Goal: Task Accomplishment & Management: Complete application form

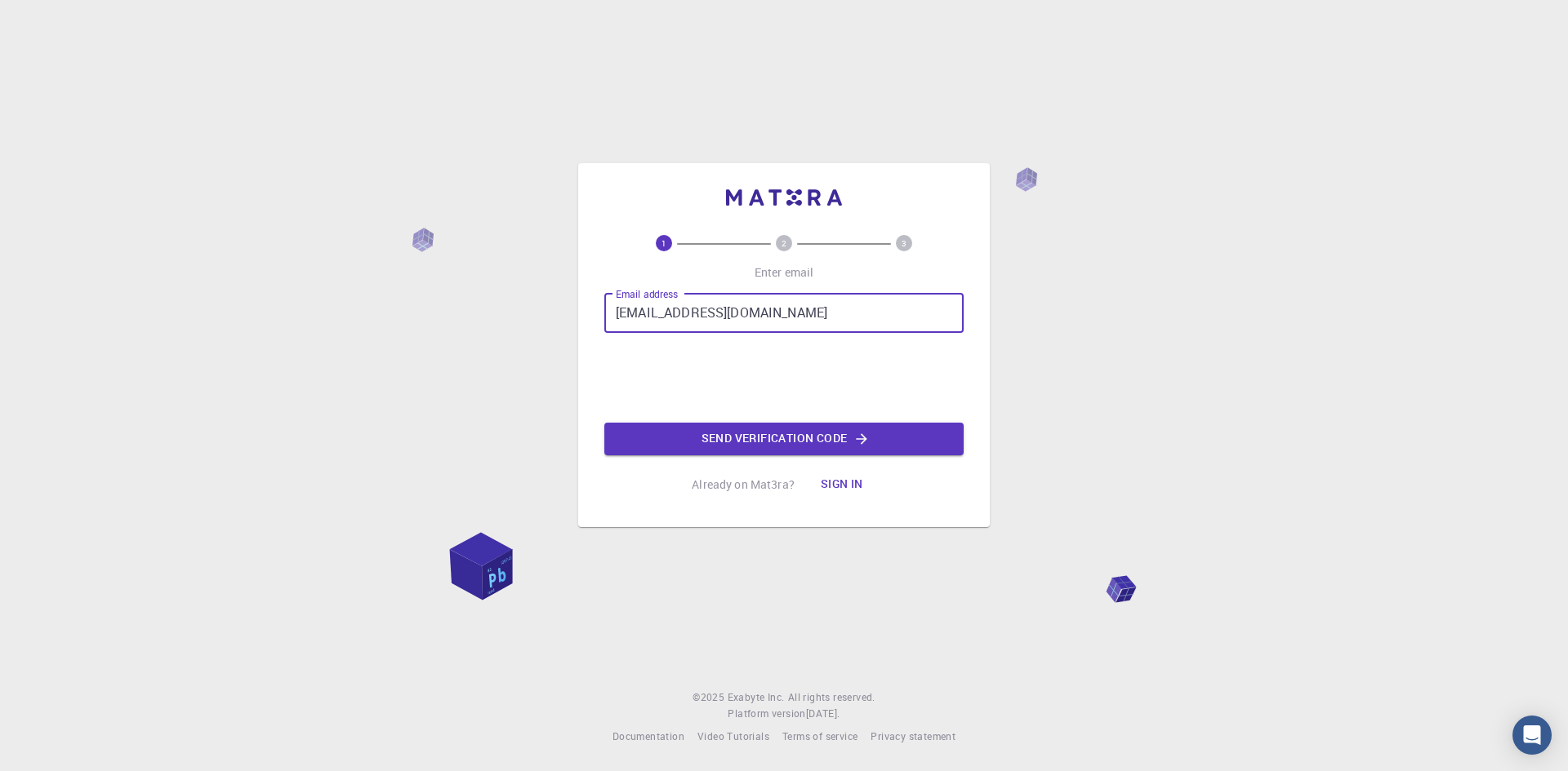
click at [671, 309] on input "[EMAIL_ADDRESS][DOMAIN_NAME]" at bounding box center [784, 313] width 359 height 39
type input "[EMAIL_ADDRESS][DOMAIN_NAME]"
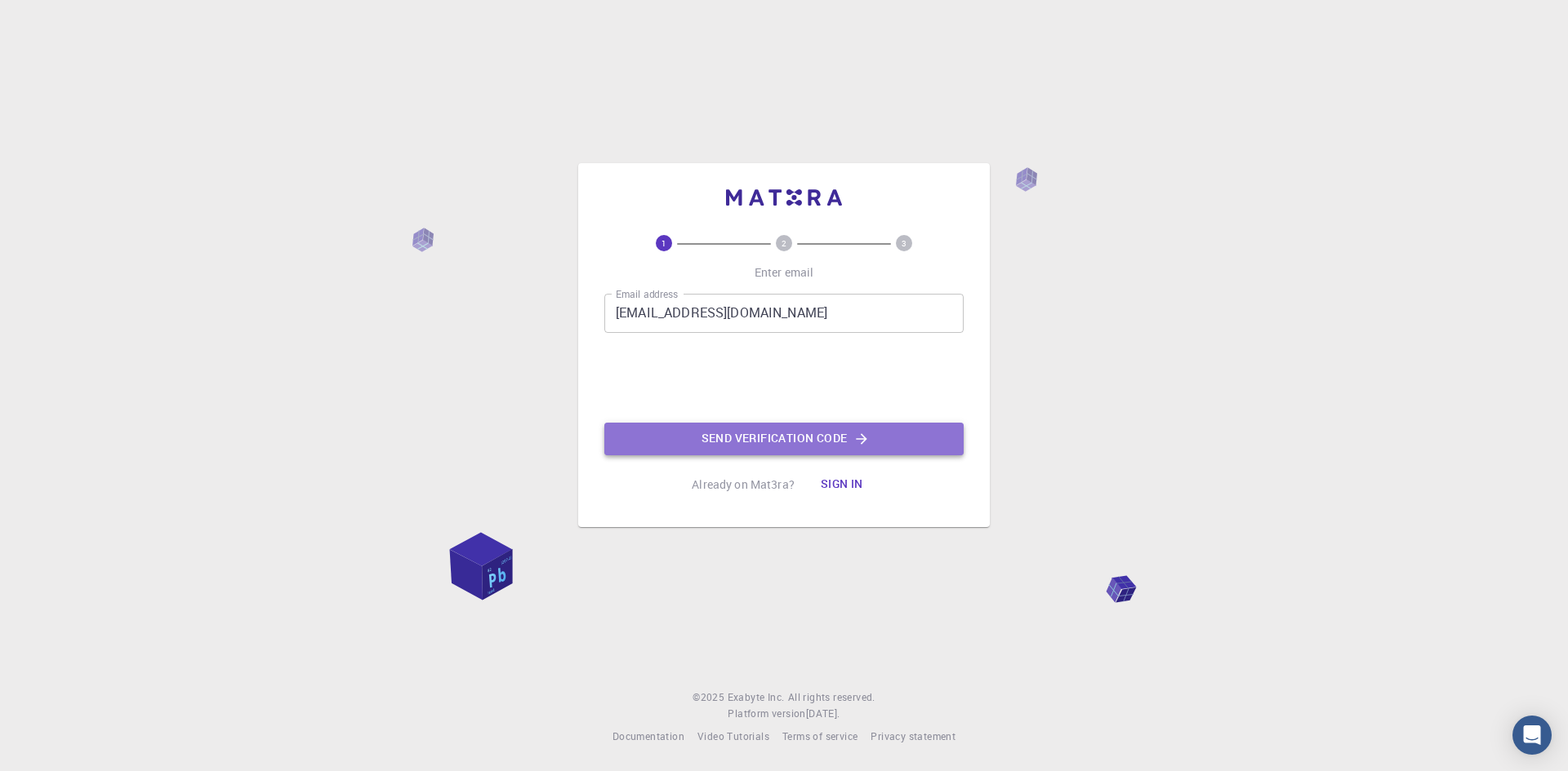
click at [764, 434] on button "Send verification code" at bounding box center [784, 438] width 359 height 33
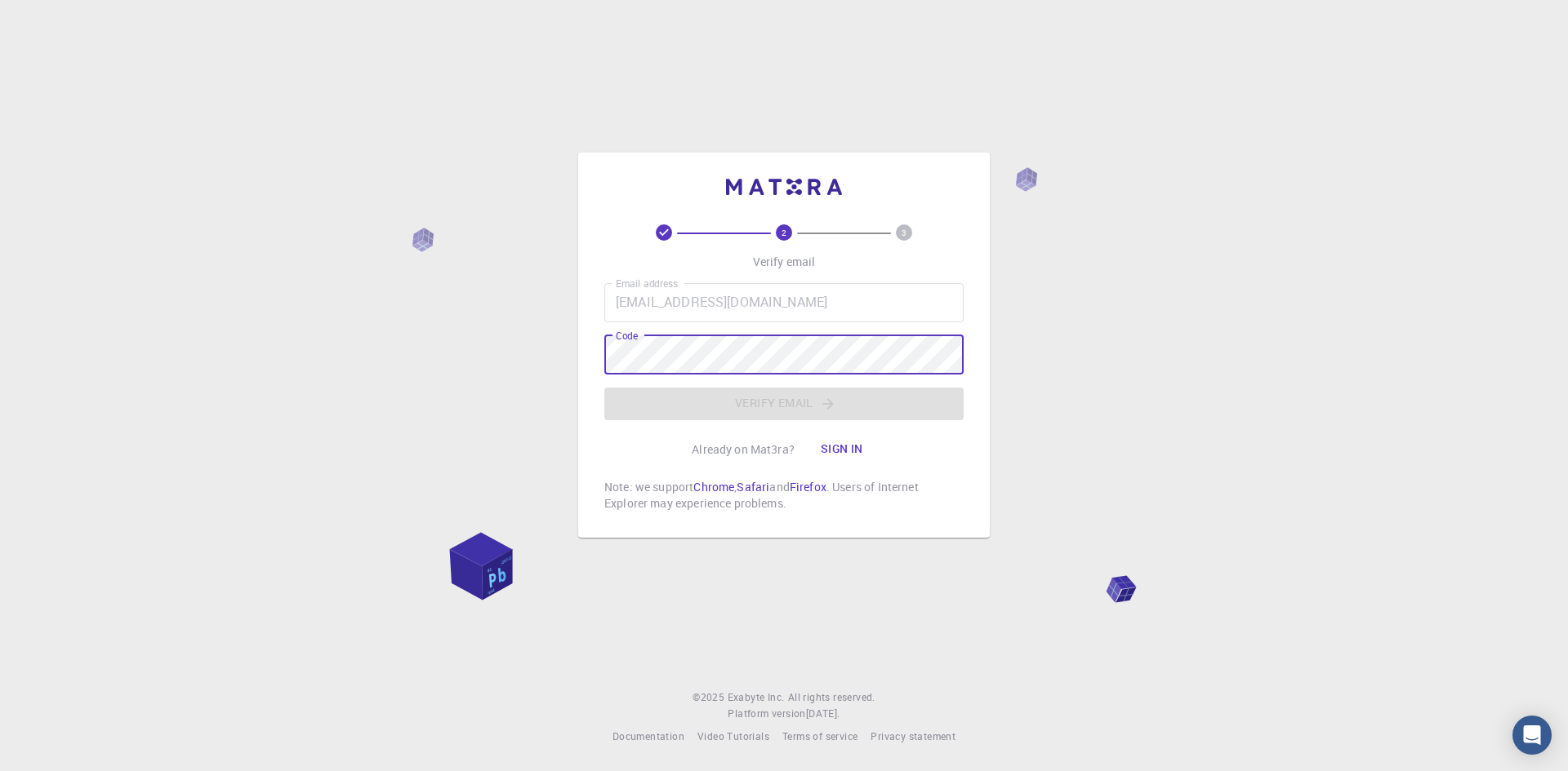
click at [1389, 158] on div "2 3 Verify email Email address [EMAIL_ADDRESS][DOMAIN_NAME] Email address Code …" at bounding box center [784, 386] width 1568 height 771
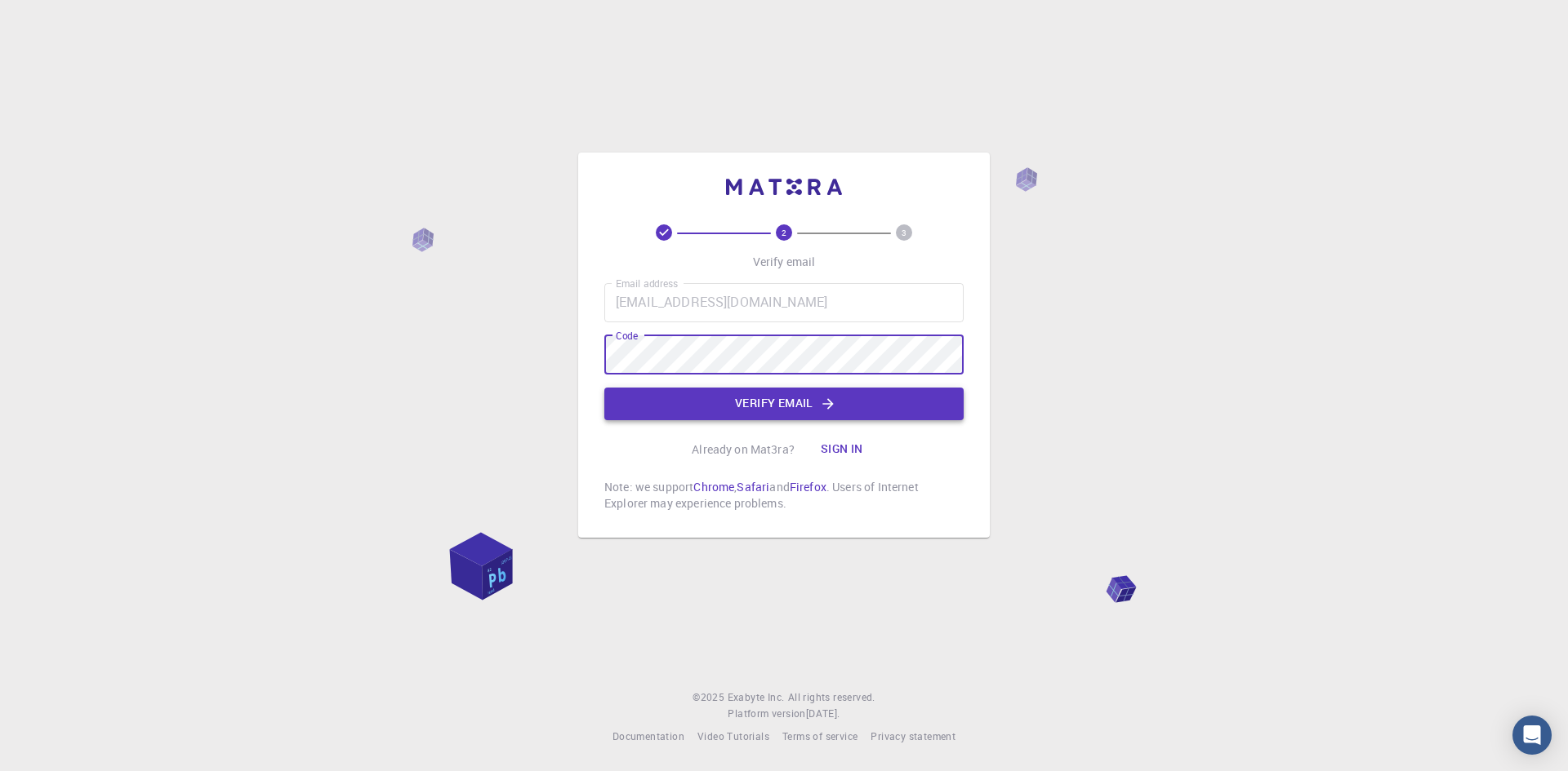
click at [789, 400] on button "Verify email" at bounding box center [784, 404] width 359 height 33
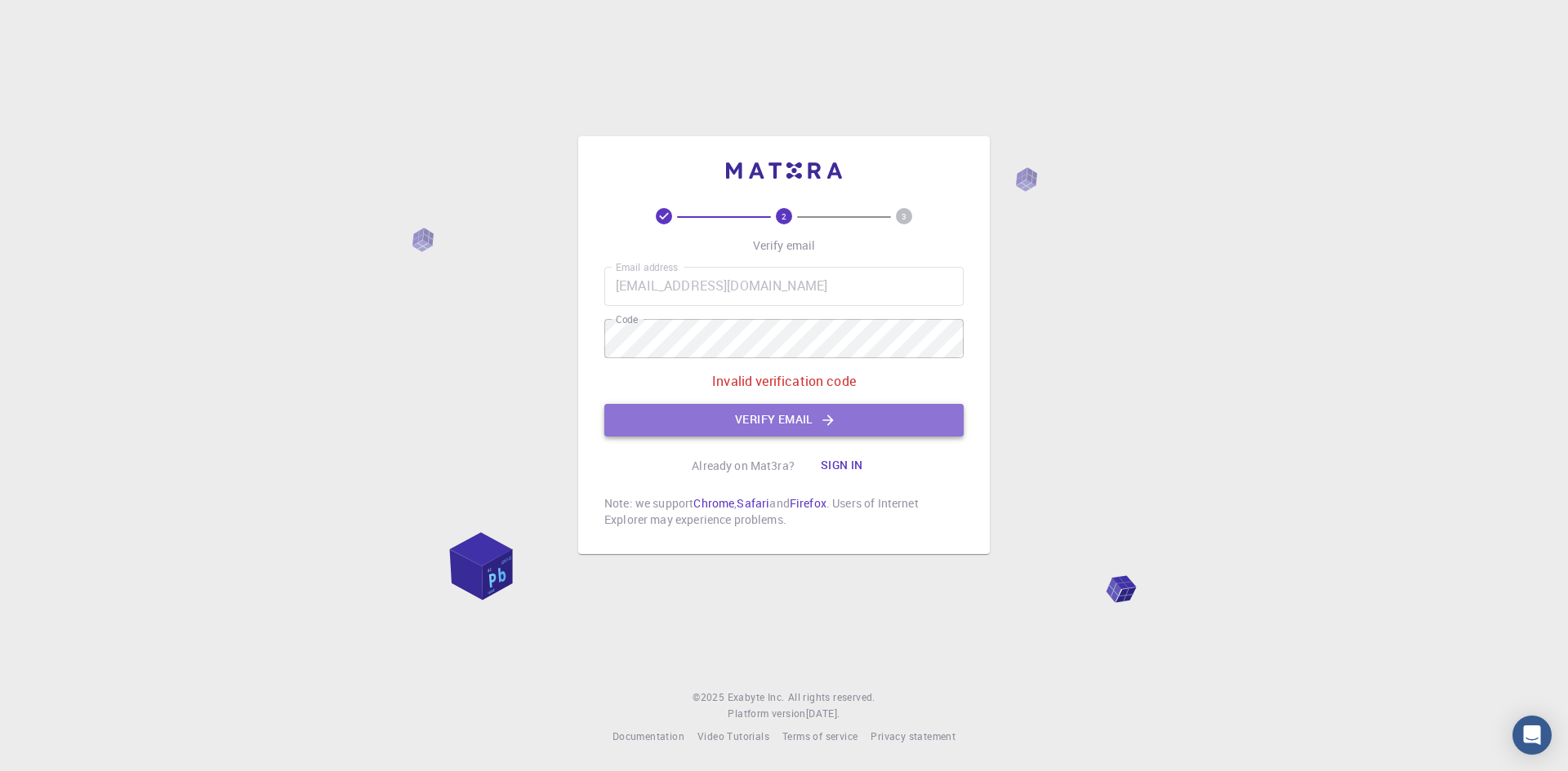
click at [795, 417] on button "Verify email" at bounding box center [784, 420] width 359 height 33
click at [738, 427] on button "Verify email" at bounding box center [784, 420] width 359 height 33
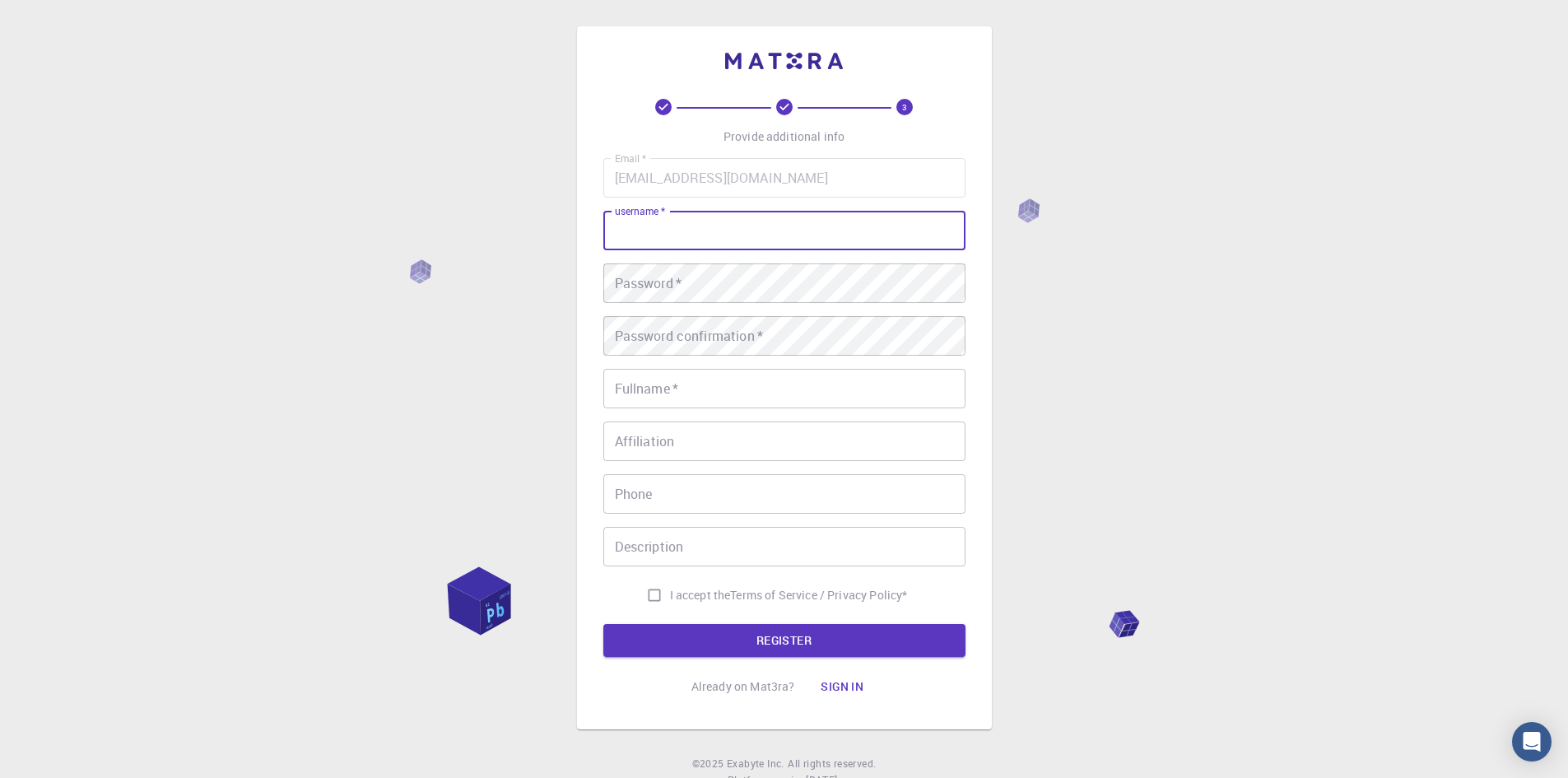
click at [696, 236] on input "username   *" at bounding box center [784, 230] width 362 height 40
type input "m"
type input "mdrubel"
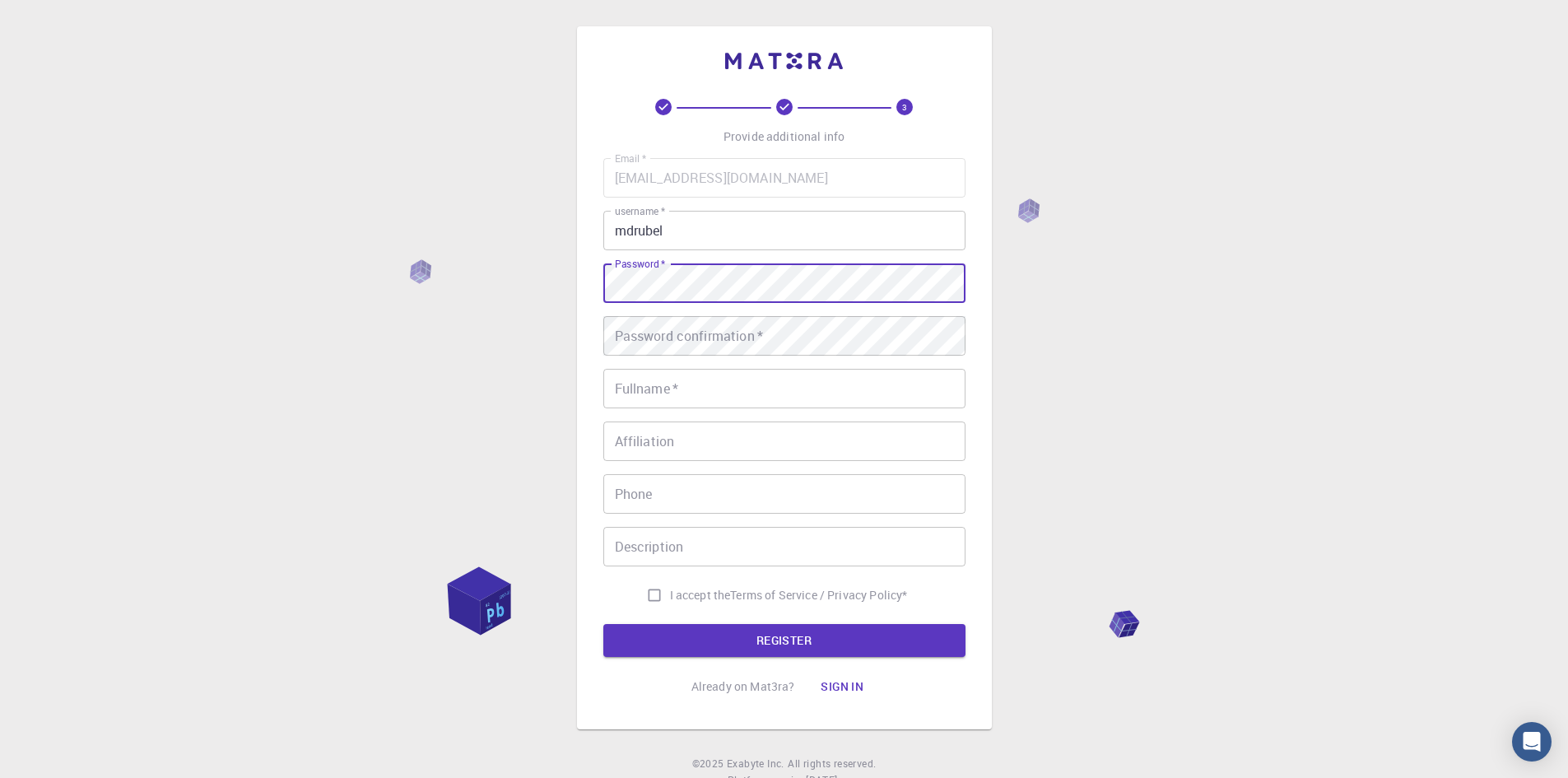
click at [635, 282] on div "Password   * Password   *" at bounding box center [784, 283] width 362 height 40
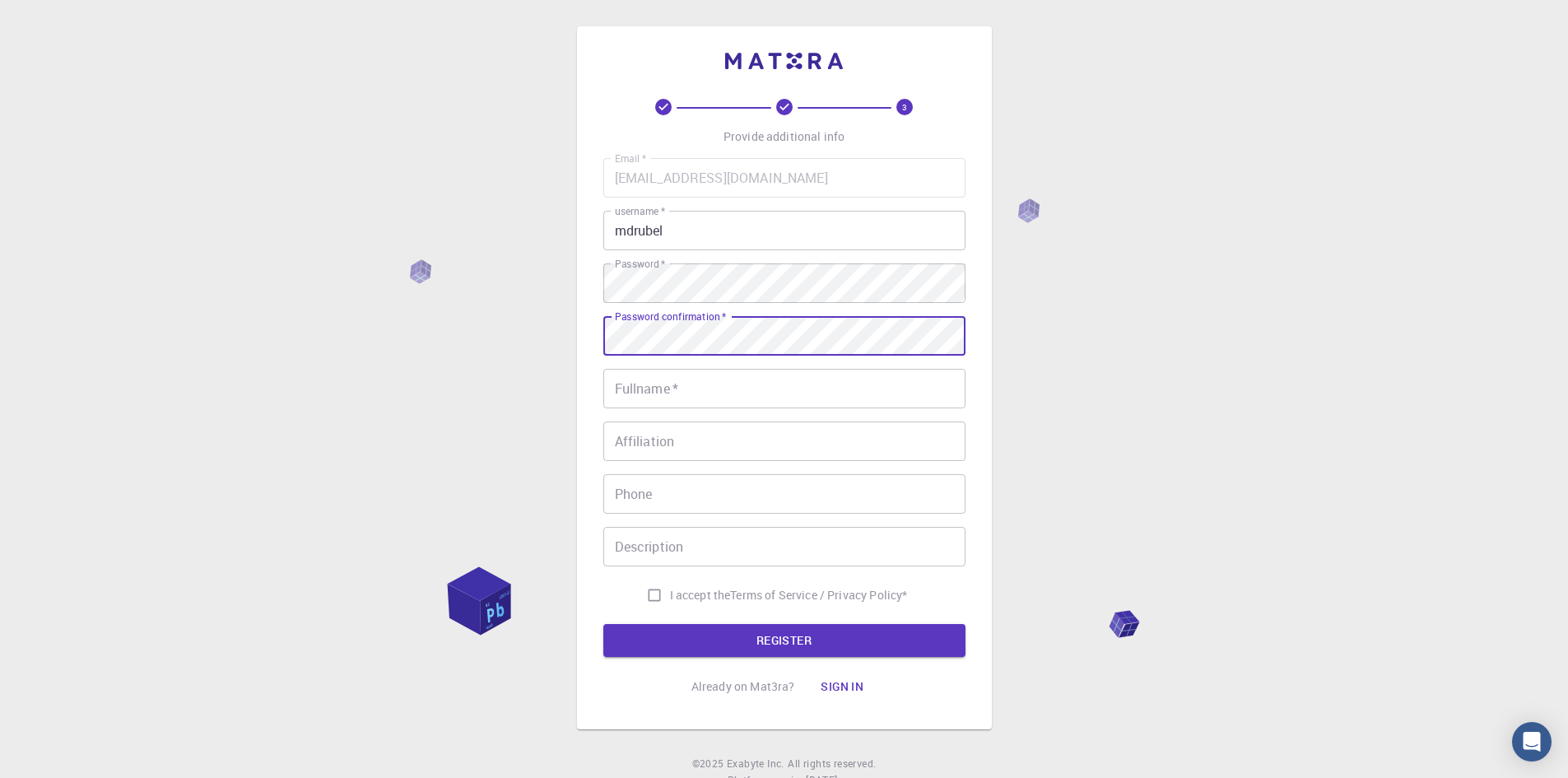
click at [653, 386] on input "Fullname   *" at bounding box center [784, 388] width 362 height 40
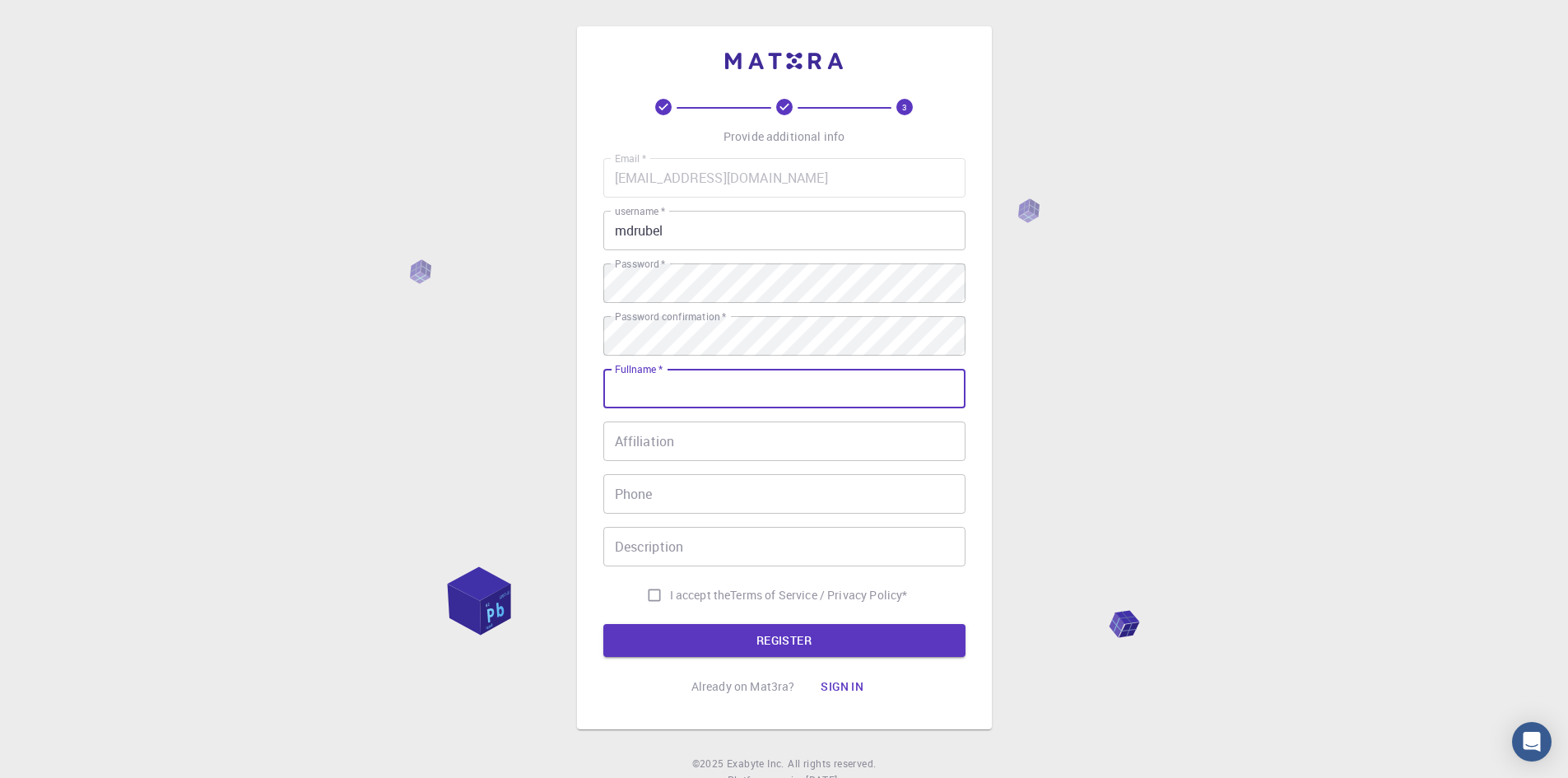
type input "MD [PERSON_NAME]"
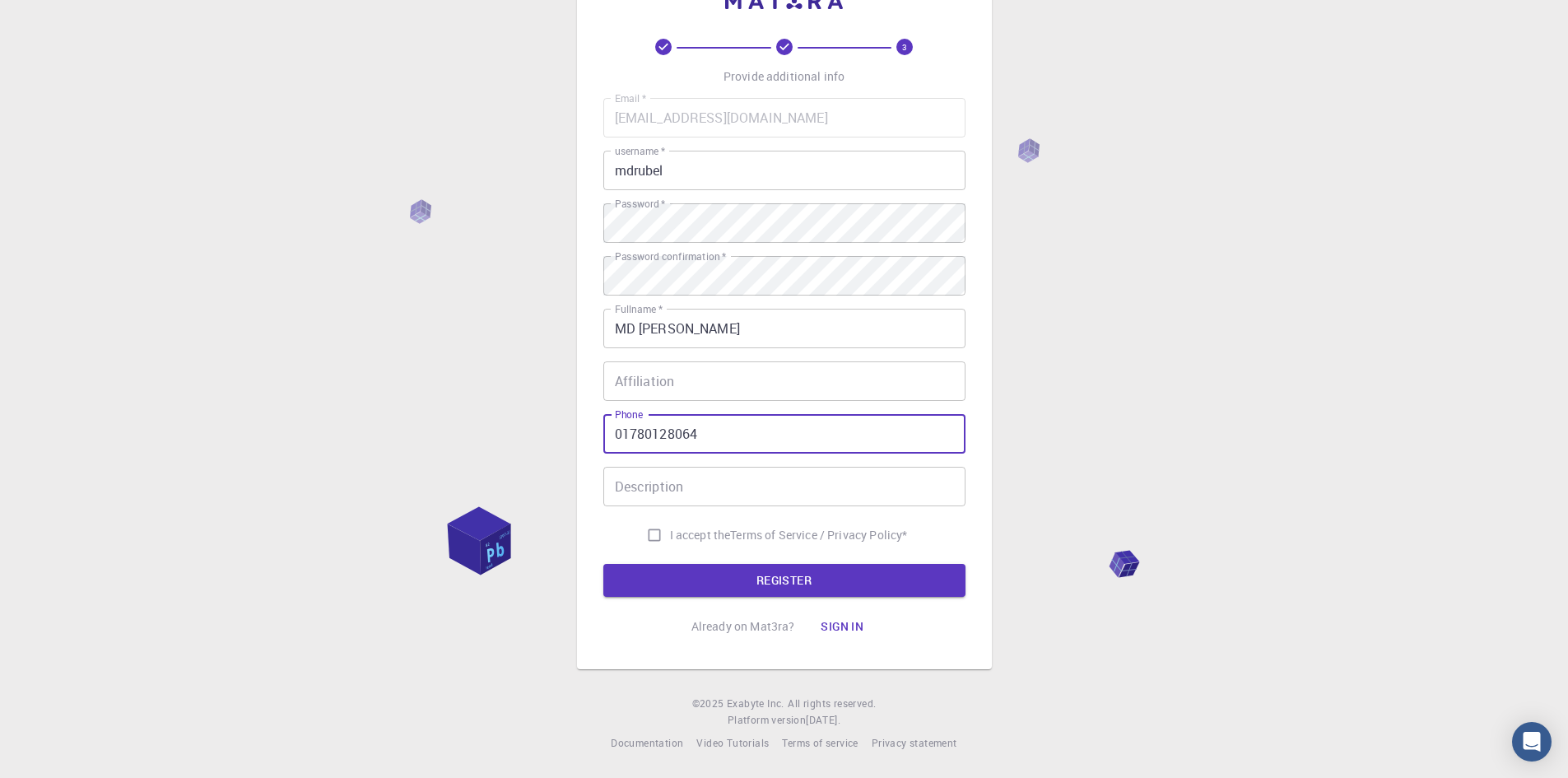
click at [724, 433] on input "01780128064" at bounding box center [784, 434] width 362 height 40
type input "01029079883"
click at [647, 533] on input "I accept the Terms of Service / Privacy Policy *" at bounding box center [654, 534] width 31 height 31
checkbox input "true"
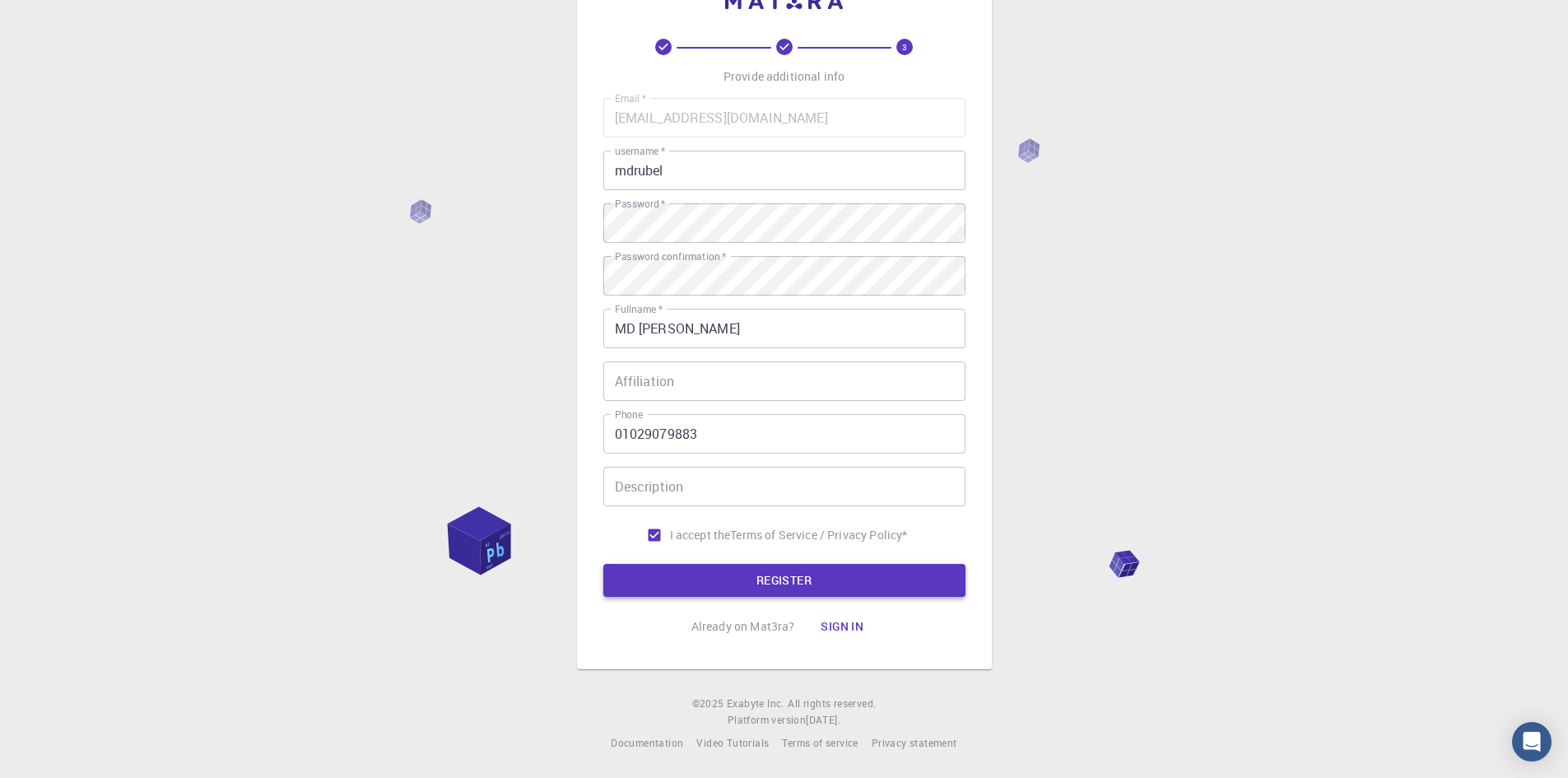
click at [756, 572] on button "REGISTER" at bounding box center [784, 580] width 362 height 33
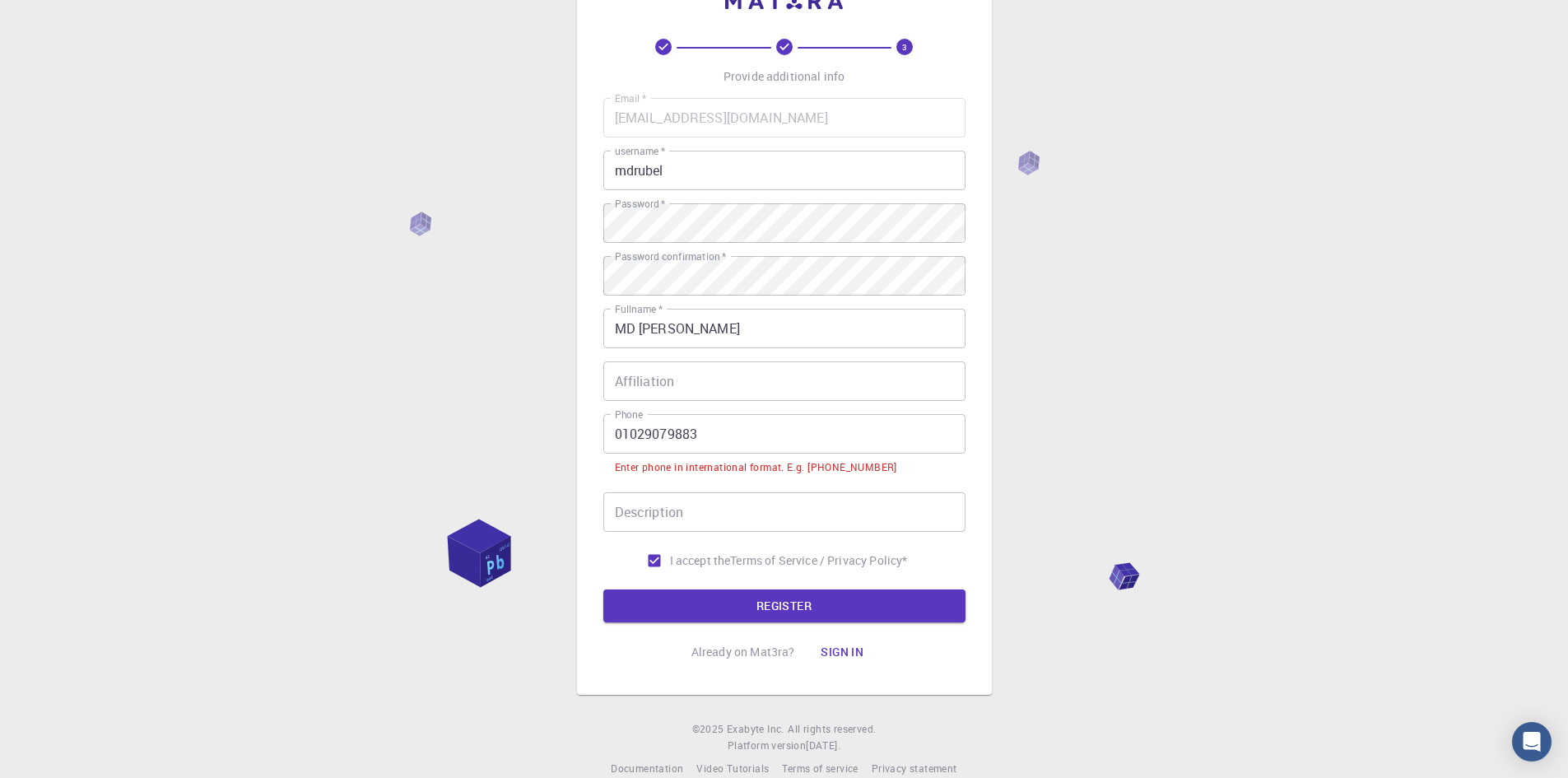
click at [615, 436] on input "01029079883" at bounding box center [784, 434] width 362 height 40
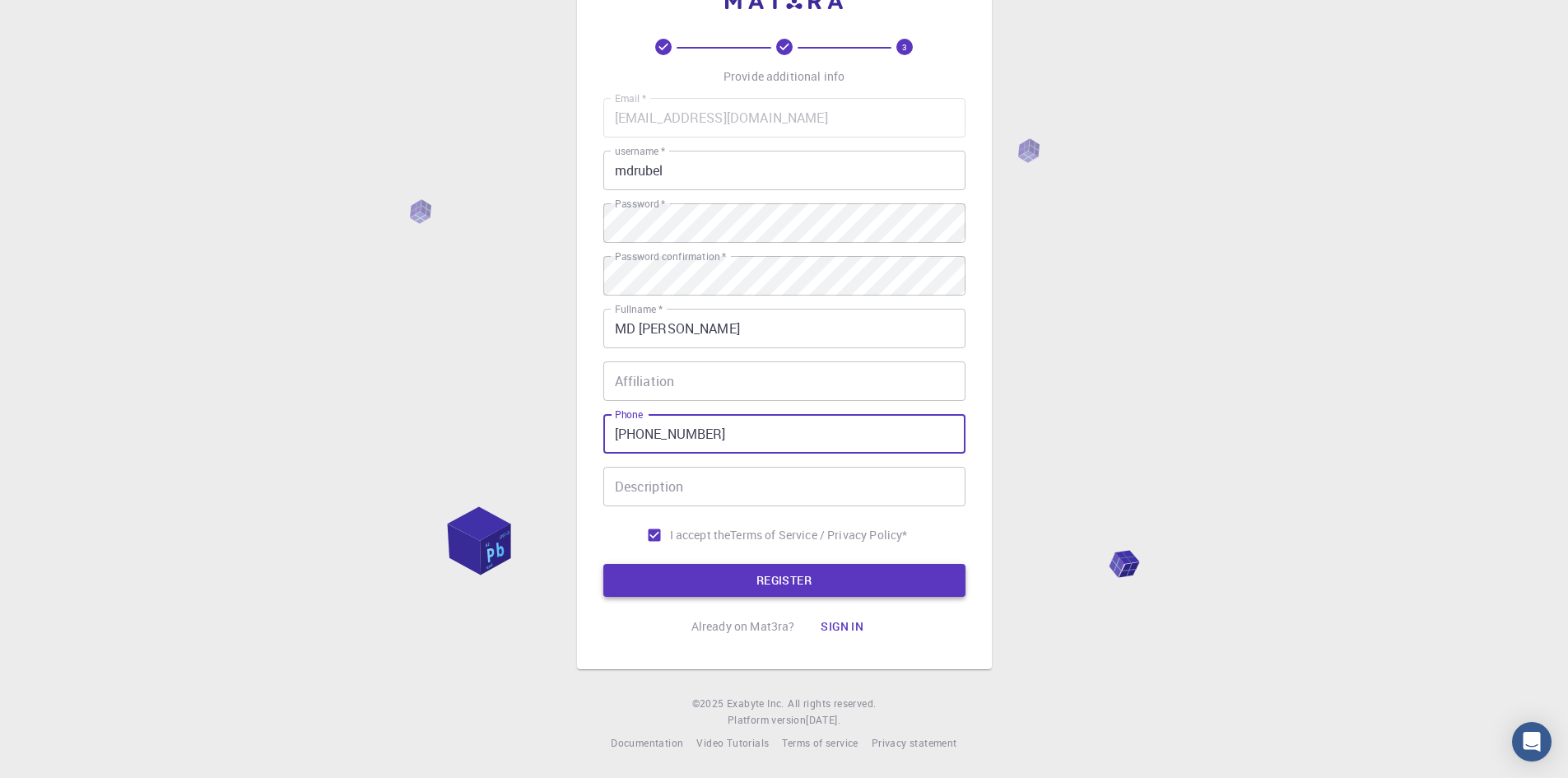
type input "[PHONE_NUMBER]"
click at [774, 572] on button "REGISTER" at bounding box center [784, 580] width 362 height 33
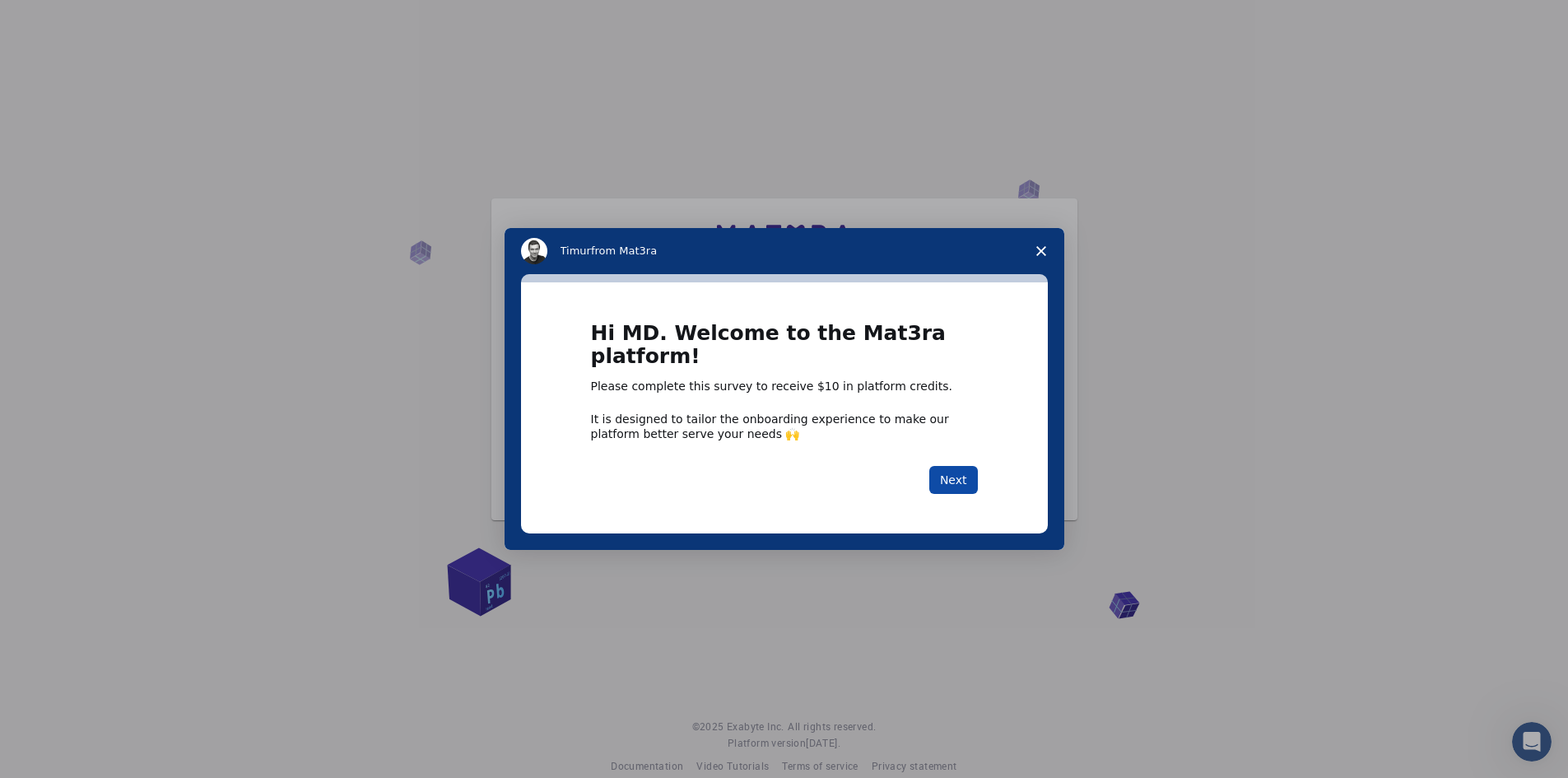
click at [958, 482] on button "Next" at bounding box center [953, 479] width 48 height 28
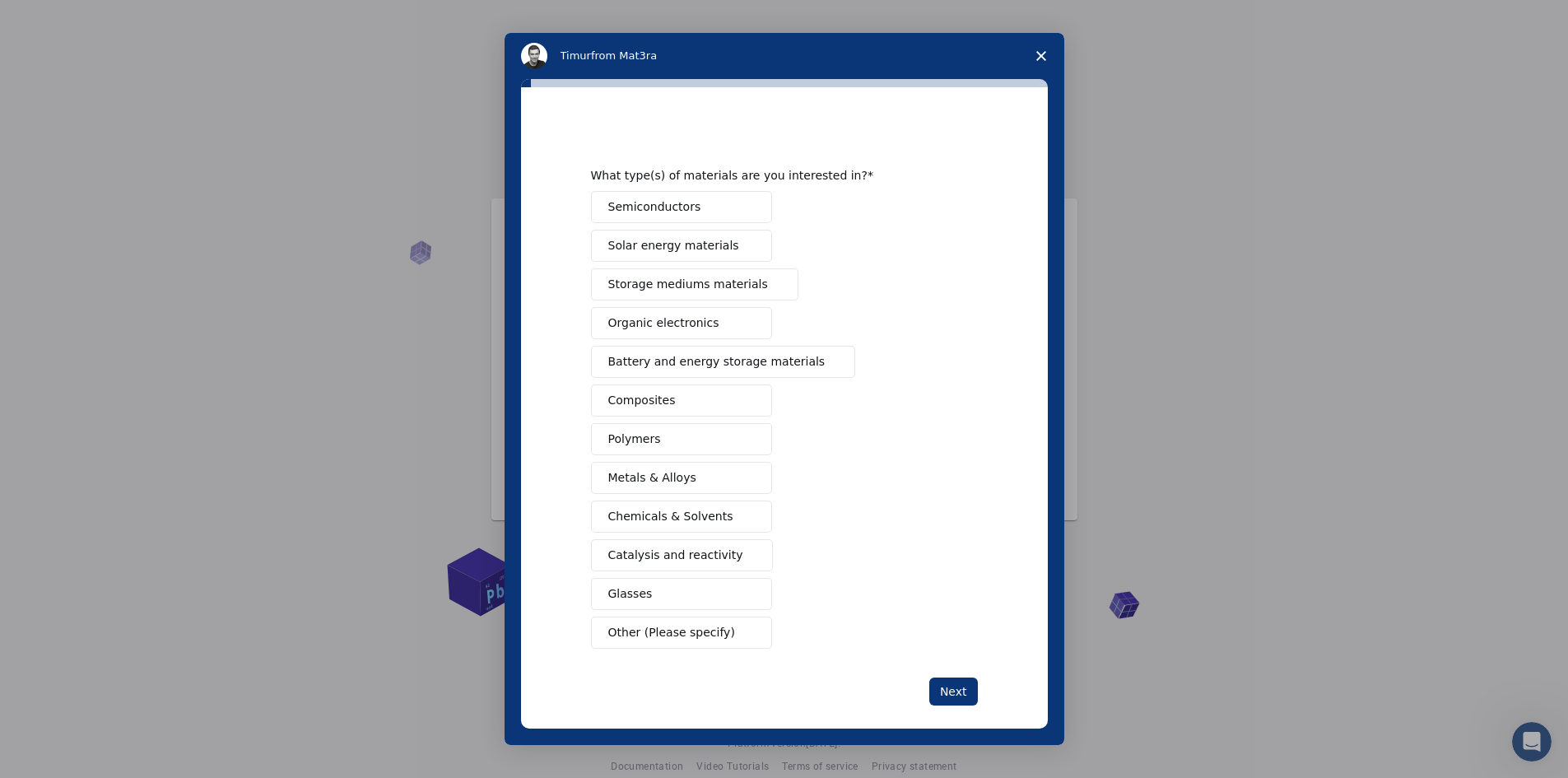
click at [652, 558] on span "Catalysis and reactivity" at bounding box center [676, 556] width 135 height 17
click at [663, 361] on span "Battery and energy storage materials" at bounding box center [717, 362] width 217 height 17
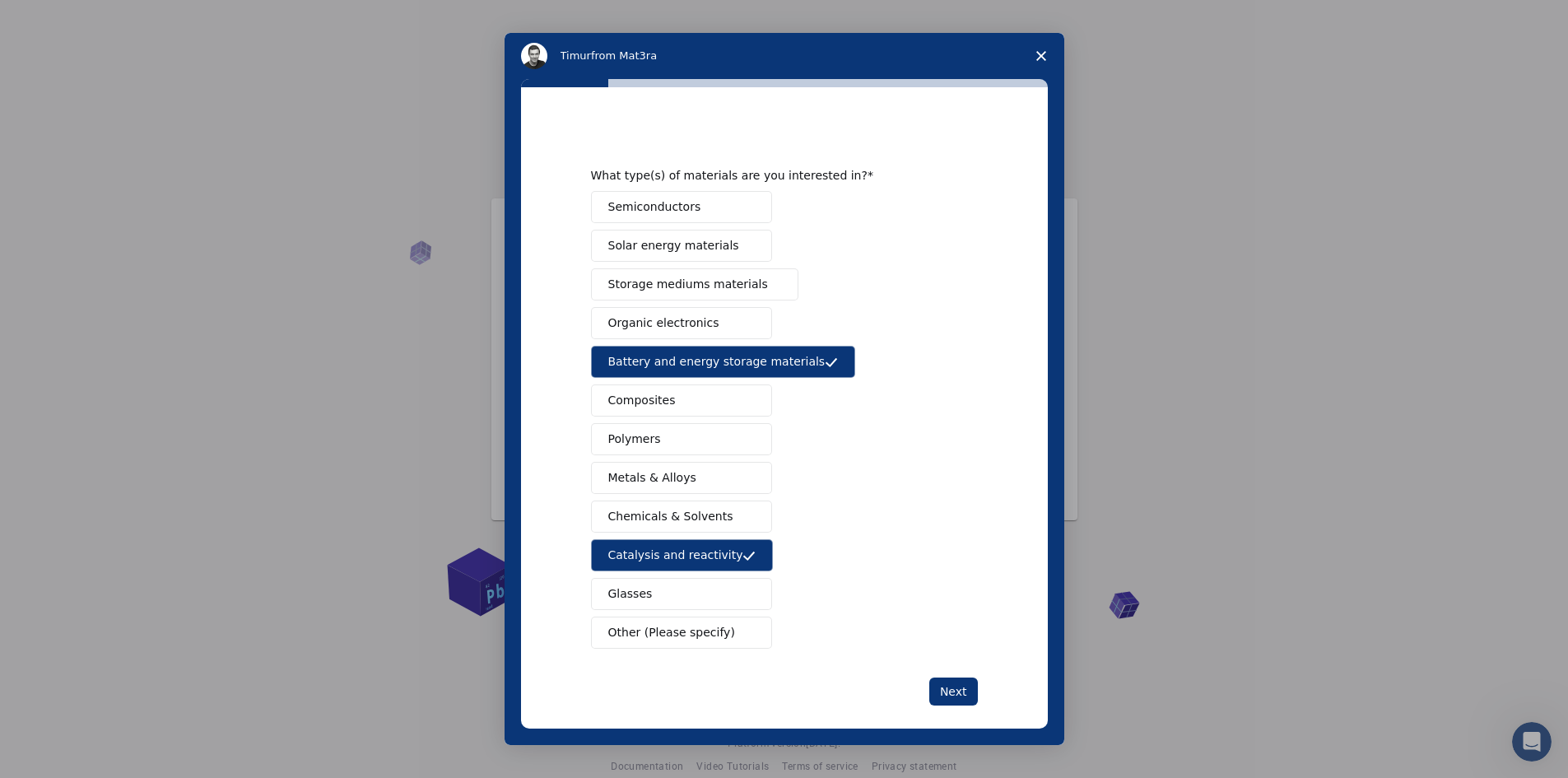
click at [623, 448] on span "Polymers" at bounding box center [635, 439] width 52 height 17
click at [622, 596] on span "Glasses" at bounding box center [631, 594] width 45 height 17
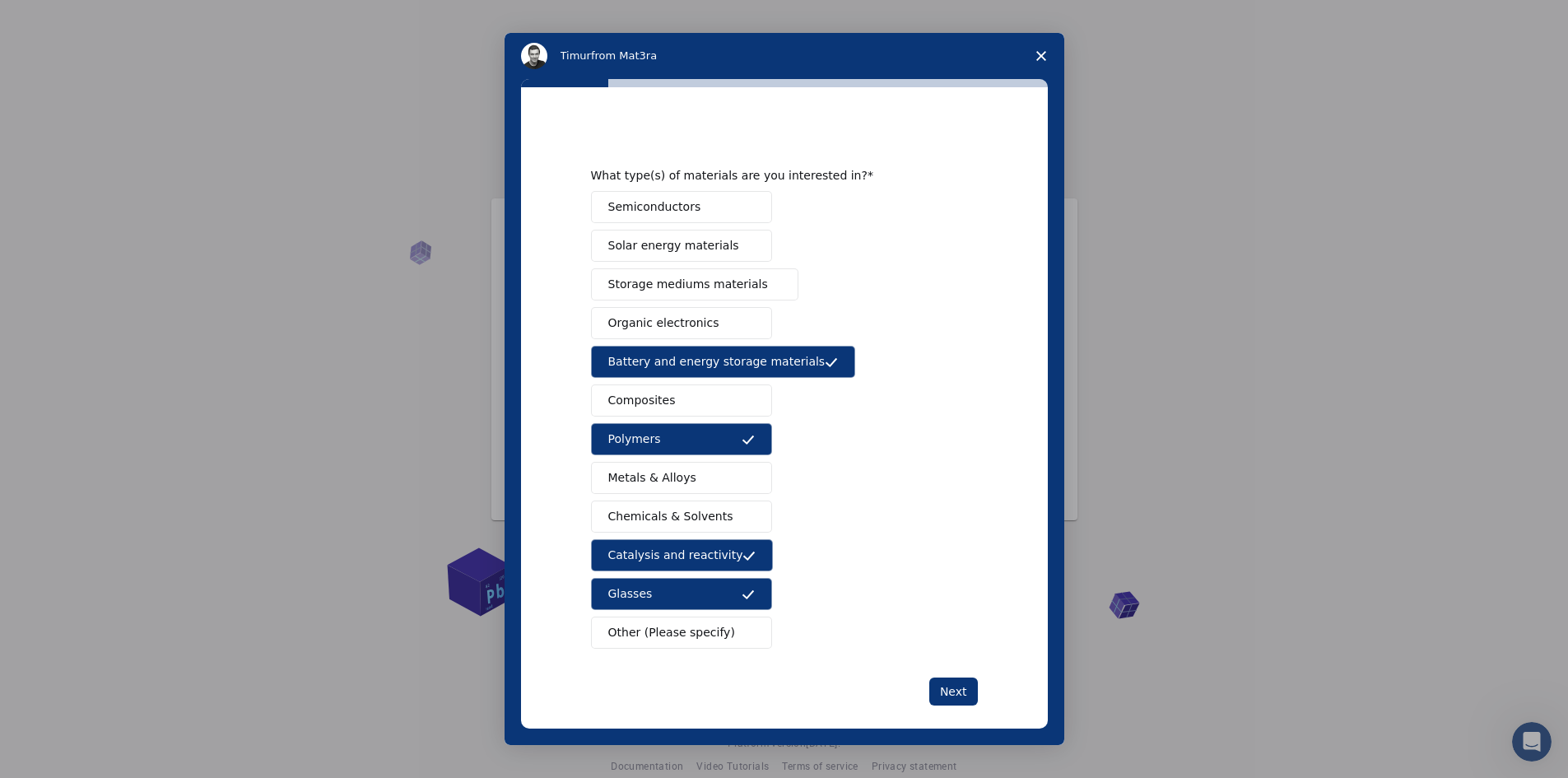
click at [655, 209] on span "Semiconductors" at bounding box center [655, 207] width 93 height 17
click at [644, 237] on span "Solar energy materials" at bounding box center [674, 245] width 131 height 17
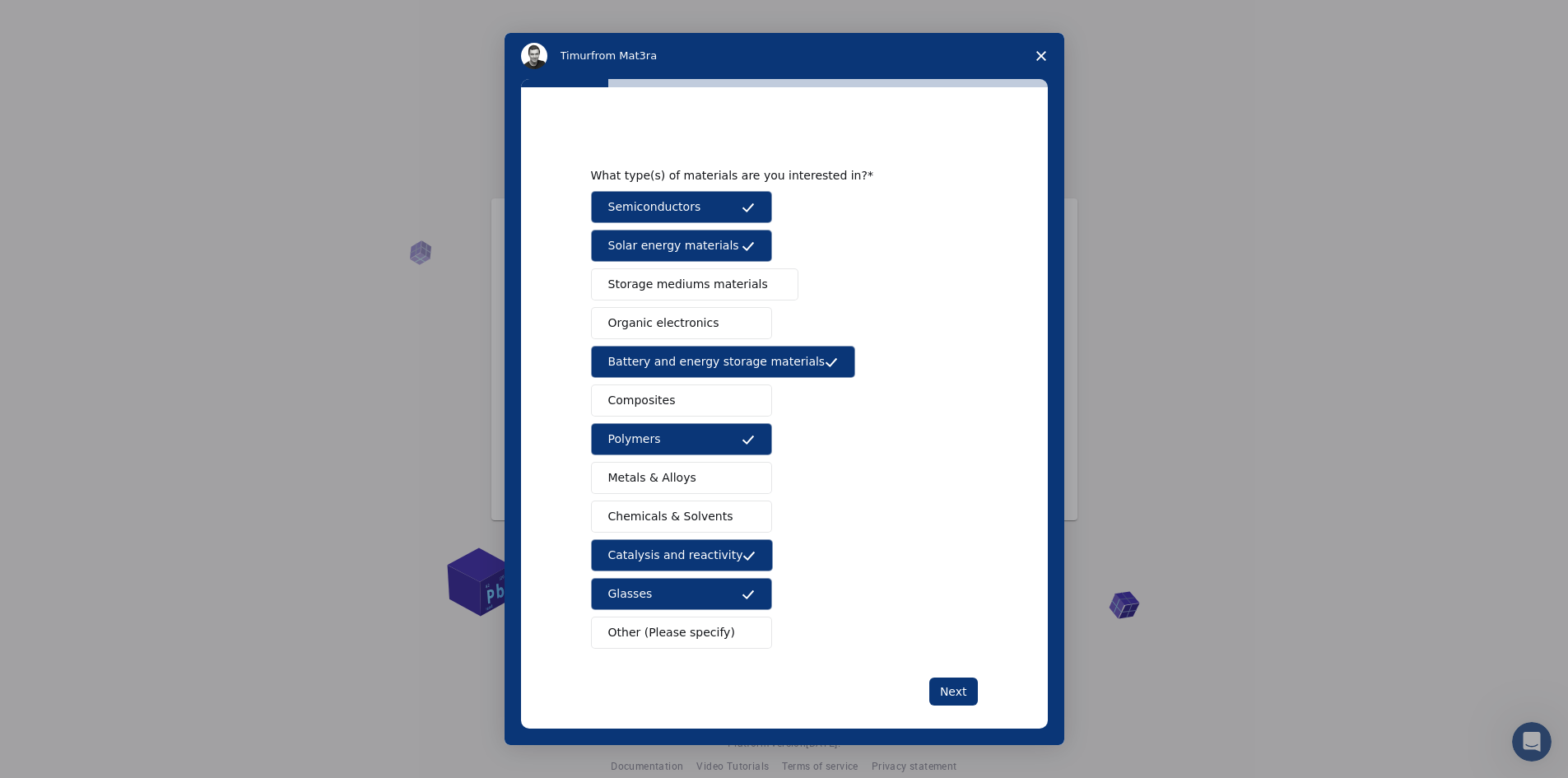
click at [616, 284] on span "Storage mediums materials" at bounding box center [688, 284] width 160 height 17
click at [618, 321] on span "Organic electronics" at bounding box center [664, 323] width 111 height 17
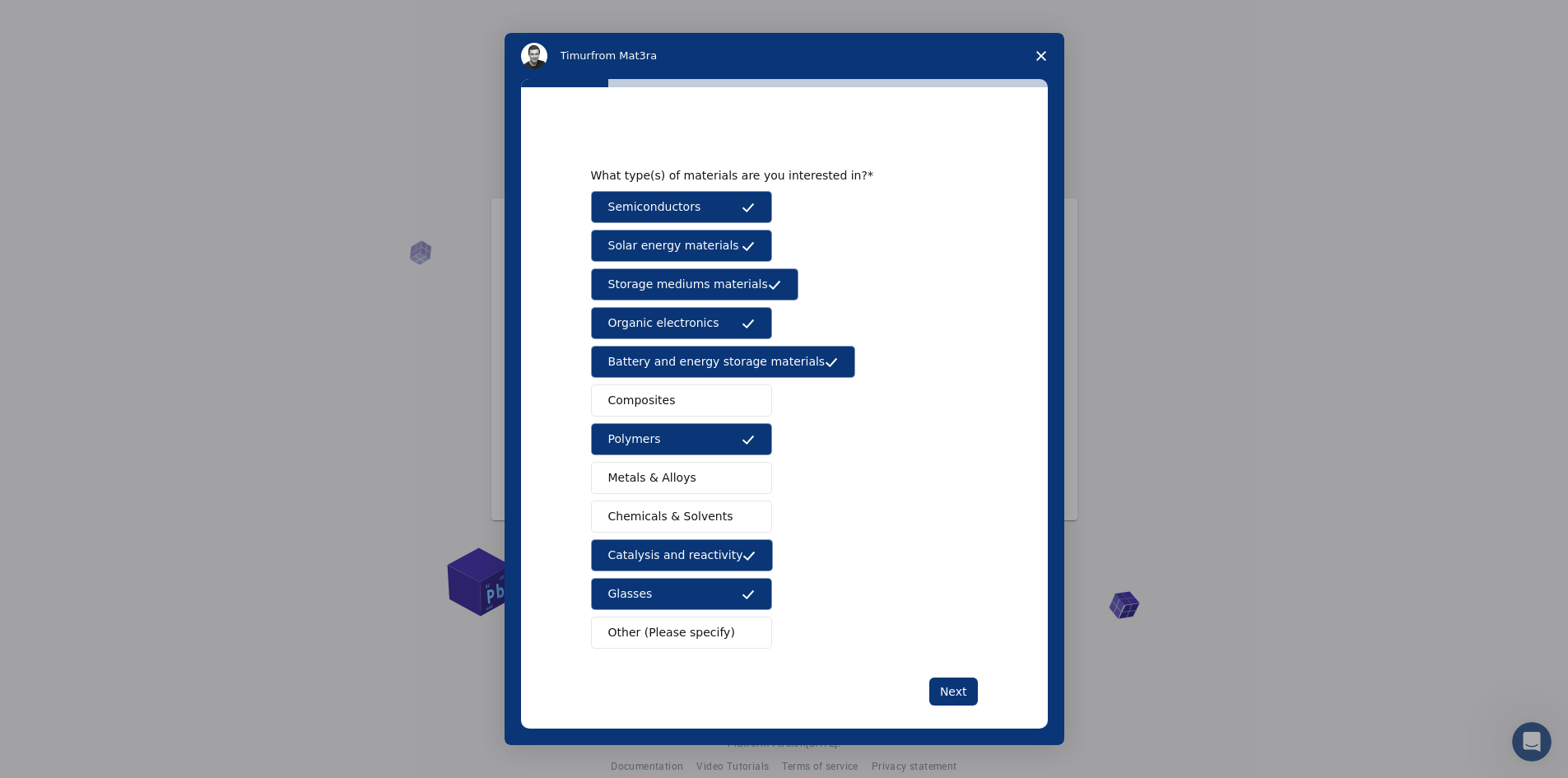
click at [616, 402] on span "Composites" at bounding box center [642, 401] width 68 height 17
click at [628, 479] on span "Metals & Alloys" at bounding box center [653, 478] width 88 height 17
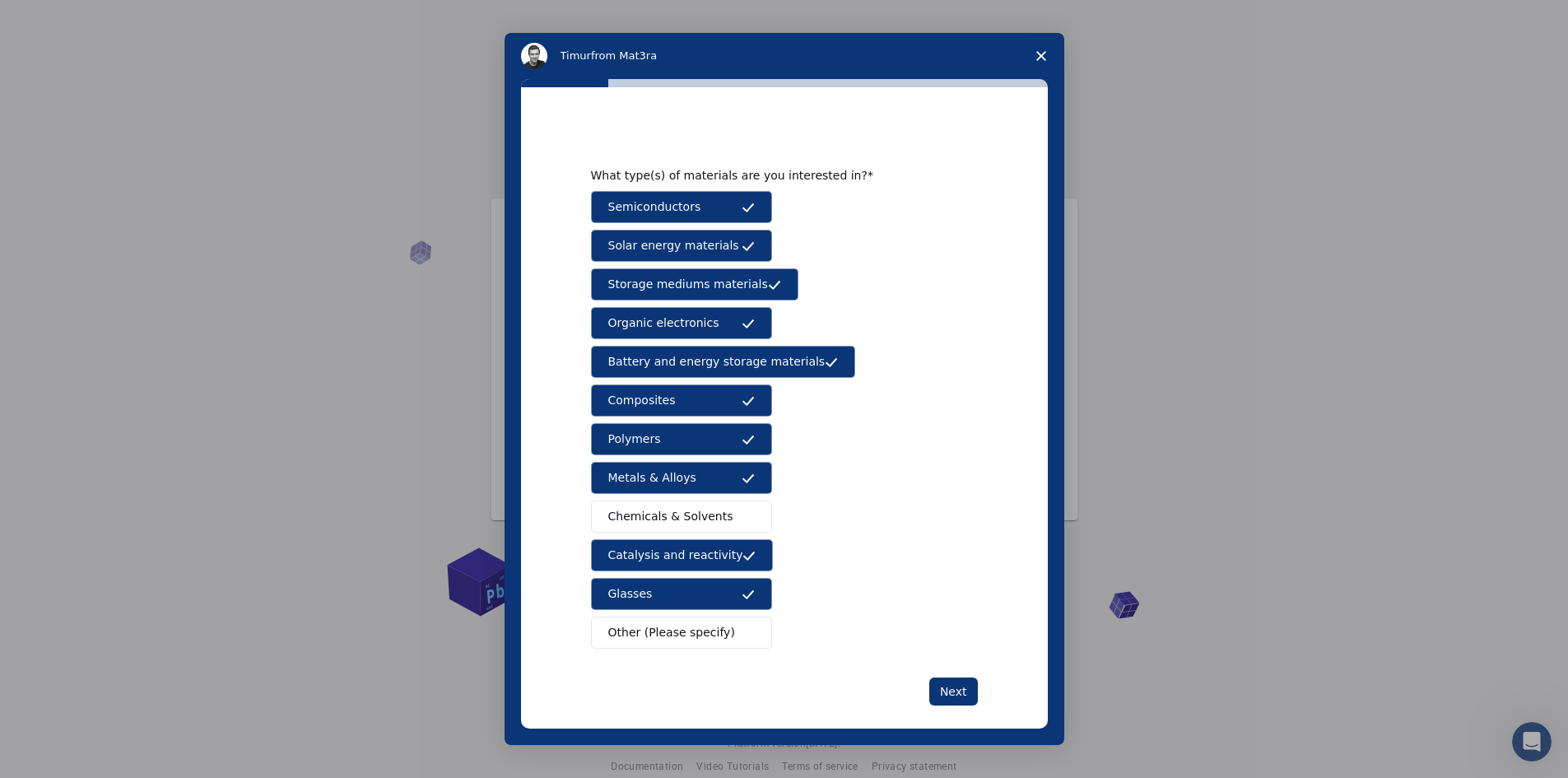
click at [630, 513] on span "Chemicals & Solvents" at bounding box center [671, 517] width 125 height 17
click at [954, 689] on button "Next" at bounding box center [953, 691] width 48 height 28
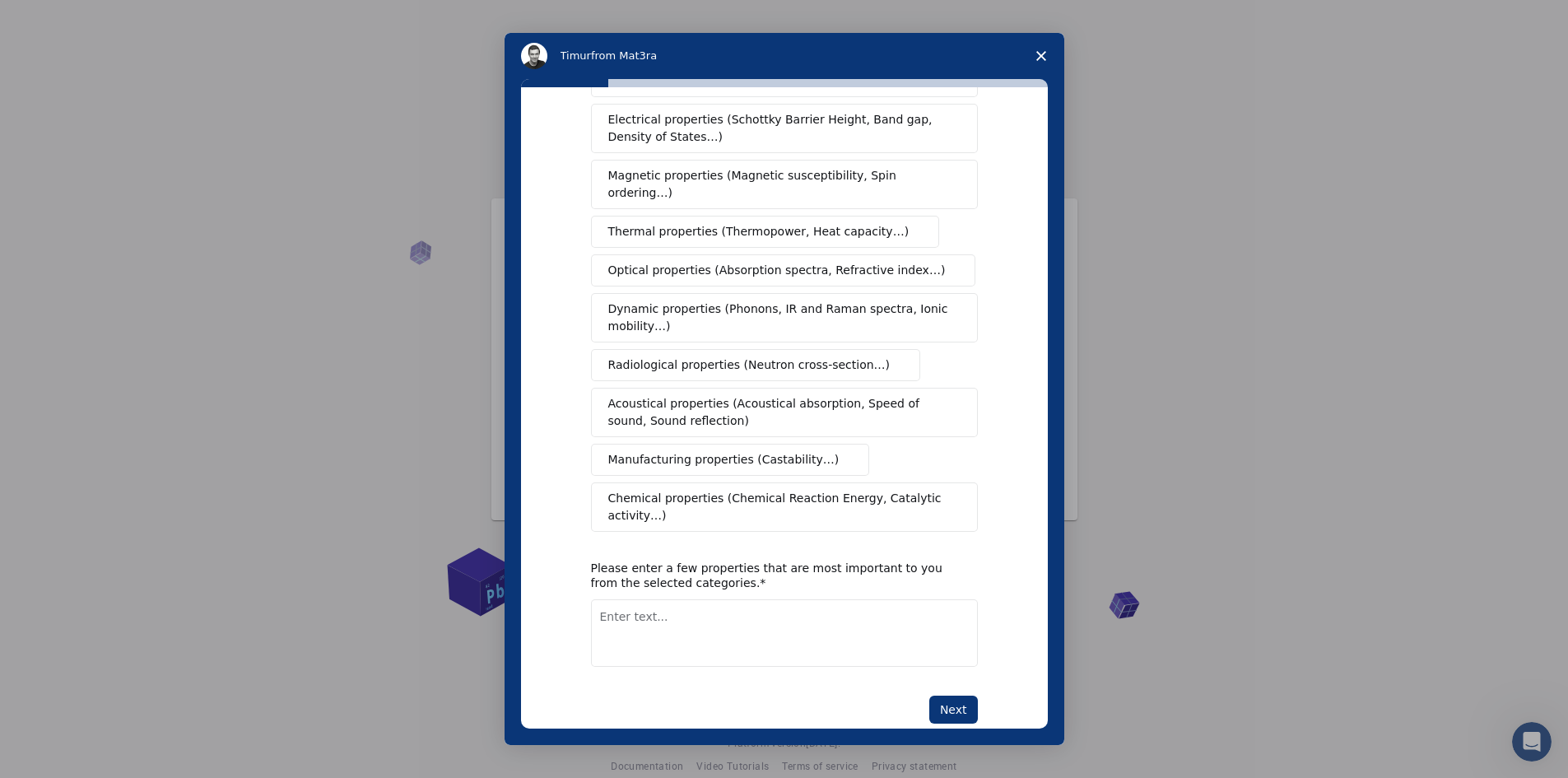
scroll to position [23, 0]
click at [740, 490] on span "Chemical properties (Chemical Reaction Energy, Catalytic activity…)" at bounding box center [779, 507] width 341 height 35
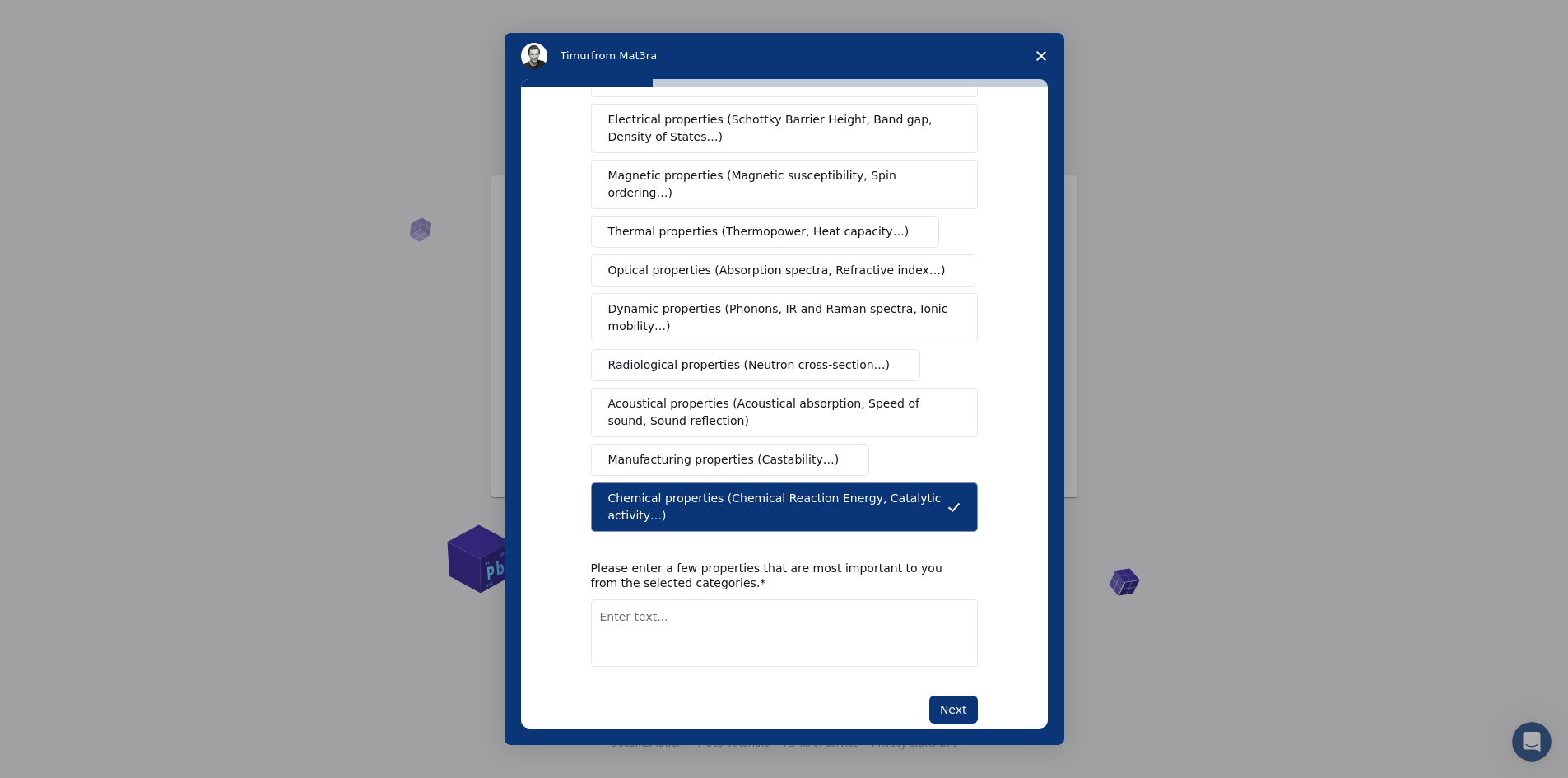
scroll to position [19, 0]
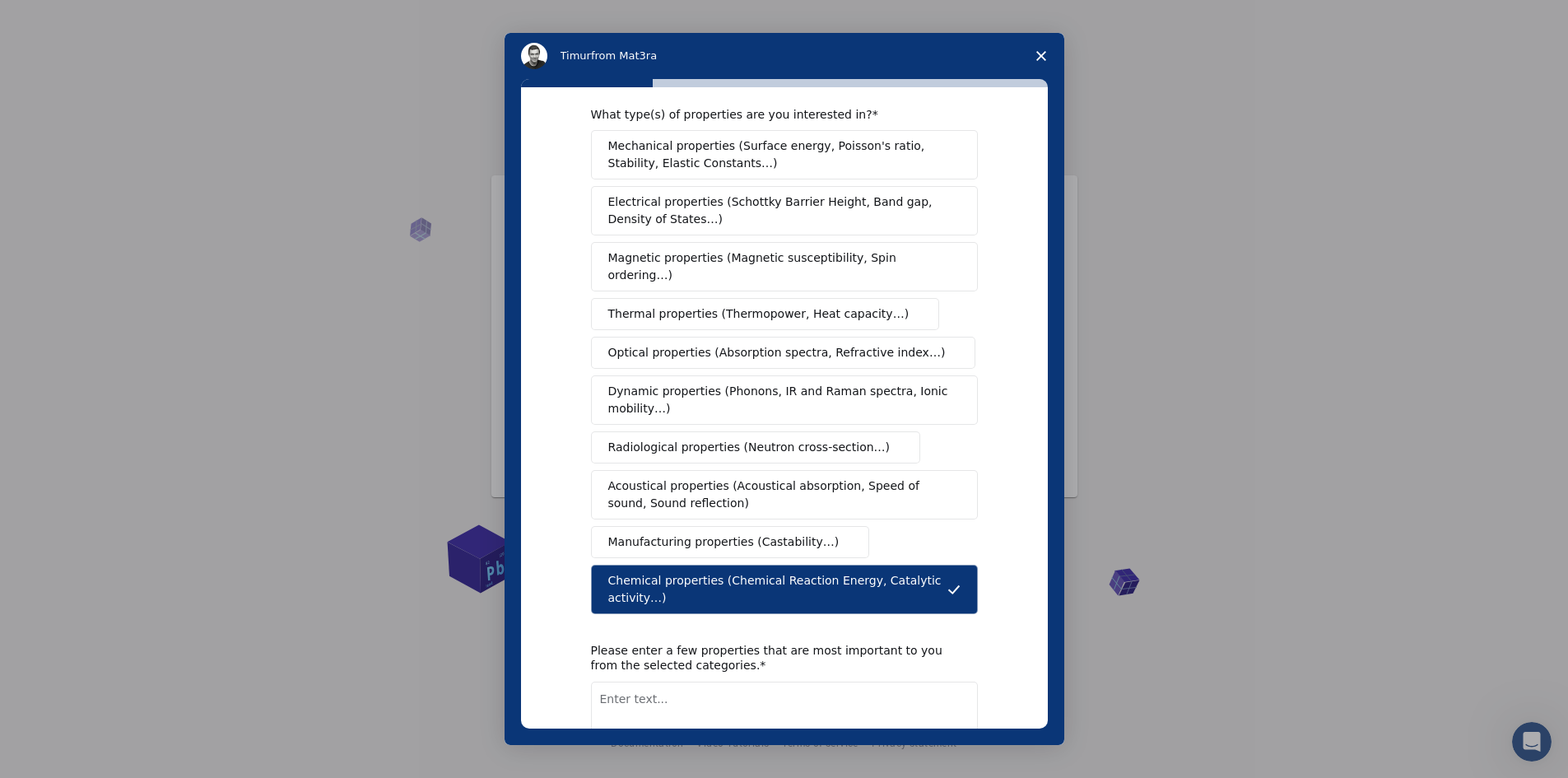
click at [813, 209] on span "Electrical properties (Schottky Barrier Height, Band gap, Density of States…)" at bounding box center [779, 211] width 342 height 35
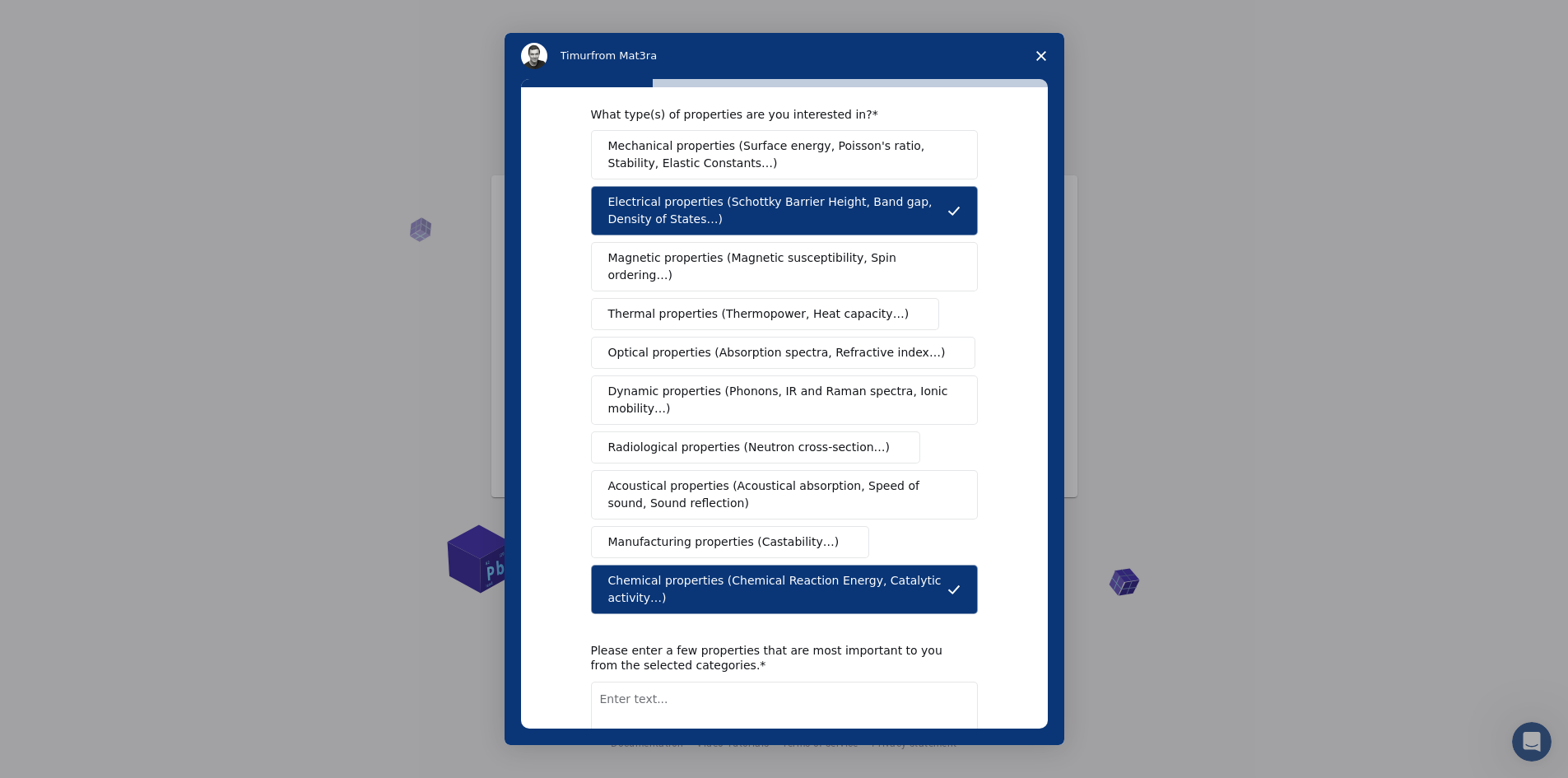
scroll to position [0, 0]
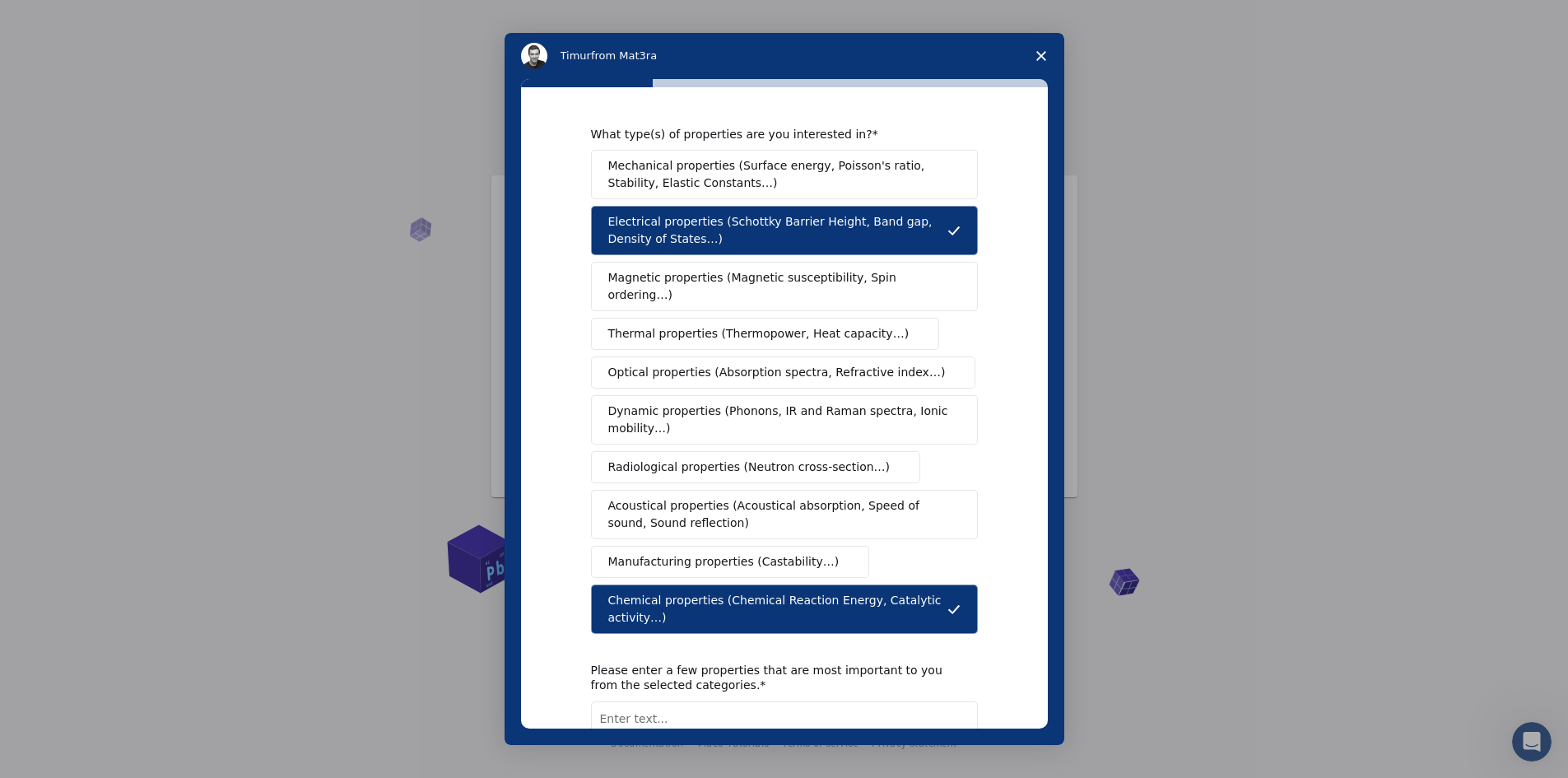
click at [757, 153] on button "Mechanical properties (Surface energy, Poisson's ratio, Stability, Elastic Cons…" at bounding box center [784, 174] width 387 height 49
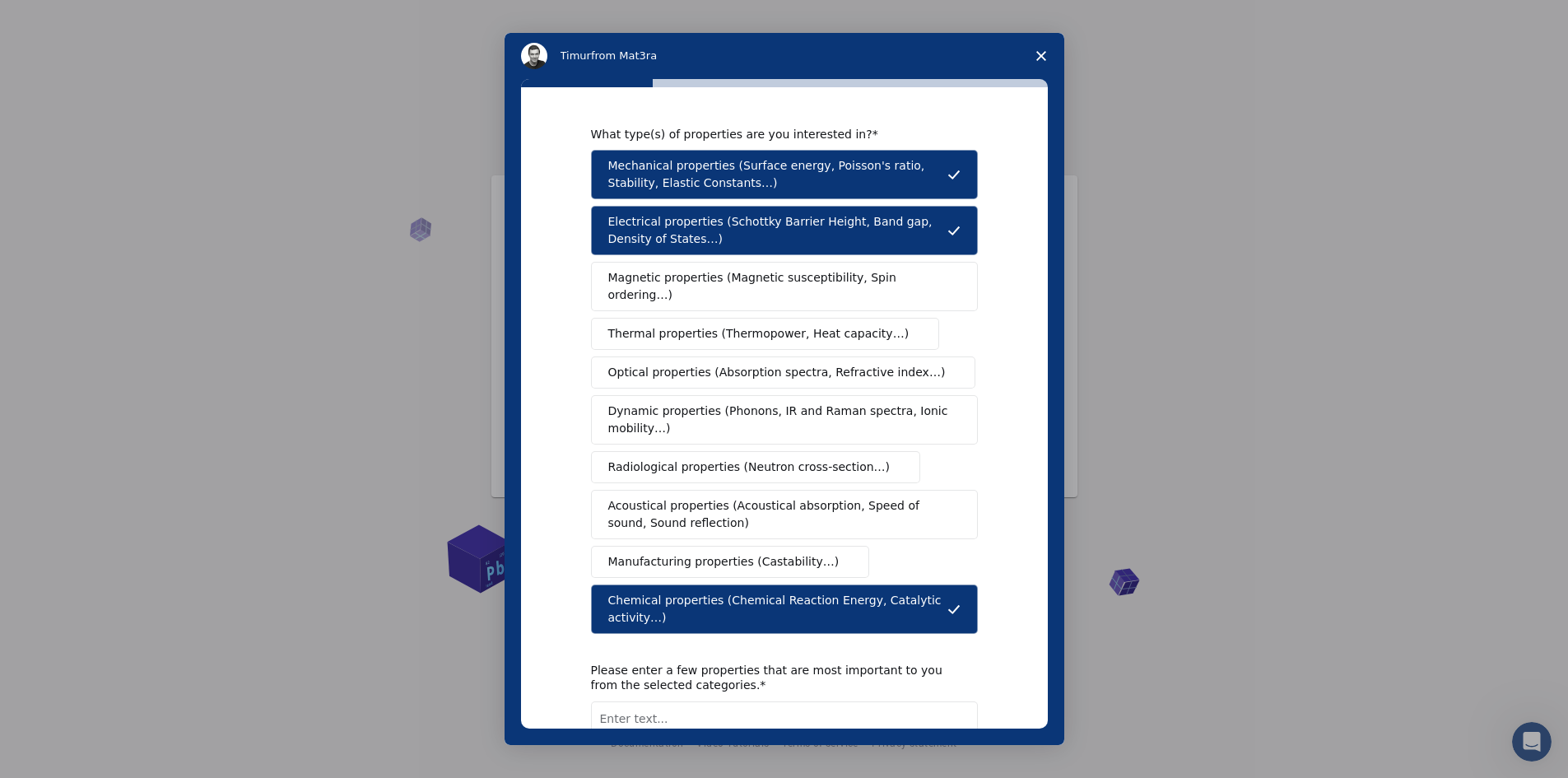
click at [764, 364] on span "Optical properties (Absorption spectra, Refractive index…)" at bounding box center [777, 372] width 337 height 17
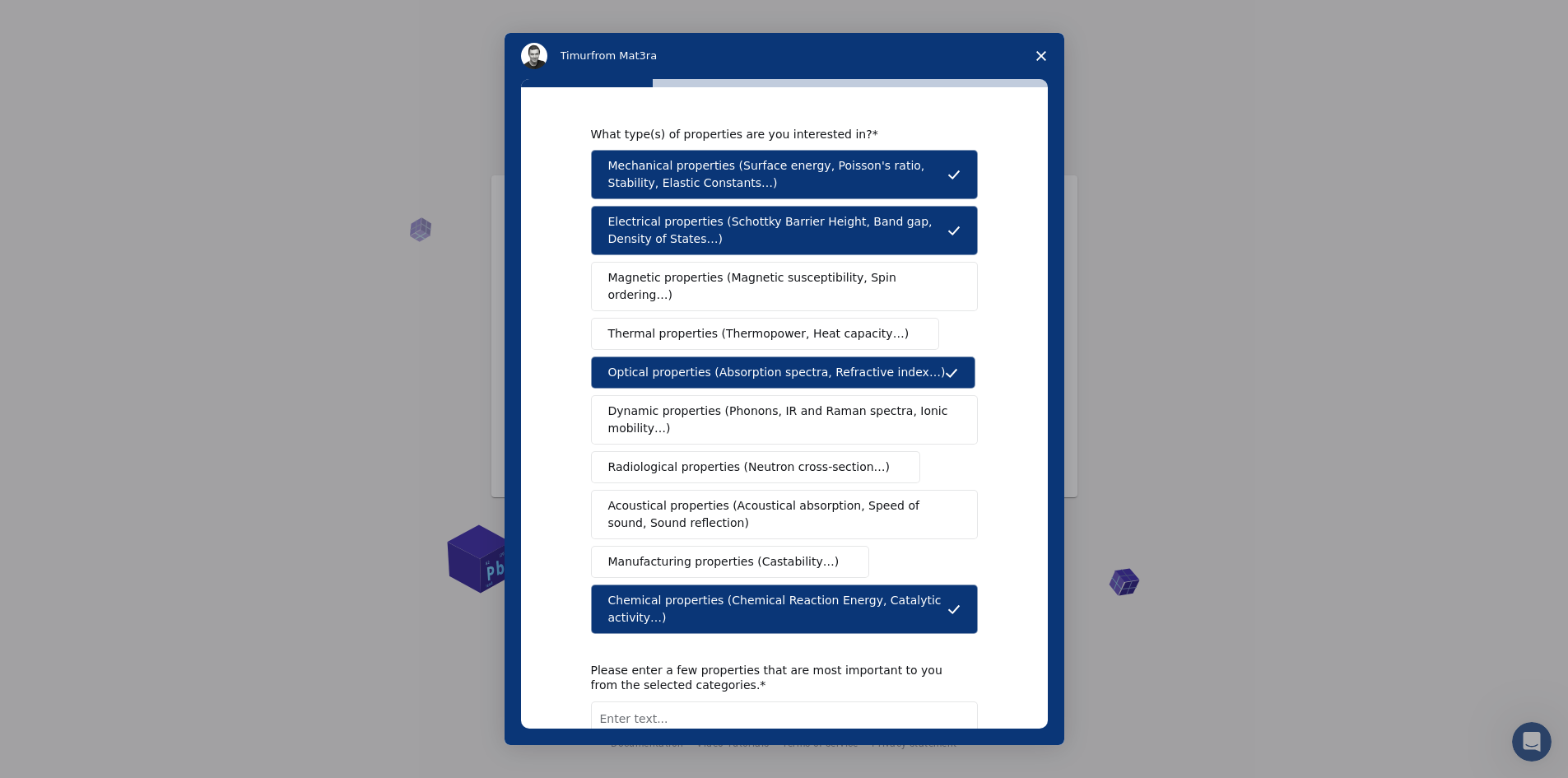
click at [751, 553] on span "Manufacturing properties (Castability…)" at bounding box center [724, 562] width 232 height 17
click at [713, 553] on span "Manufacturing properties (Castability…)" at bounding box center [724, 562] width 232 height 17
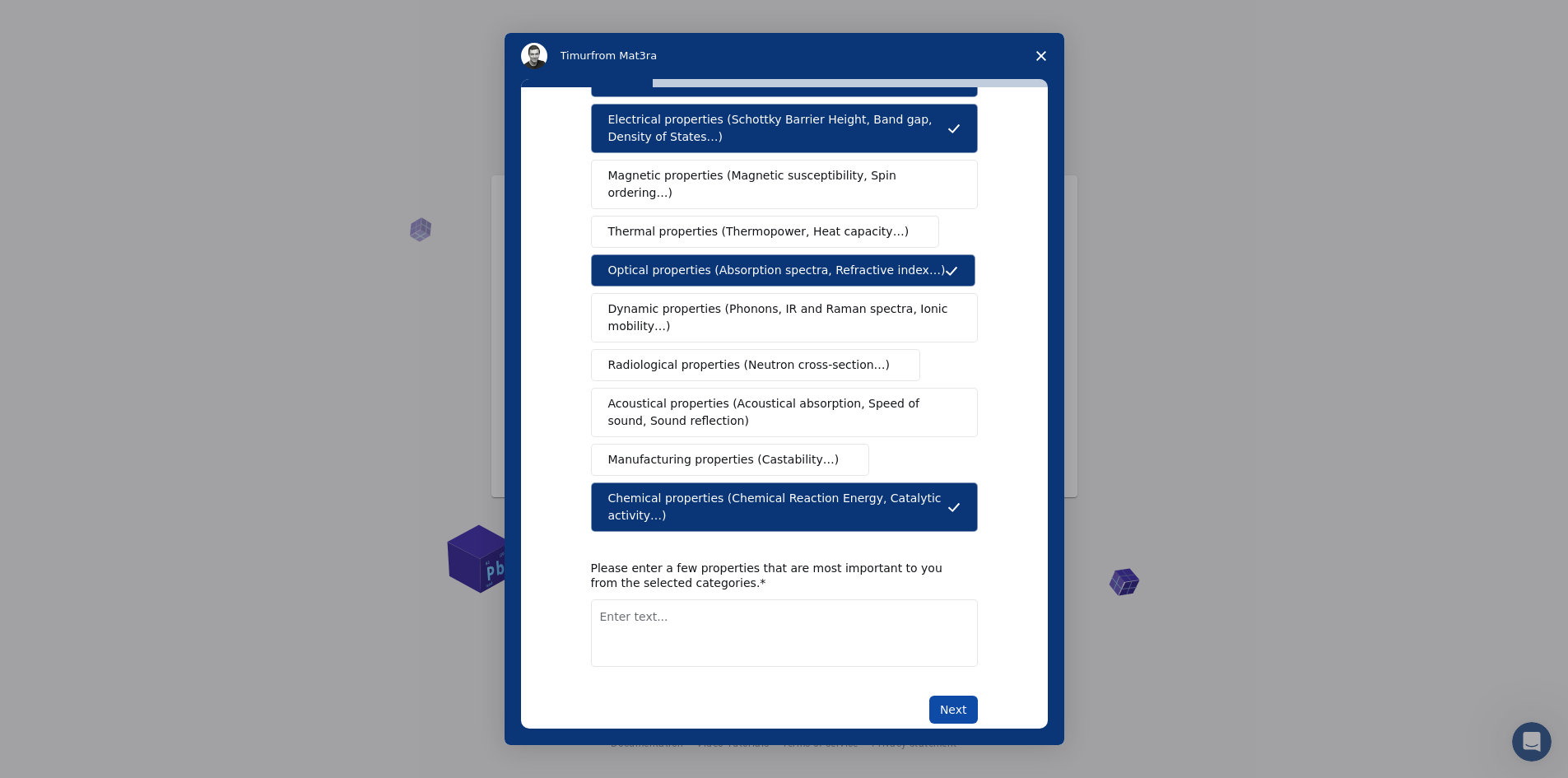
click at [944, 696] on button "Next" at bounding box center [953, 710] width 48 height 28
click at [640, 618] on textarea "Enter text..." at bounding box center [784, 652] width 387 height 68
click at [634, 600] on textarea "To enrich screen reader interactions, please activate Accessibility in Grammarl…" at bounding box center [784, 633] width 387 height 68
type textarea "c"
type textarea "Chemical properties"
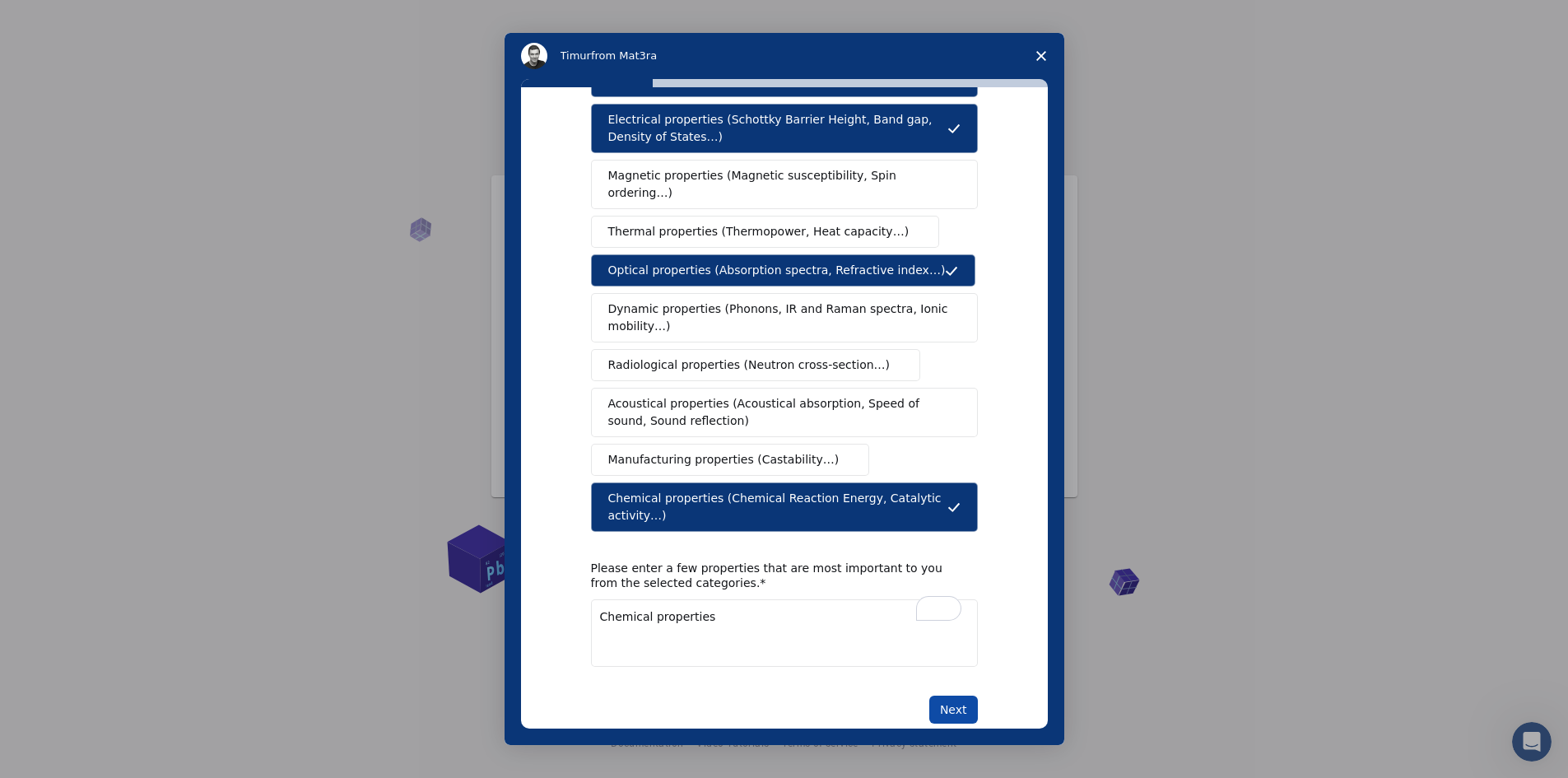
click at [945, 696] on button "Next" at bounding box center [953, 710] width 48 height 28
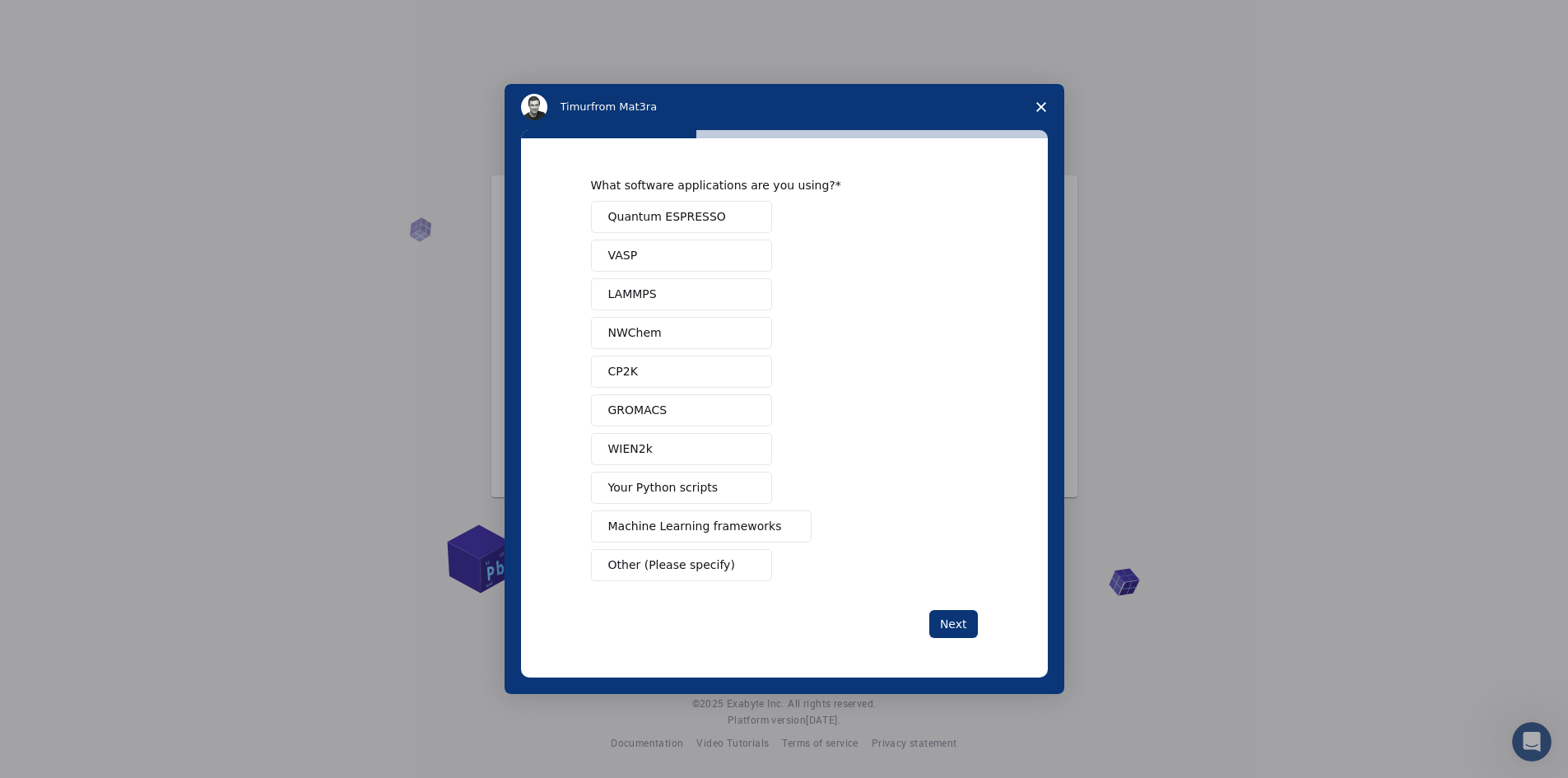
scroll to position [0, 0]
click at [705, 218] on span "Quantum ESPRESSO" at bounding box center [667, 216] width 117 height 17
click at [673, 256] on button "VASP" at bounding box center [681, 255] width 181 height 32
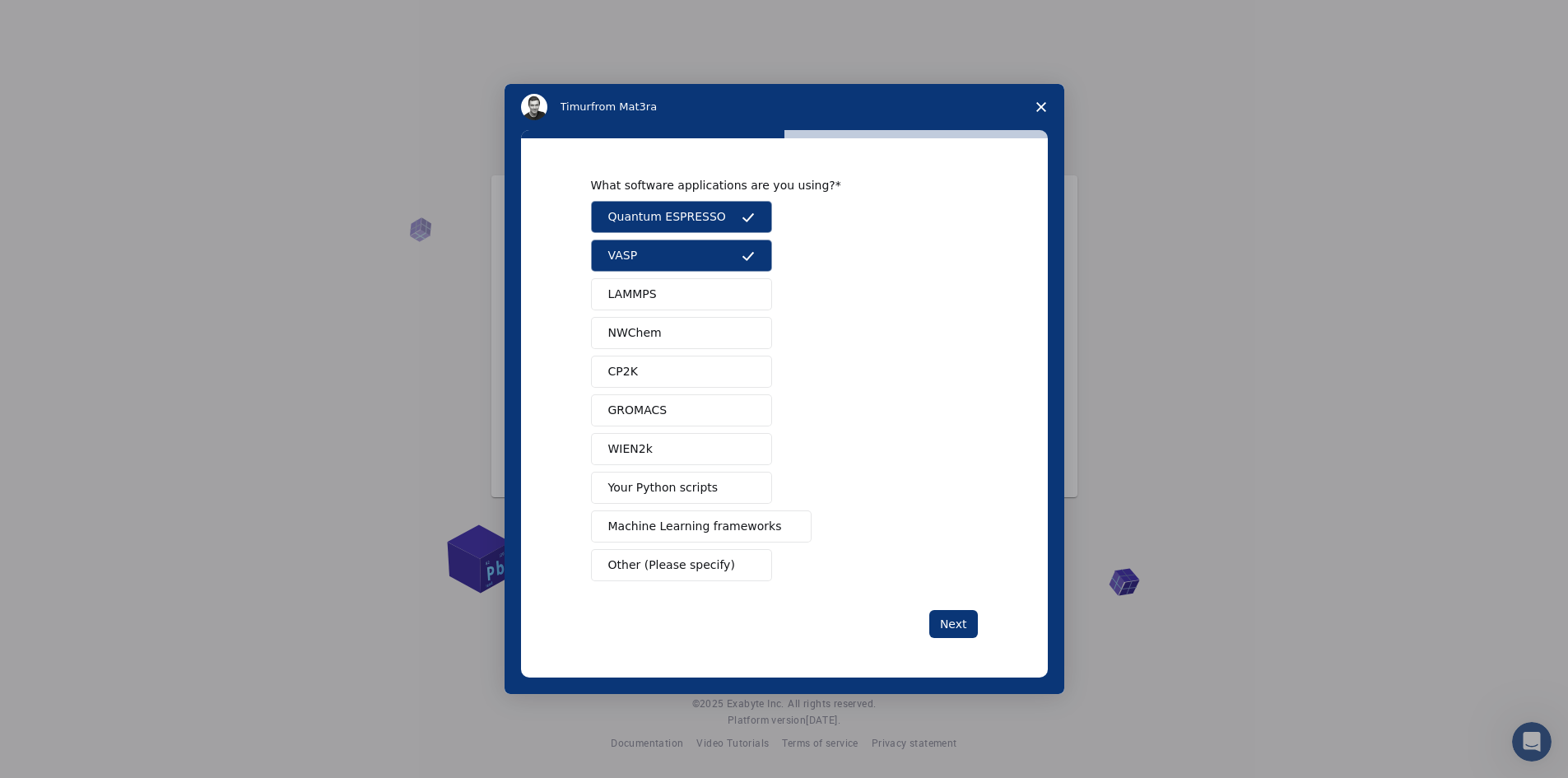
click at [642, 290] on span "LAMMPS" at bounding box center [632, 294] width 48 height 17
click at [684, 298] on button "LAMMPS" at bounding box center [681, 294] width 181 height 32
click at [647, 292] on span "LAMMPS" at bounding box center [632, 294] width 48 height 17
click at [706, 526] on span "Machine Learning frameworks" at bounding box center [695, 526] width 173 height 17
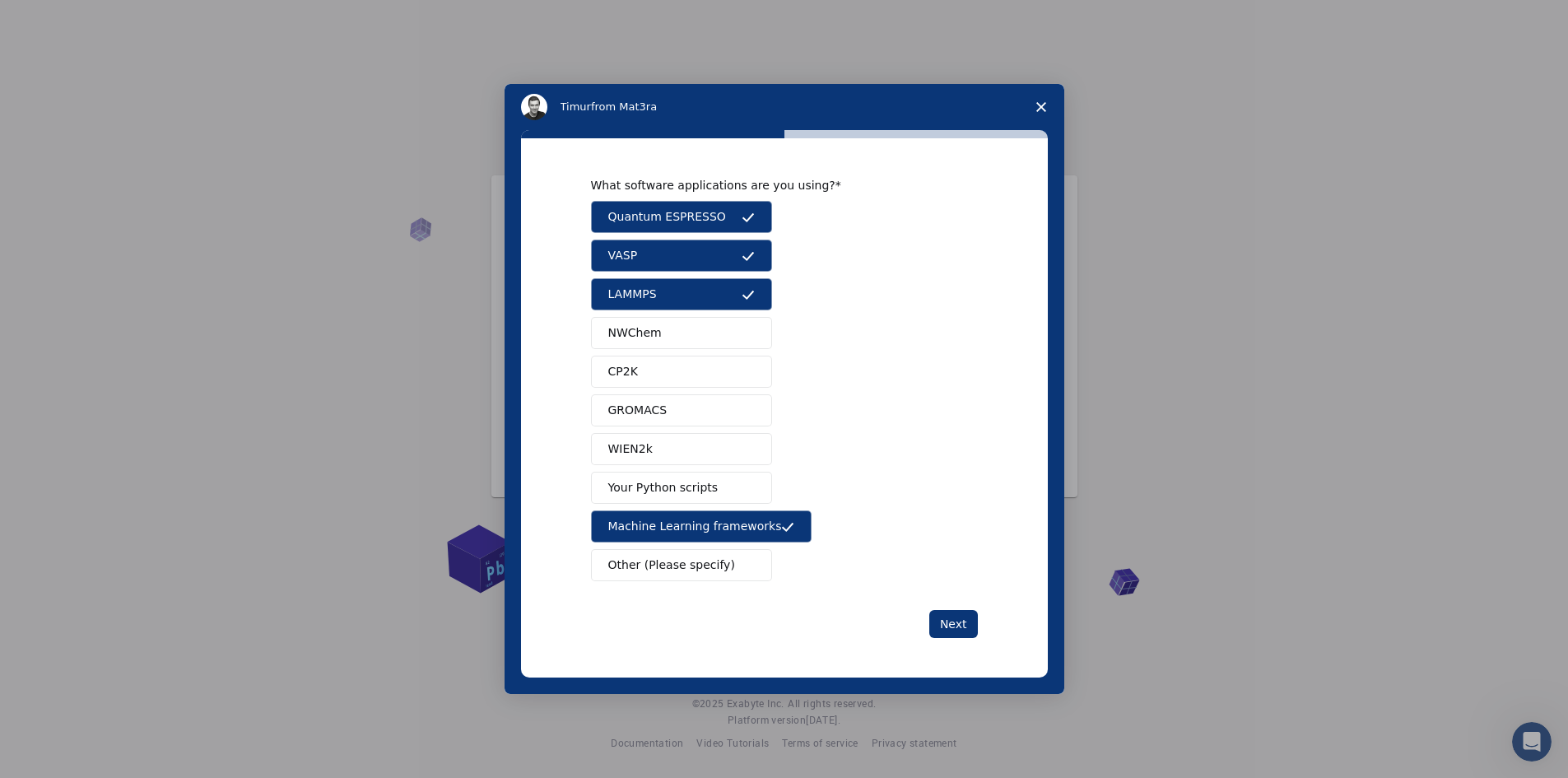
click at [707, 527] on span "Machine Learning frameworks" at bounding box center [695, 526] width 173 height 17
click at [956, 614] on button "Next" at bounding box center [953, 624] width 48 height 28
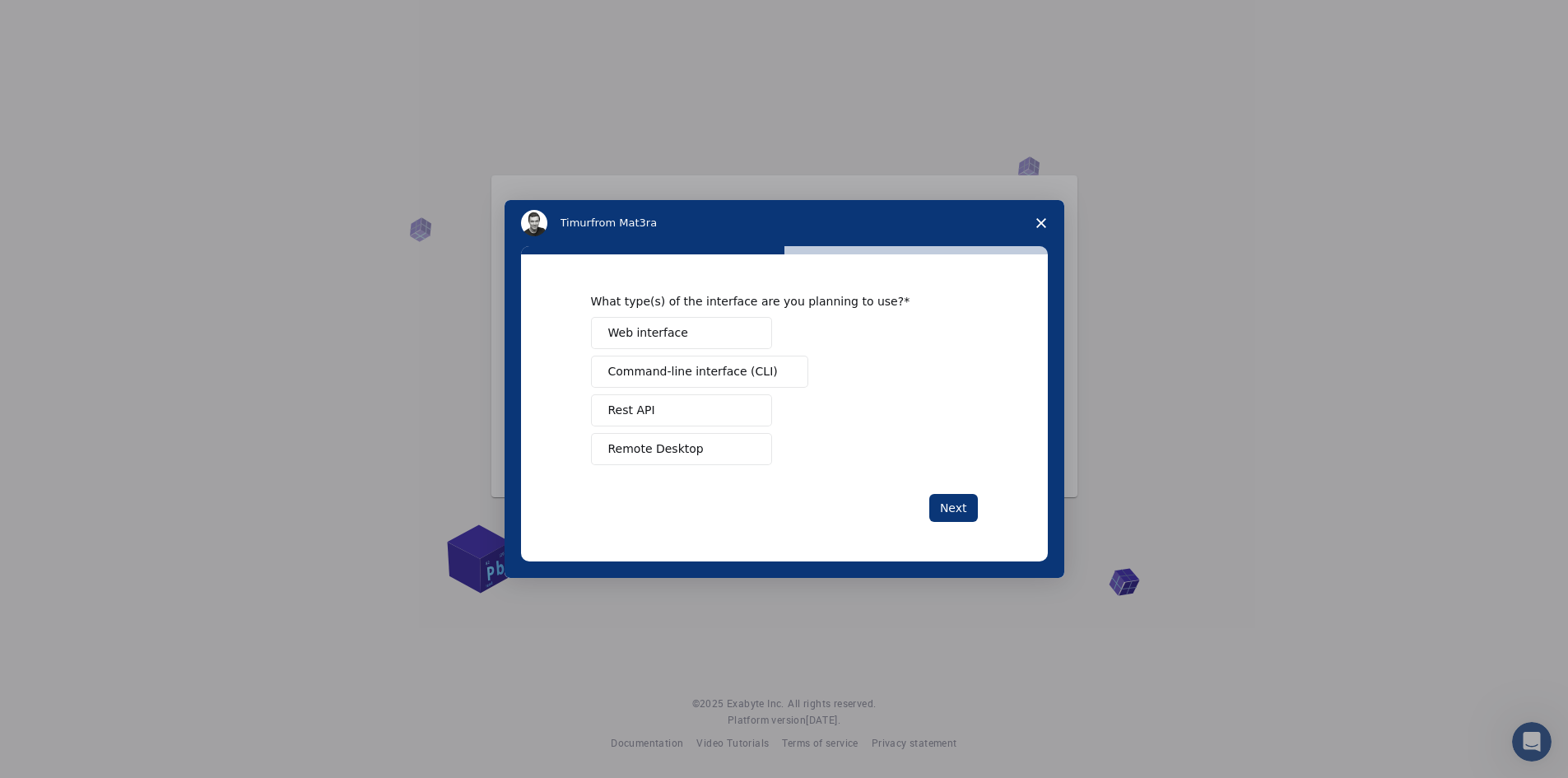
click at [664, 332] on span "Web interface" at bounding box center [648, 333] width 79 height 17
click at [716, 377] on span "Command-line interface (CLI)" at bounding box center [693, 371] width 170 height 17
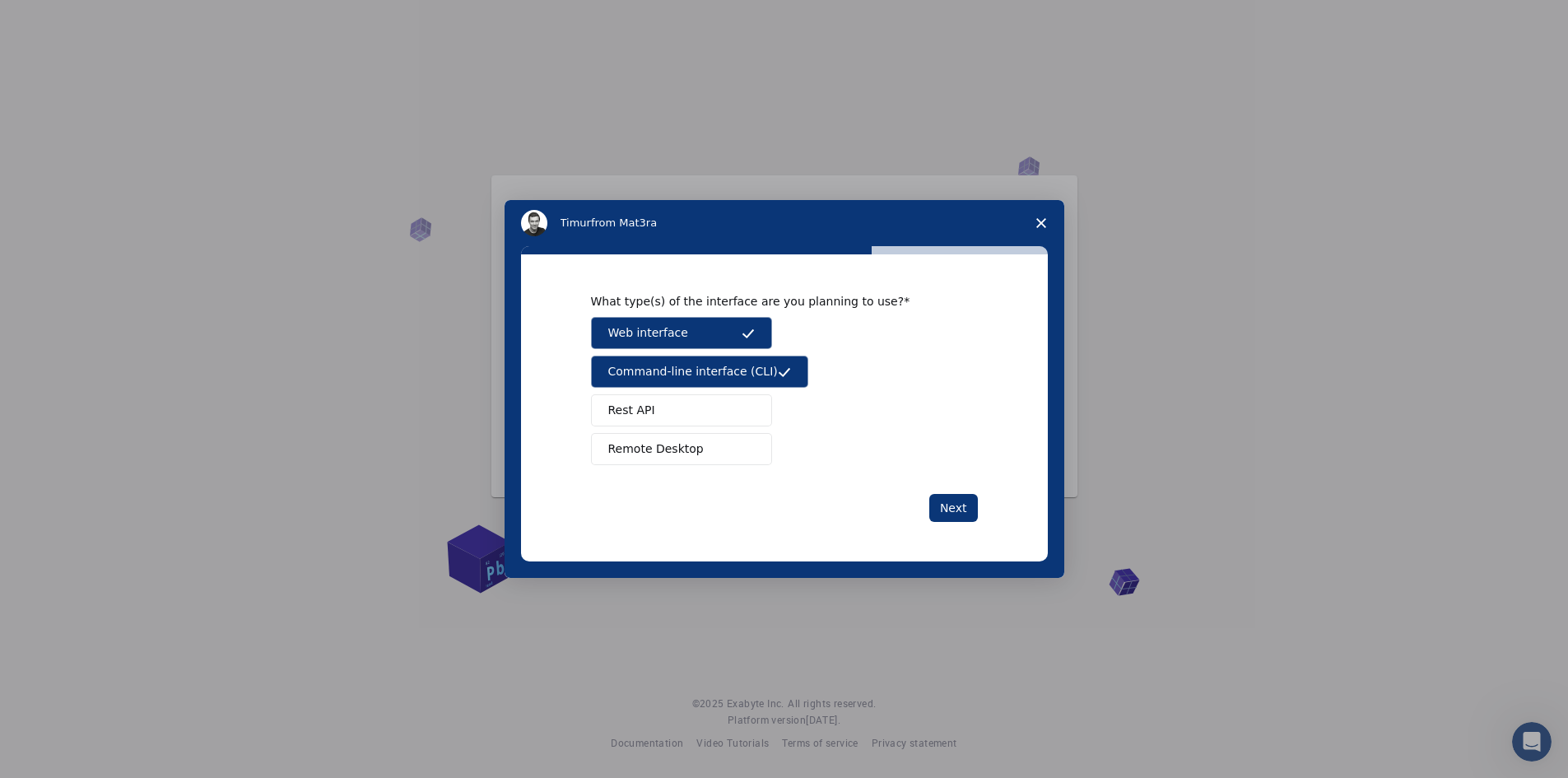
click at [681, 455] on span "Remote Desktop" at bounding box center [656, 449] width 96 height 17
click at [668, 373] on span "Command-line interface (CLI)" at bounding box center [693, 371] width 170 height 17
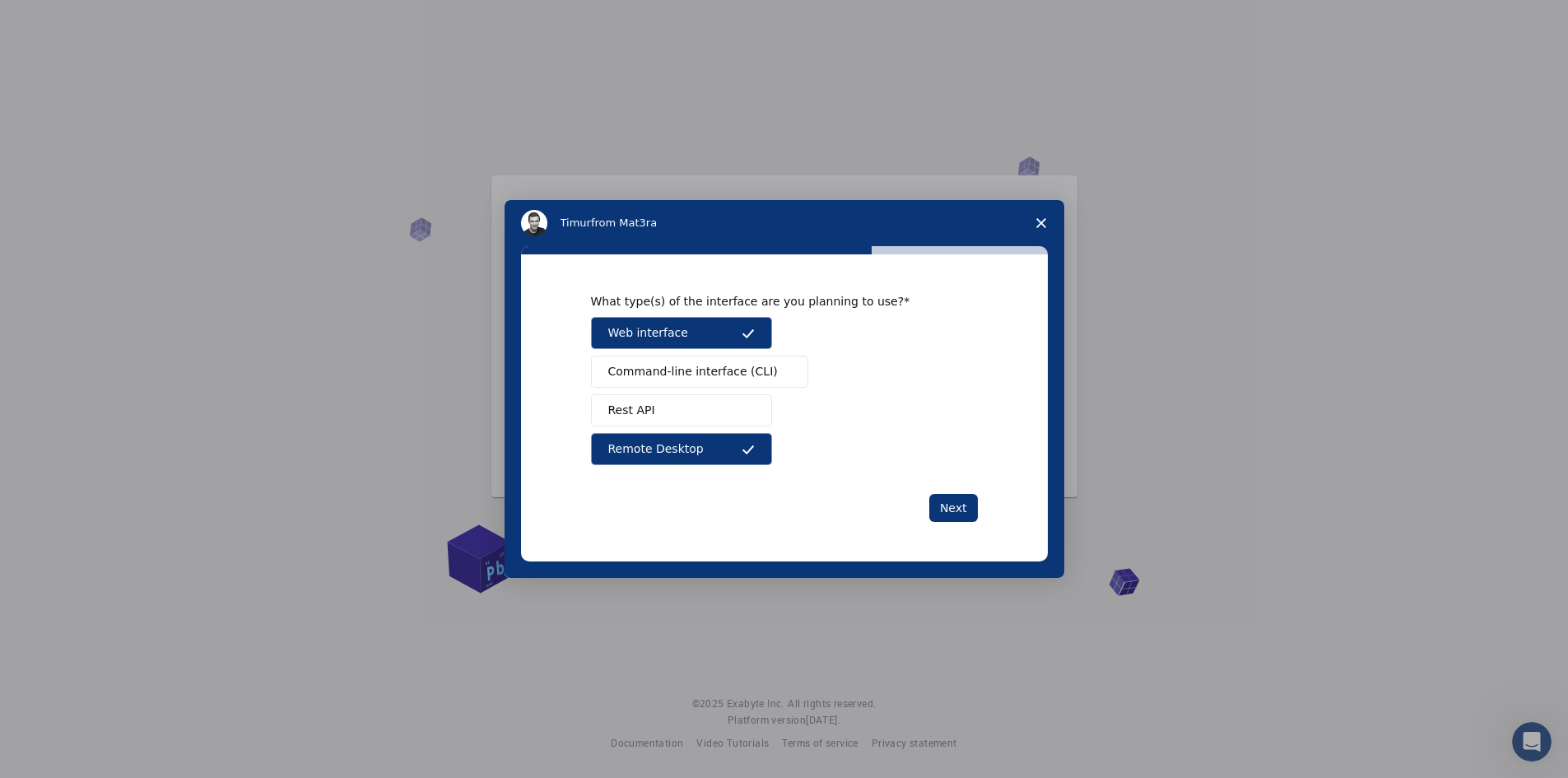
click at [672, 370] on span "Command-line interface (CLI)" at bounding box center [693, 371] width 170 height 17
click at [945, 509] on button "Next" at bounding box center [953, 507] width 48 height 28
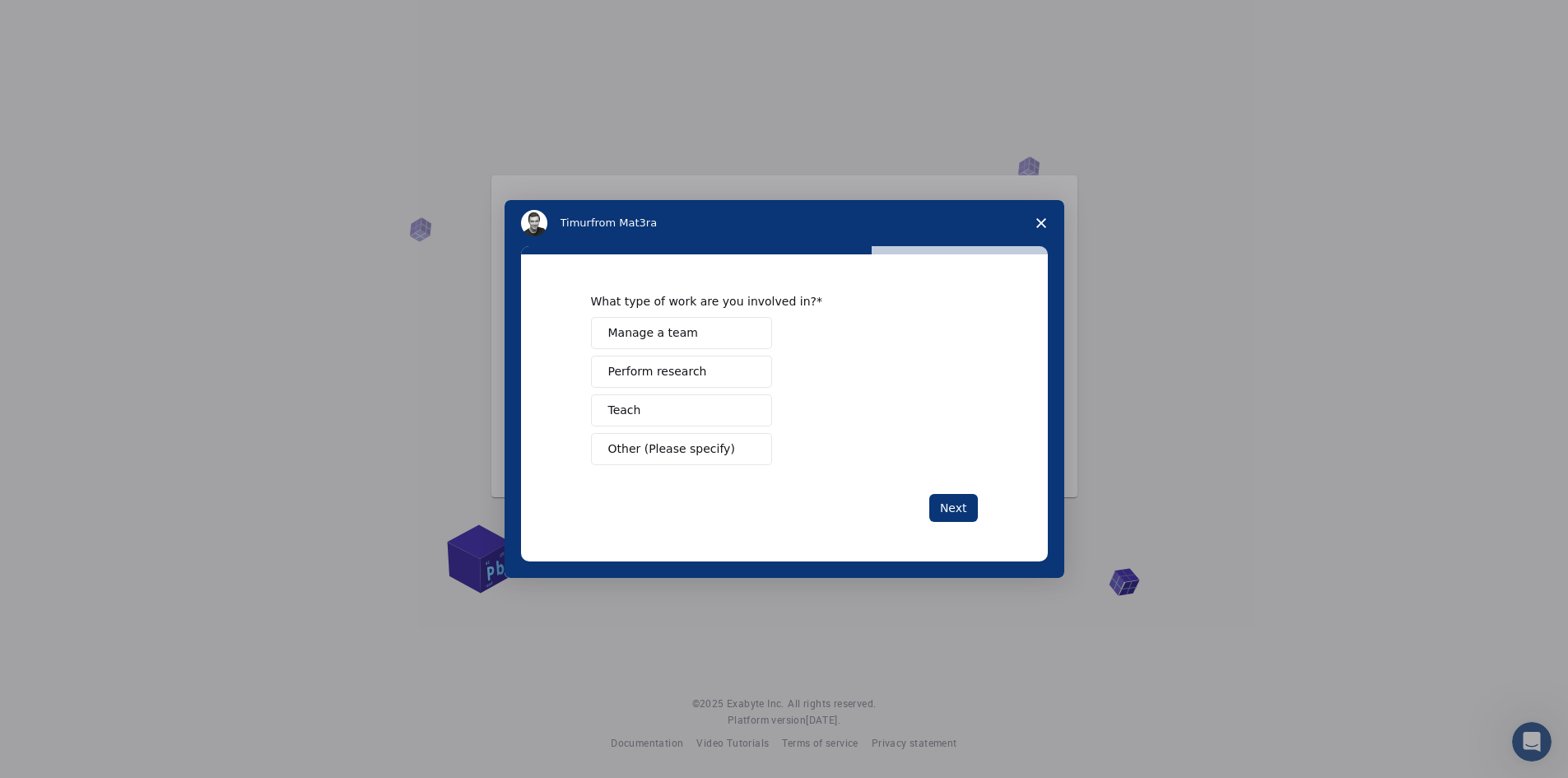
click at [688, 373] on span "Perform research" at bounding box center [658, 371] width 99 height 17
click at [645, 410] on button "Teach" at bounding box center [681, 410] width 181 height 32
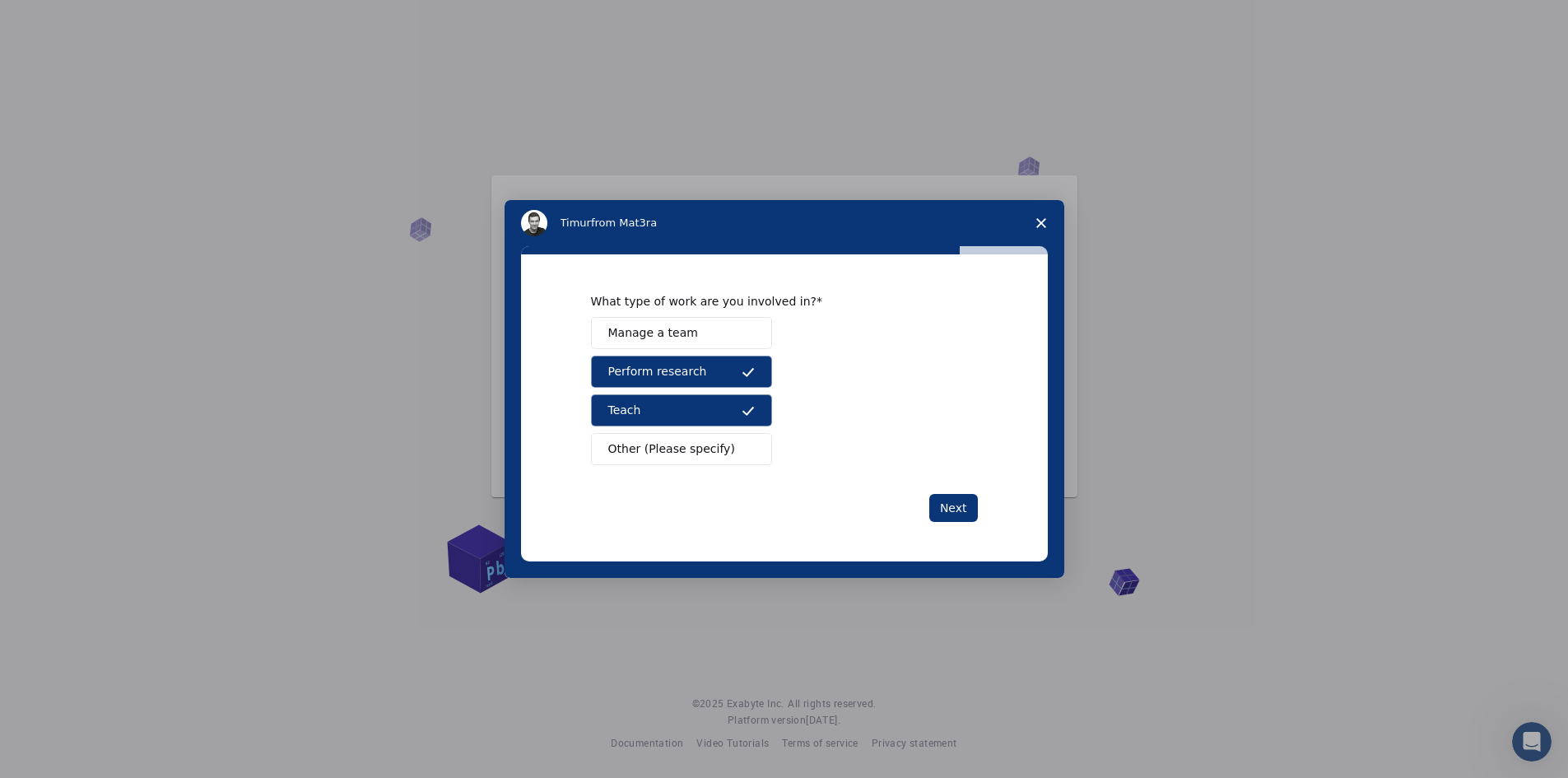
click at [660, 411] on button "Teach" at bounding box center [681, 410] width 181 height 32
click at [961, 510] on button "Next" at bounding box center [953, 507] width 48 height 28
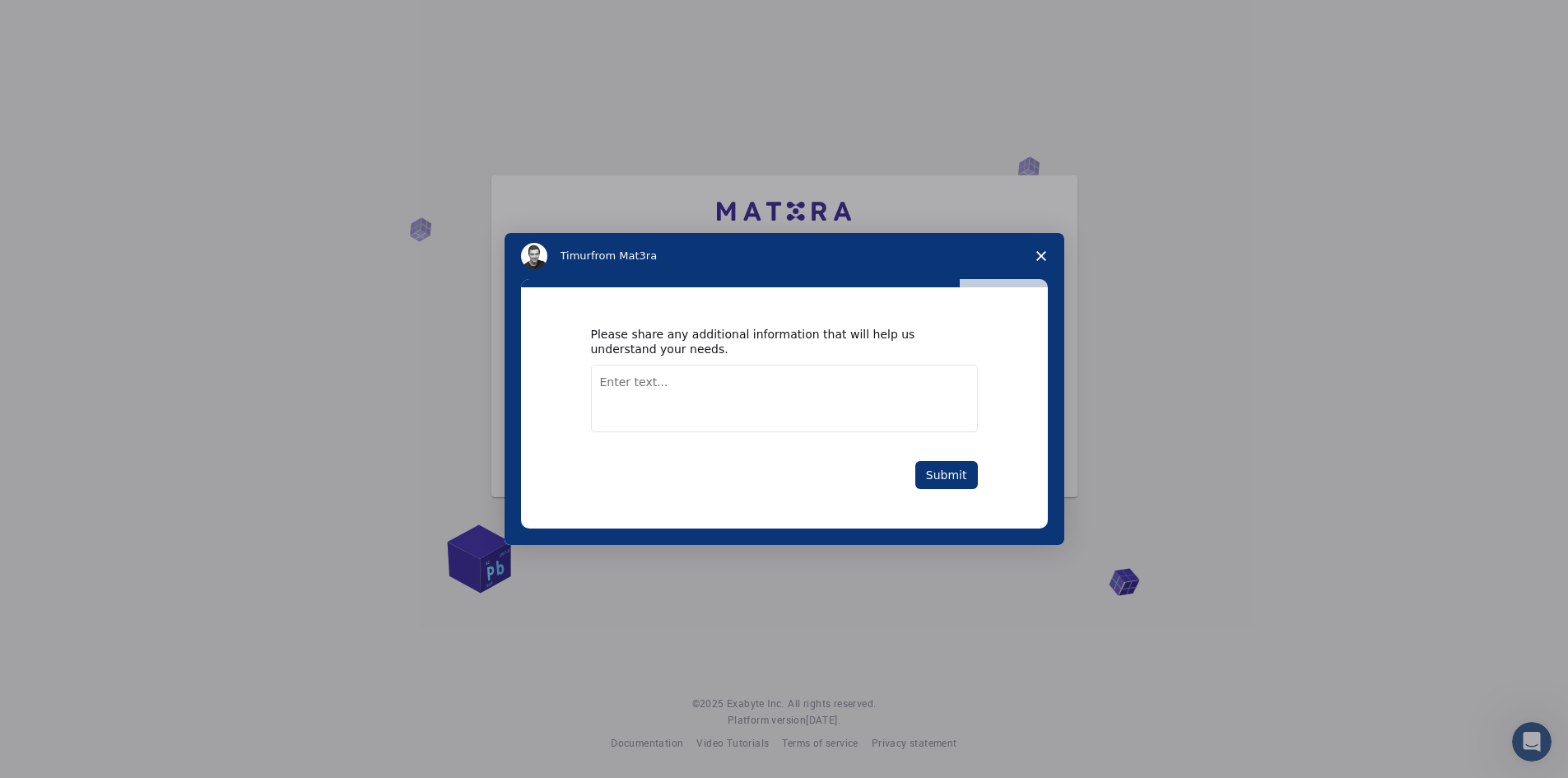
click at [633, 390] on textarea "Enter text..." at bounding box center [784, 398] width 387 height 68
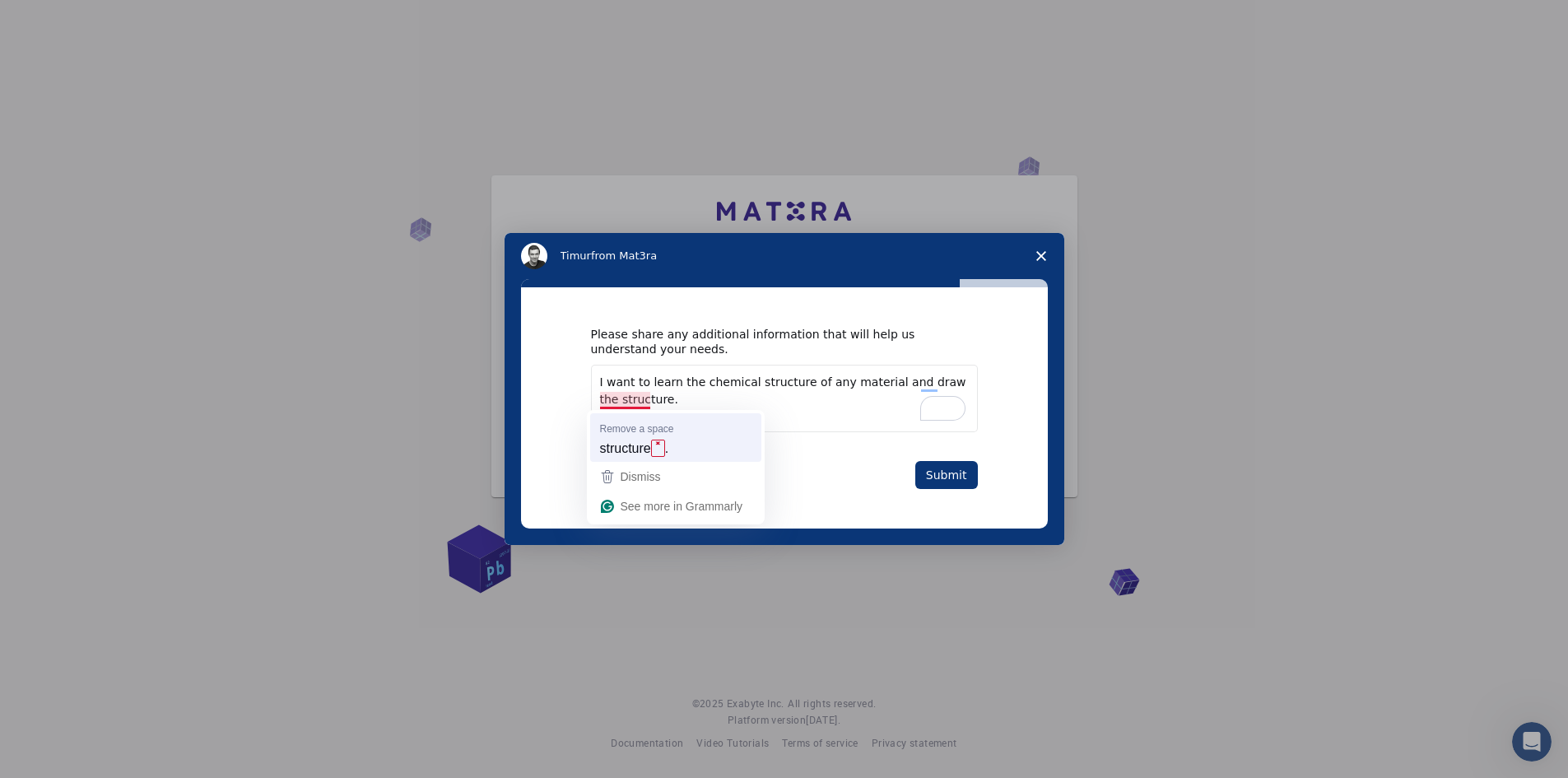
click at [631, 439] on span "structure" at bounding box center [626, 447] width 51 height 18
click at [670, 405] on textarea "I want to learn the chemical structure of any material and draw the structure." at bounding box center [784, 398] width 387 height 68
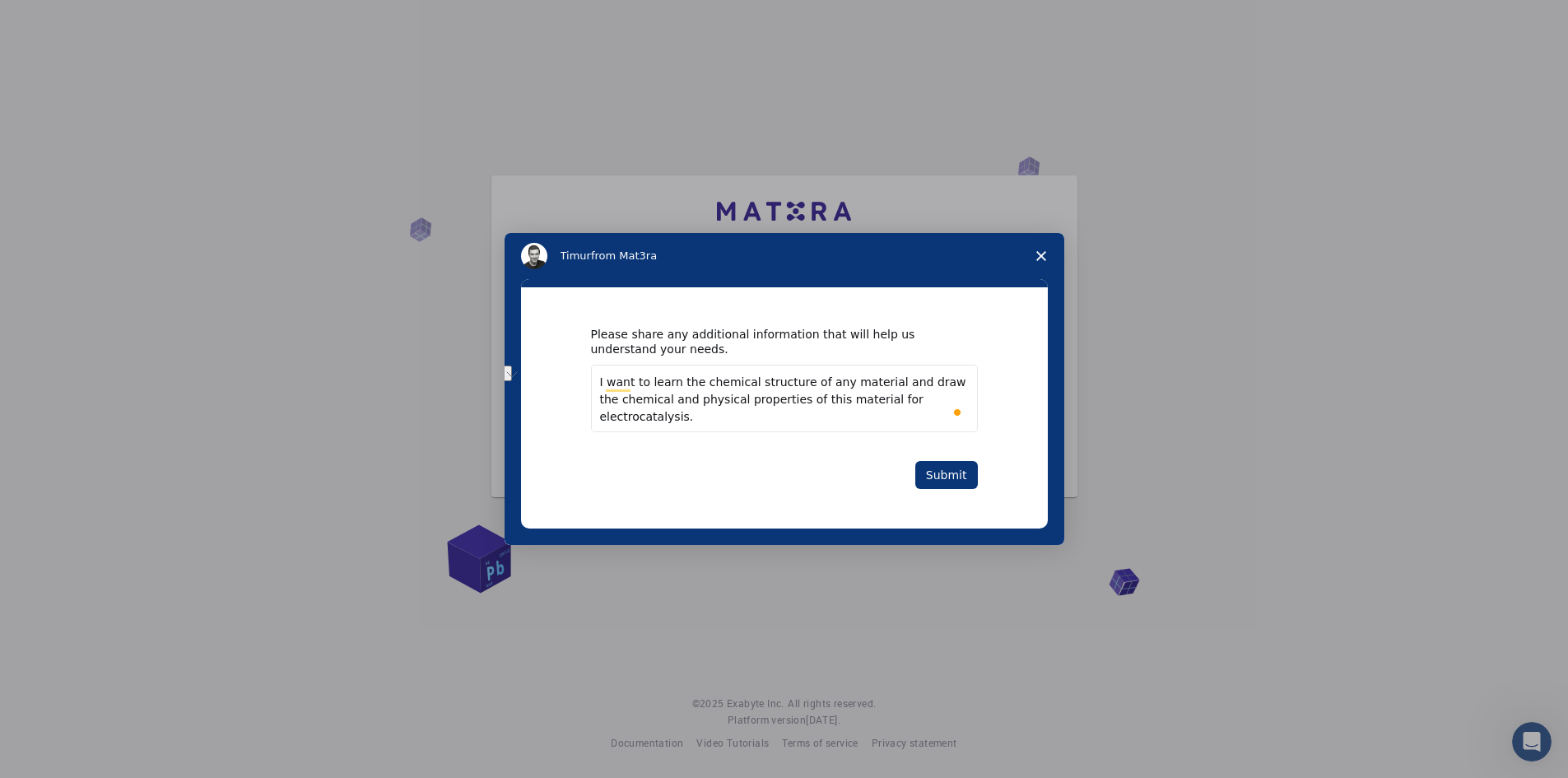
drag, startPoint x: 895, startPoint y: 386, endPoint x: 935, endPoint y: 387, distance: 40.0
click at [935, 387] on textarea "I want to learn the chemical structure of any material and draw the chemical an…" at bounding box center [784, 398] width 387 height 68
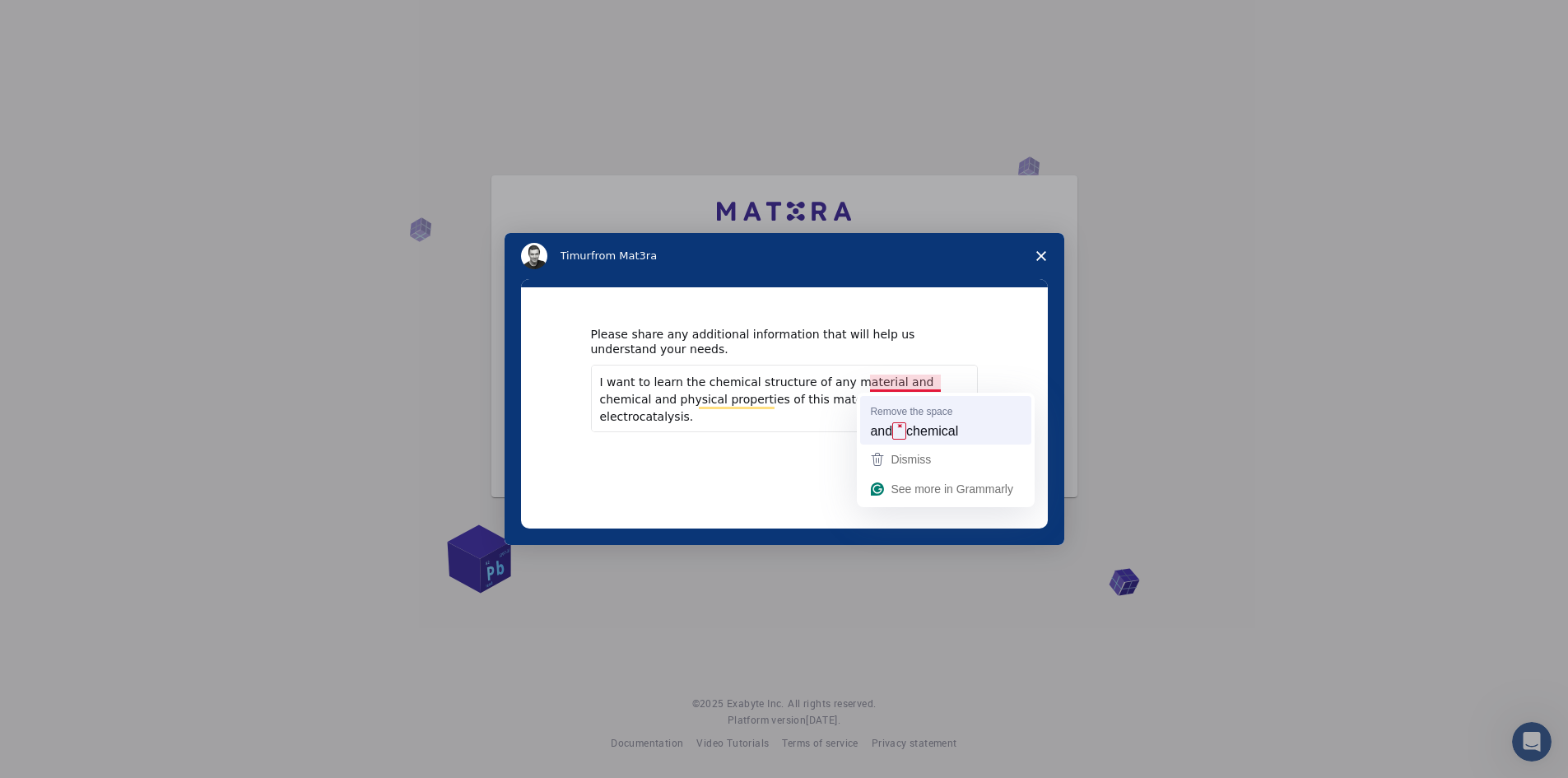
type textarea "I want to learn the chemical structure of any material and chemical and physica…"
click at [915, 422] on span "chemical" at bounding box center [932, 430] width 52 height 18
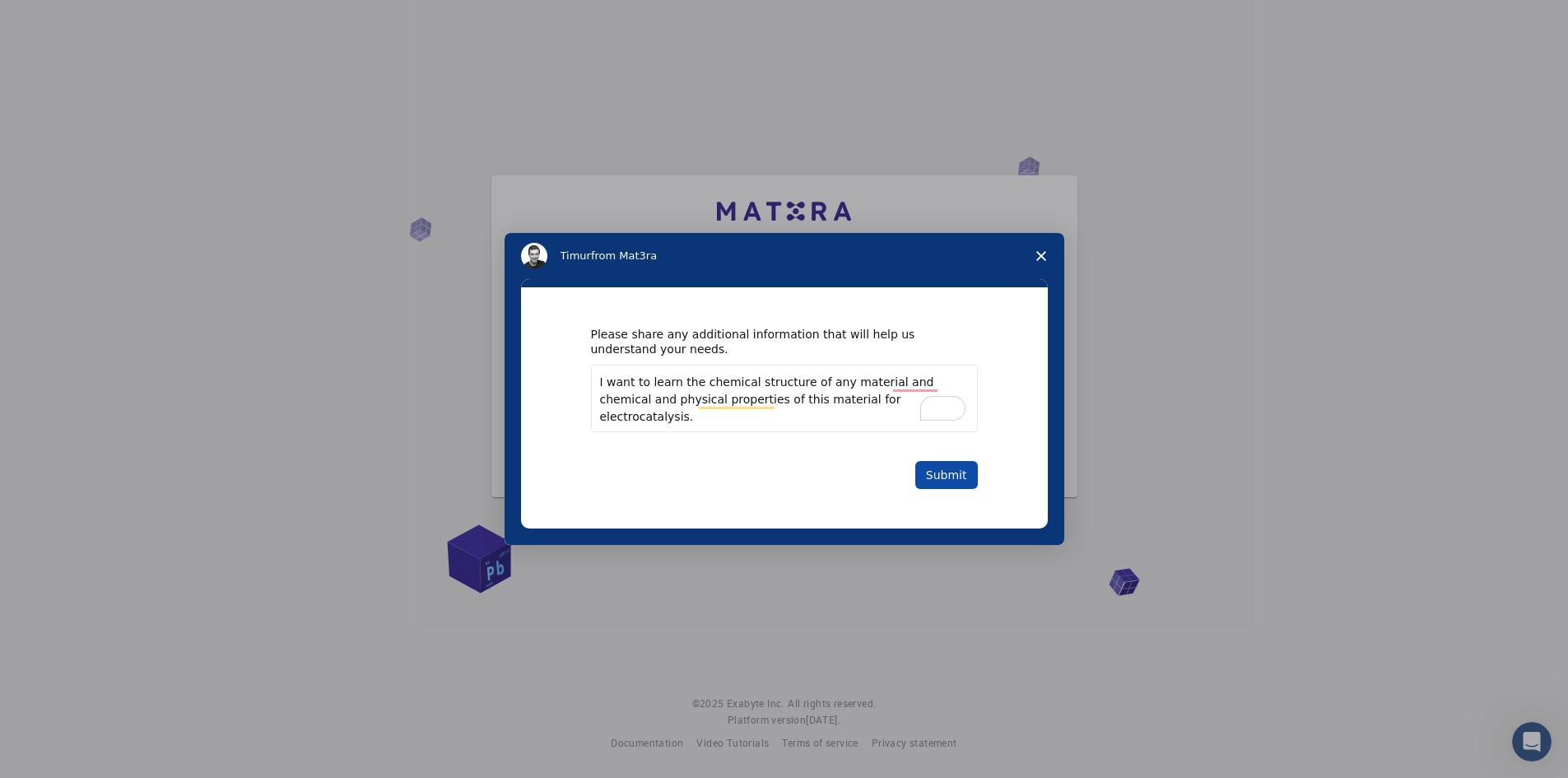
click at [947, 475] on button "Submit" at bounding box center [947, 474] width 63 height 28
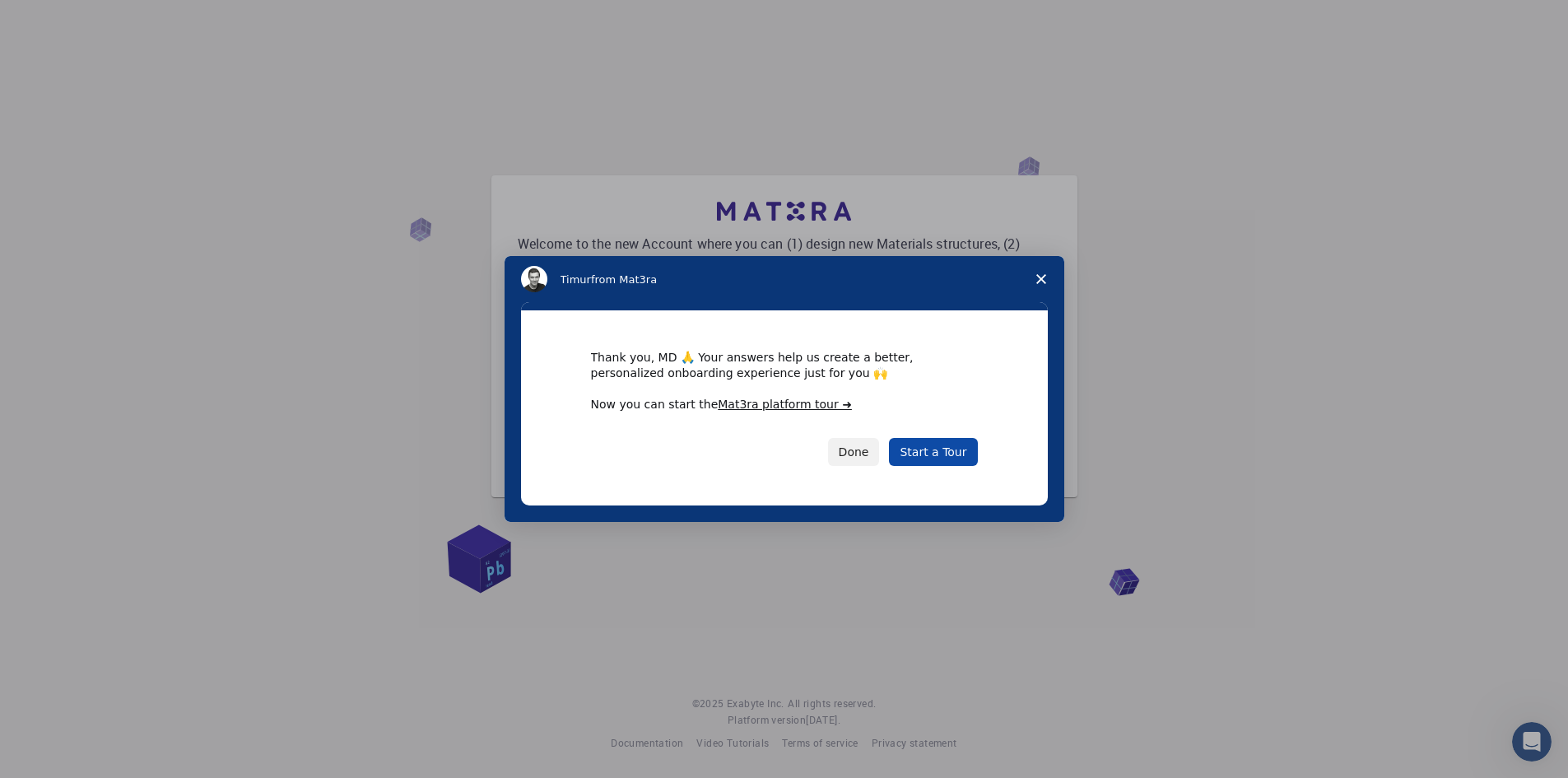
click at [928, 453] on link "Start a Tour" at bounding box center [933, 452] width 88 height 28
click at [860, 452] on button "Done" at bounding box center [854, 452] width 52 height 28
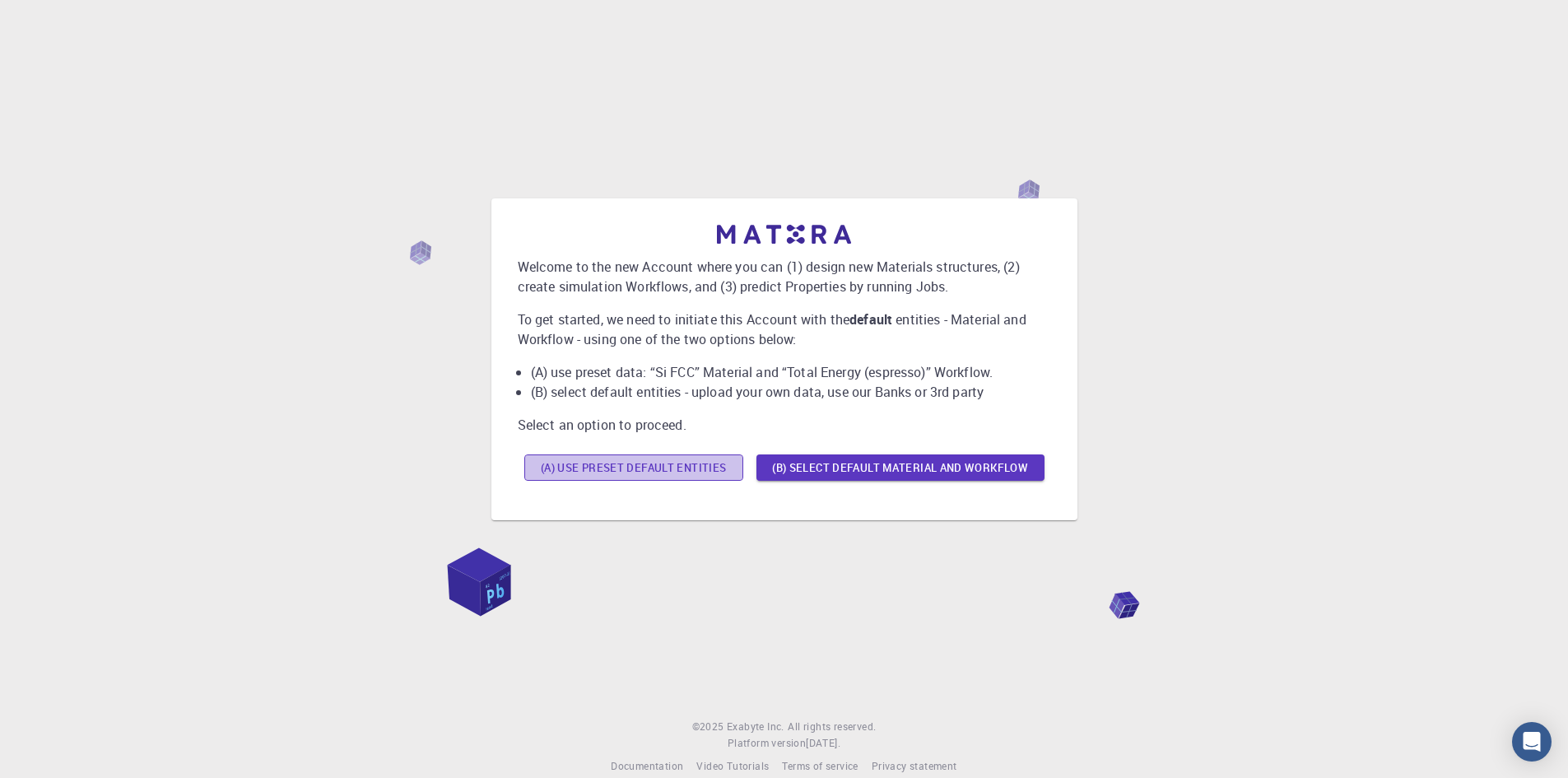
click at [591, 460] on button "(A) Use preset default entities" at bounding box center [633, 468] width 219 height 26
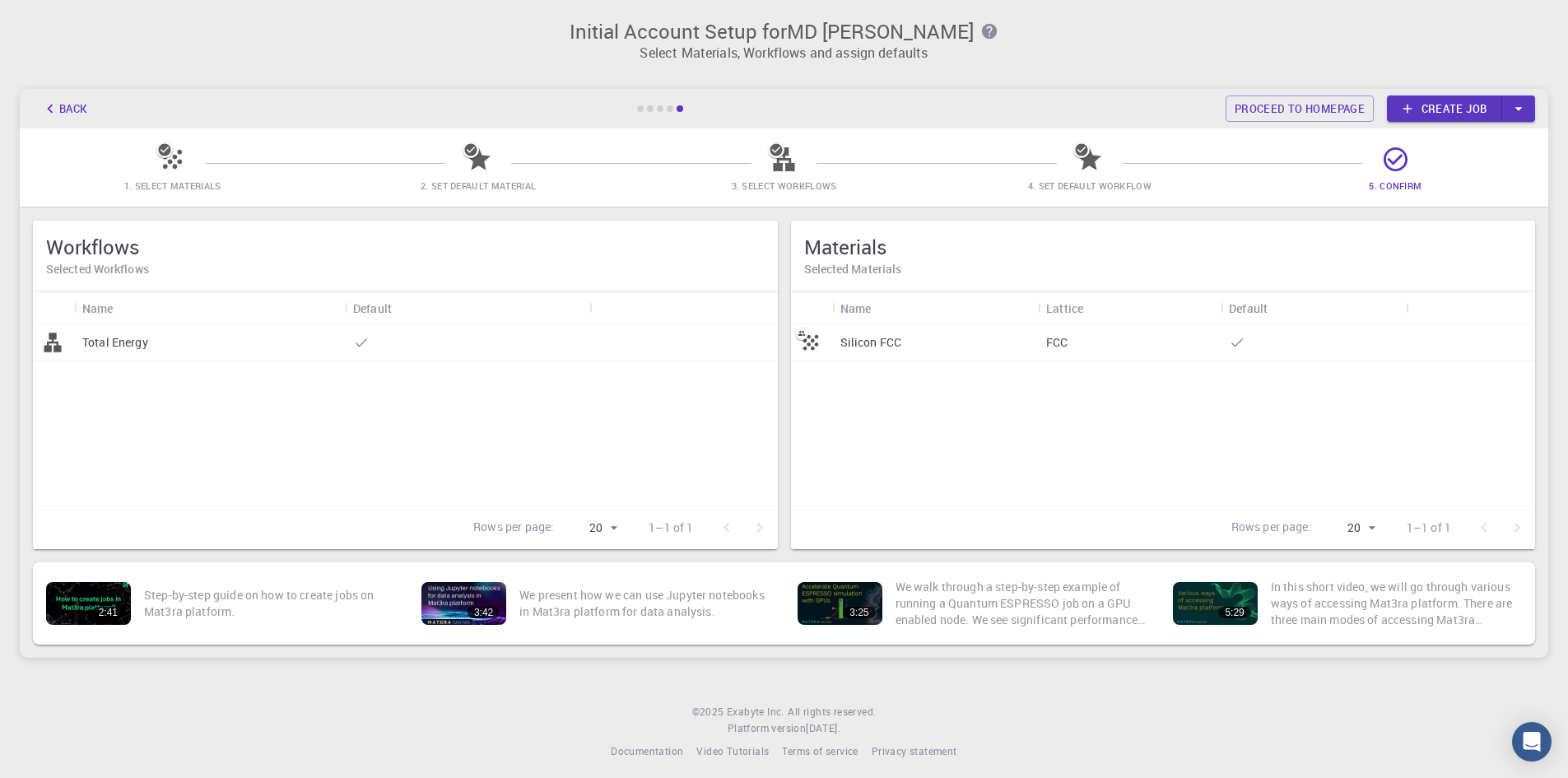
click at [459, 365] on div "Total Energy" at bounding box center [405, 415] width 745 height 181
click at [472, 173] on icon at bounding box center [478, 159] width 29 height 29
click at [181, 170] on icon at bounding box center [172, 159] width 29 height 29
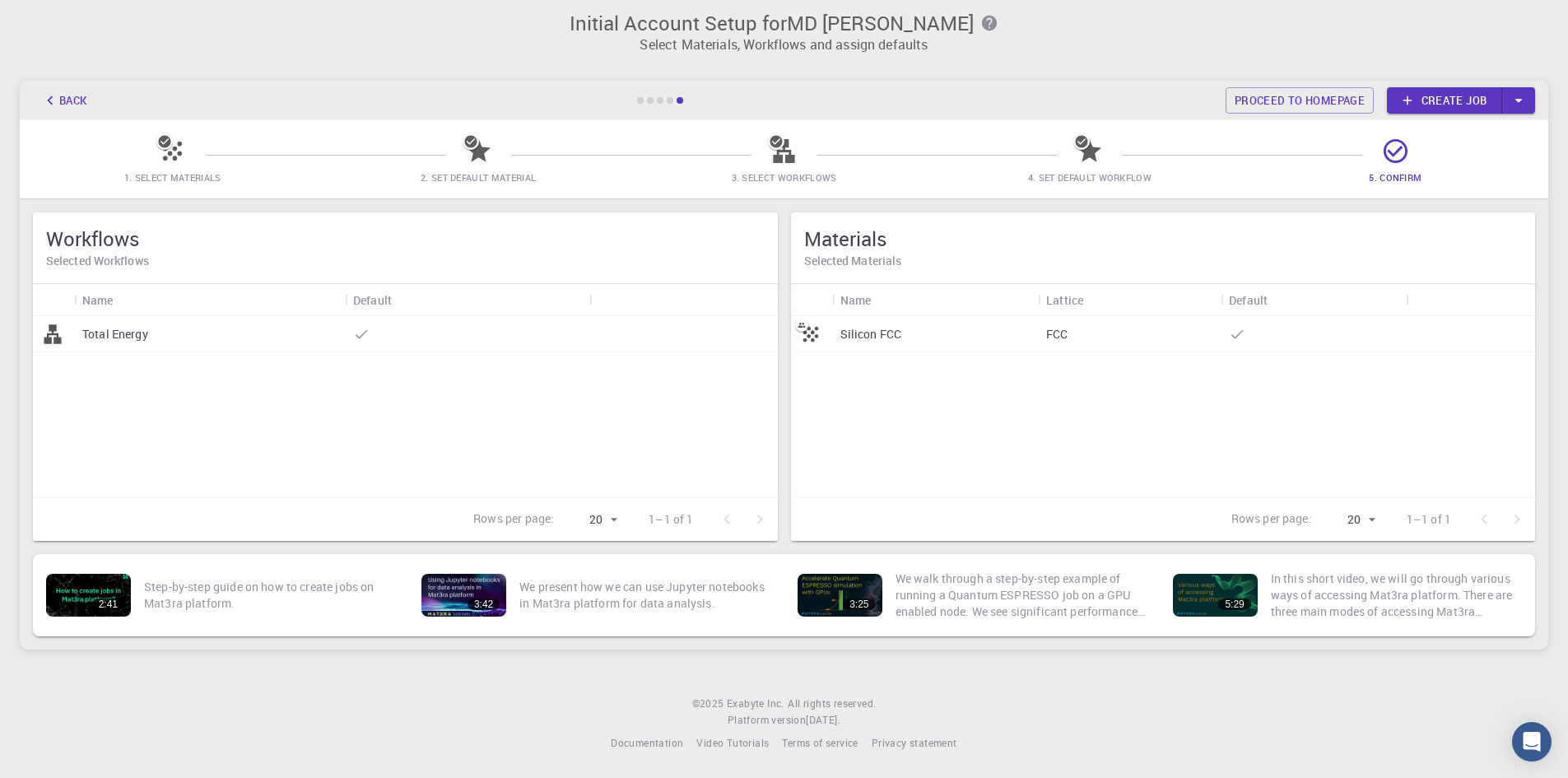
click at [139, 332] on p "Total Energy" at bounding box center [115, 334] width 66 height 16
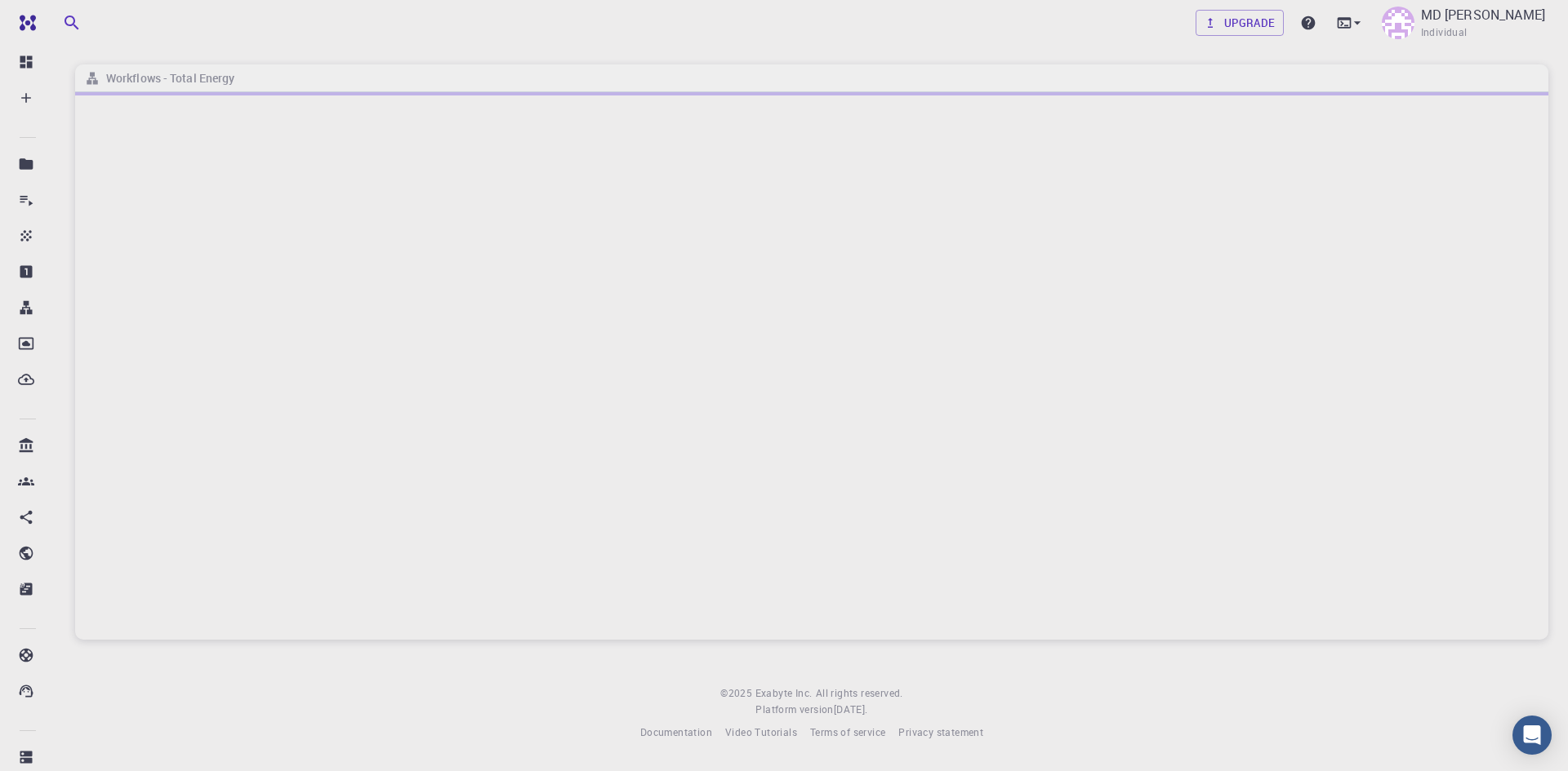
click at [611, 154] on div at bounding box center [812, 365] width 1473 height 547
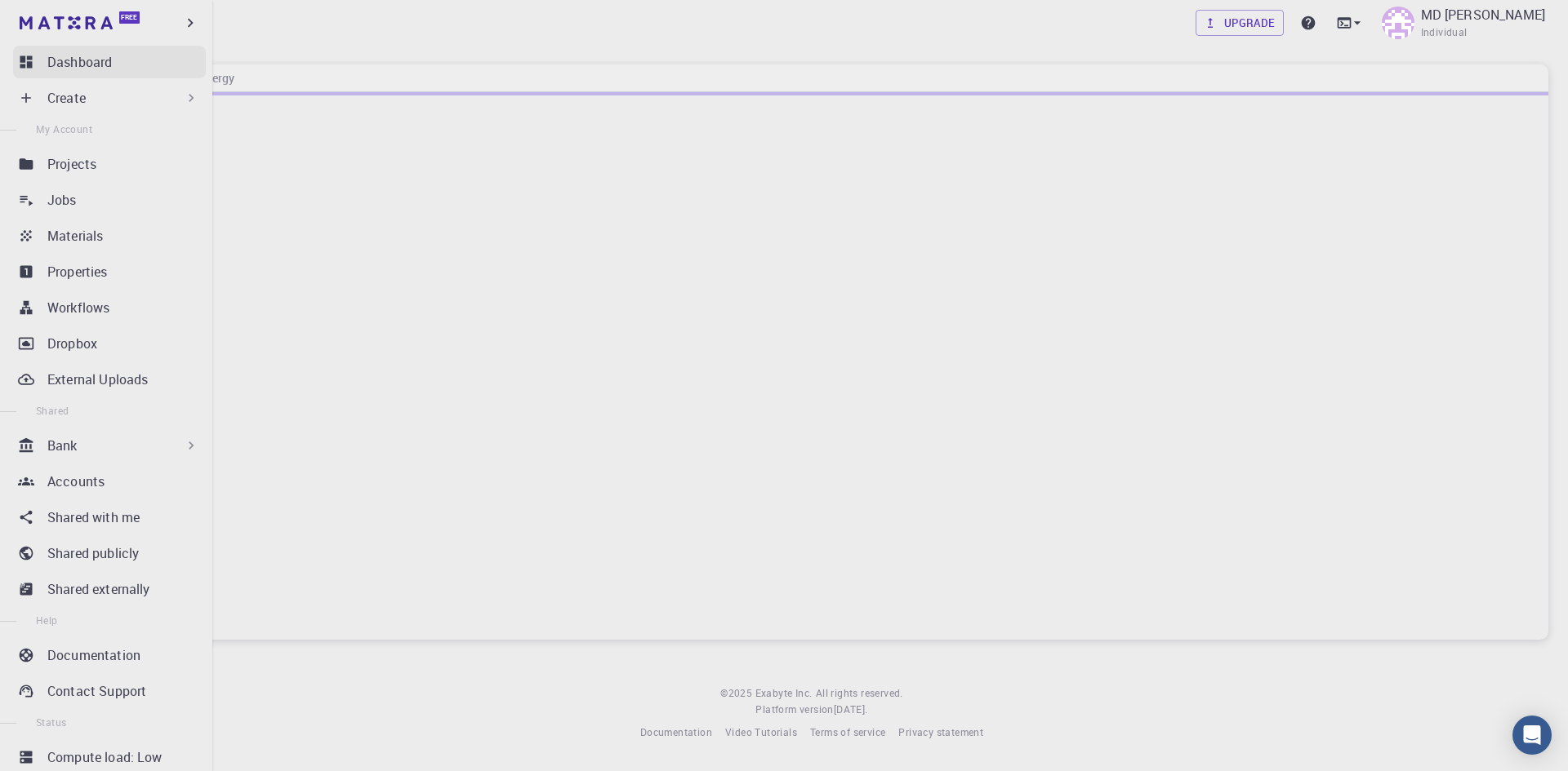
click at [74, 67] on p "Dashboard" at bounding box center [79, 61] width 65 height 19
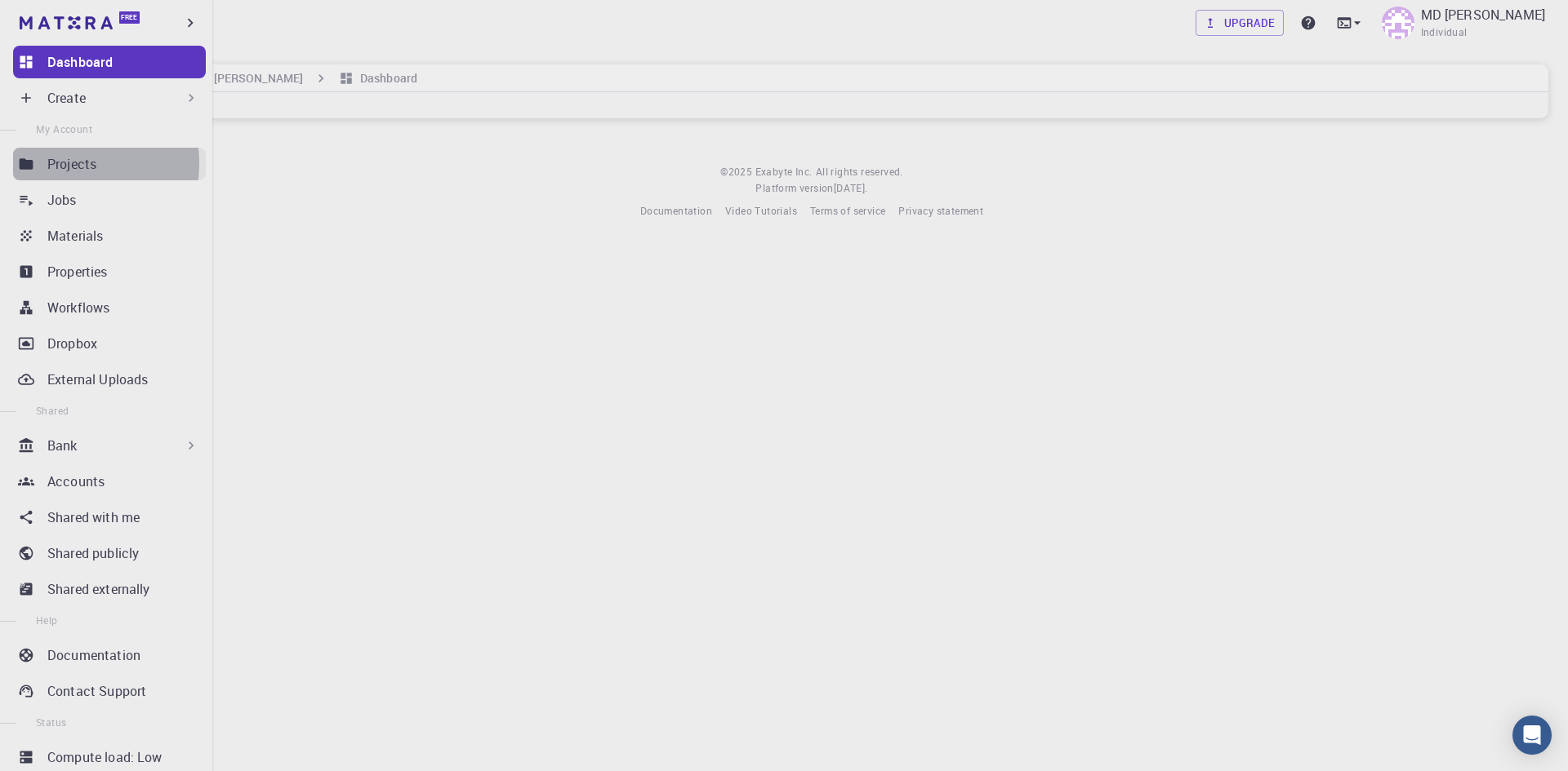
click at [55, 163] on p "Projects" at bounding box center [71, 163] width 49 height 19
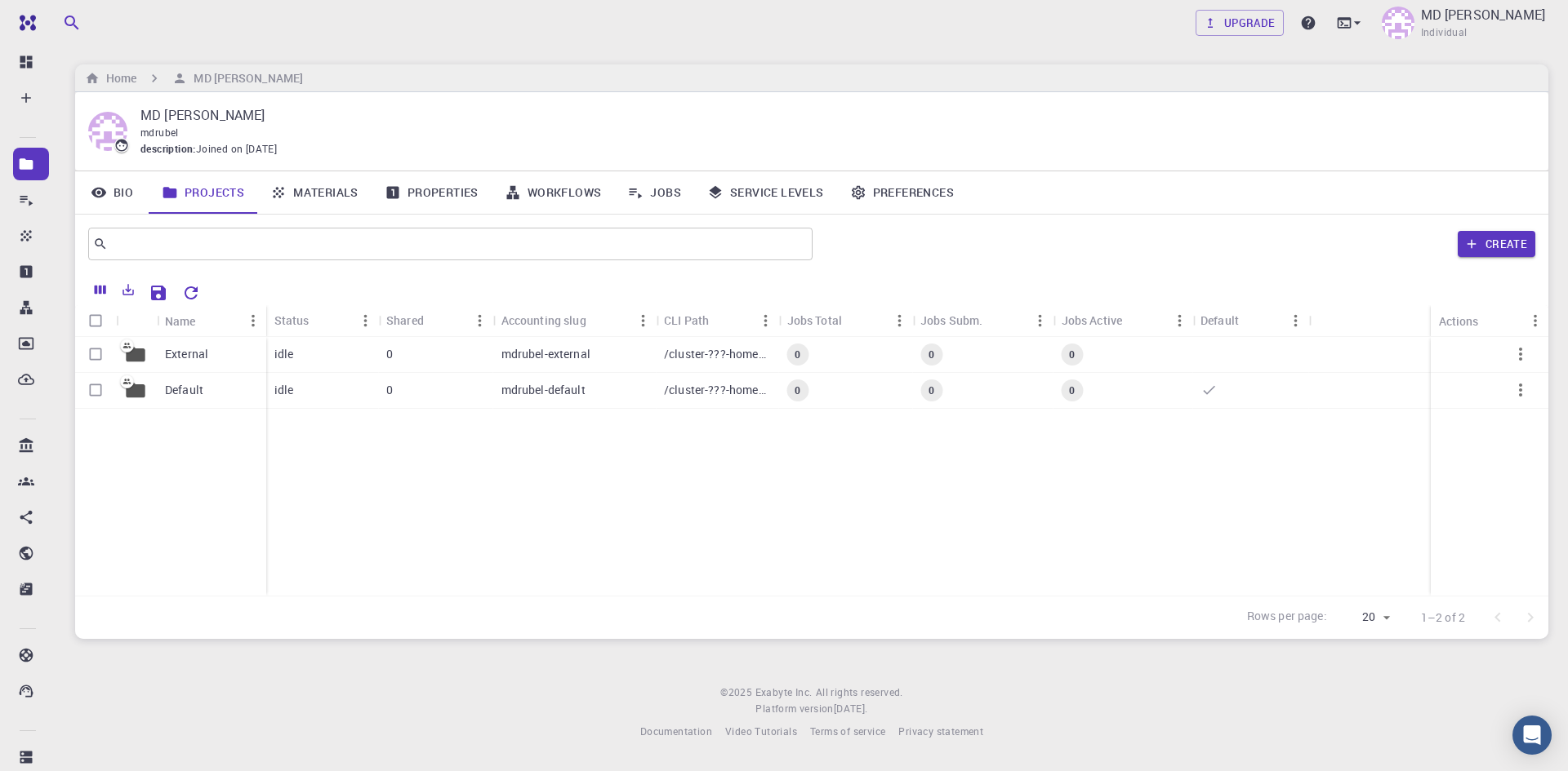
click at [337, 191] on link "Materials" at bounding box center [314, 192] width 114 height 43
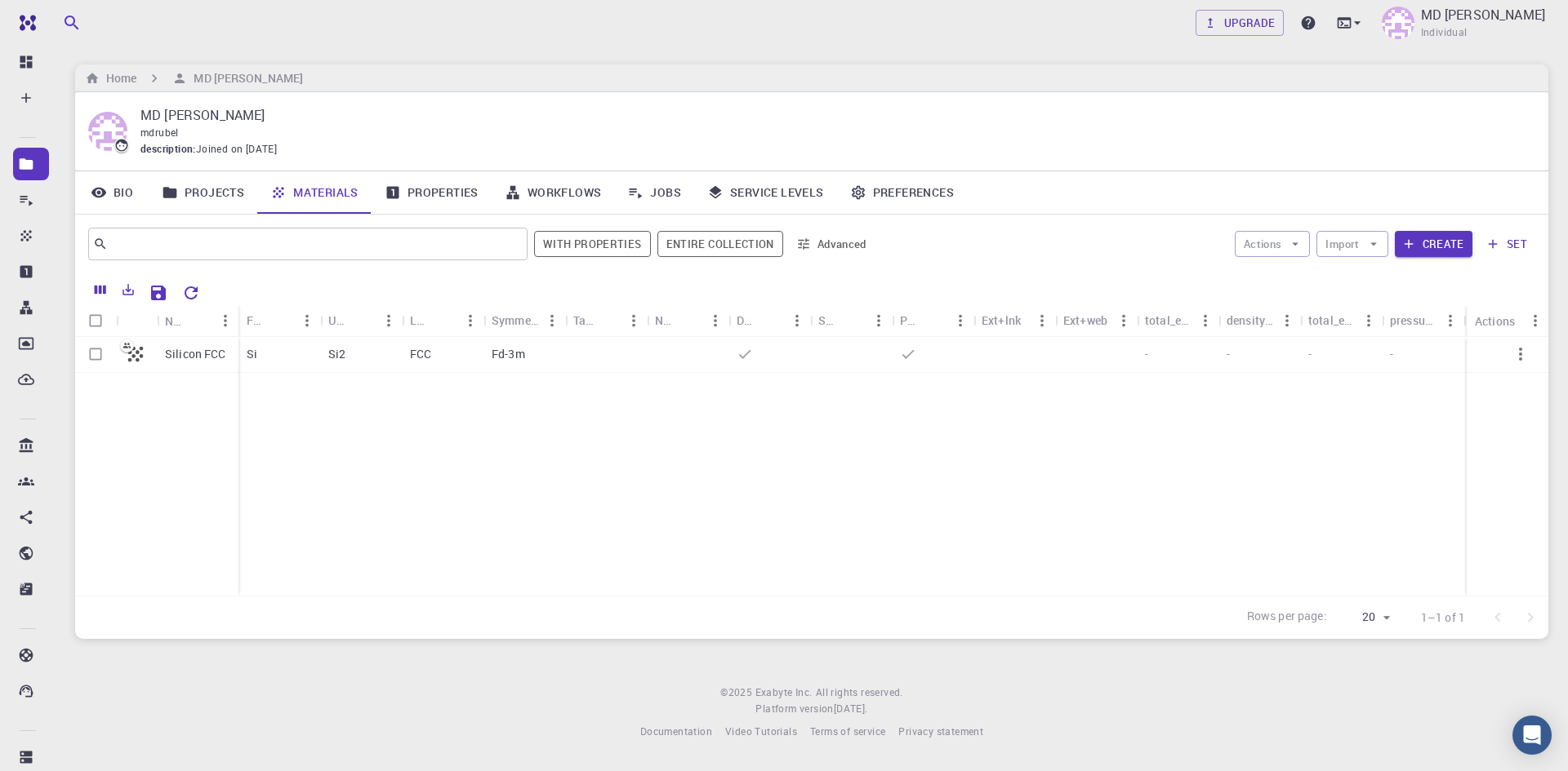
click at [436, 194] on link "Properties" at bounding box center [431, 192] width 120 height 43
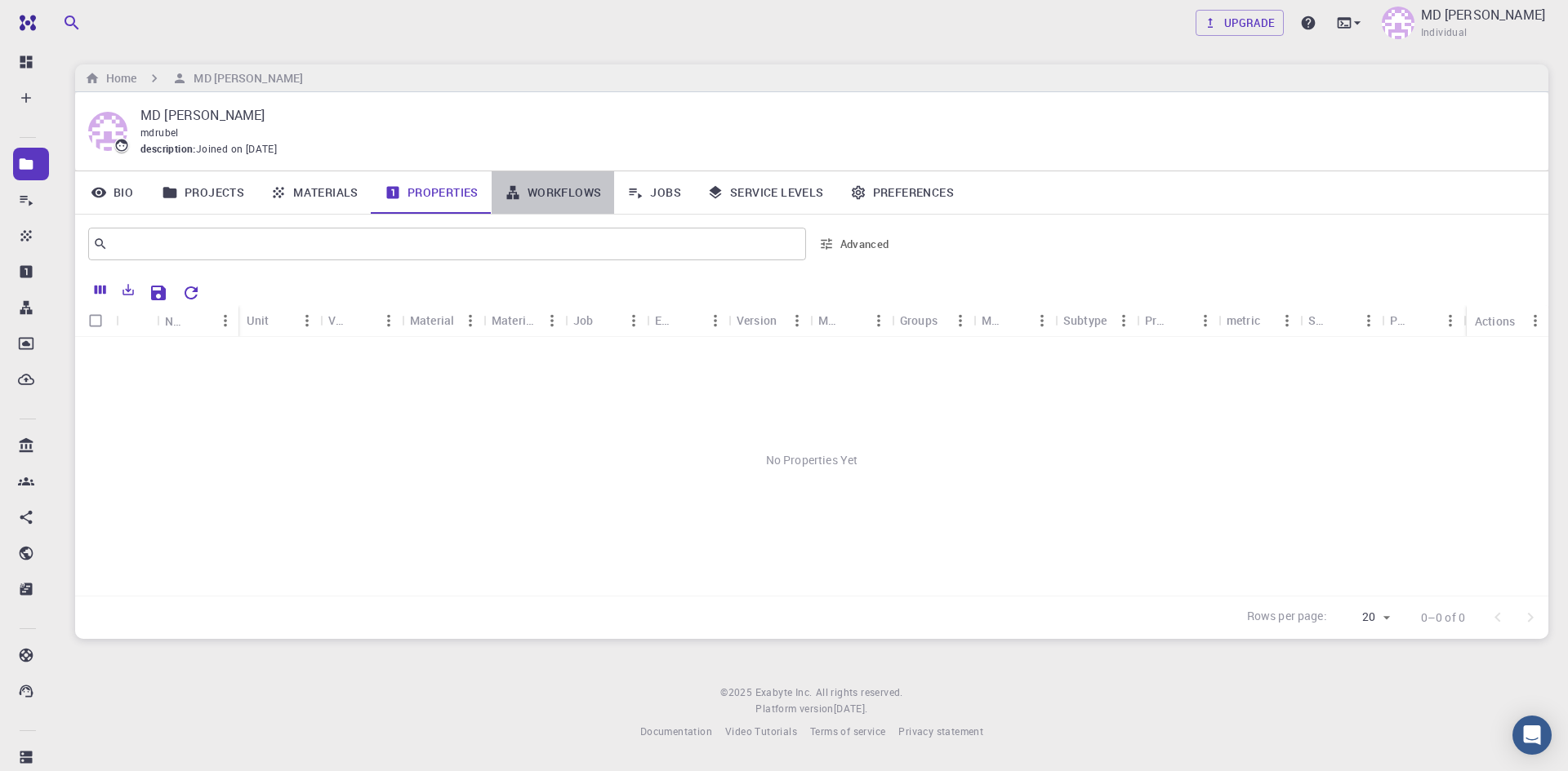
click at [541, 193] on link "Workflows" at bounding box center [553, 192] width 123 height 43
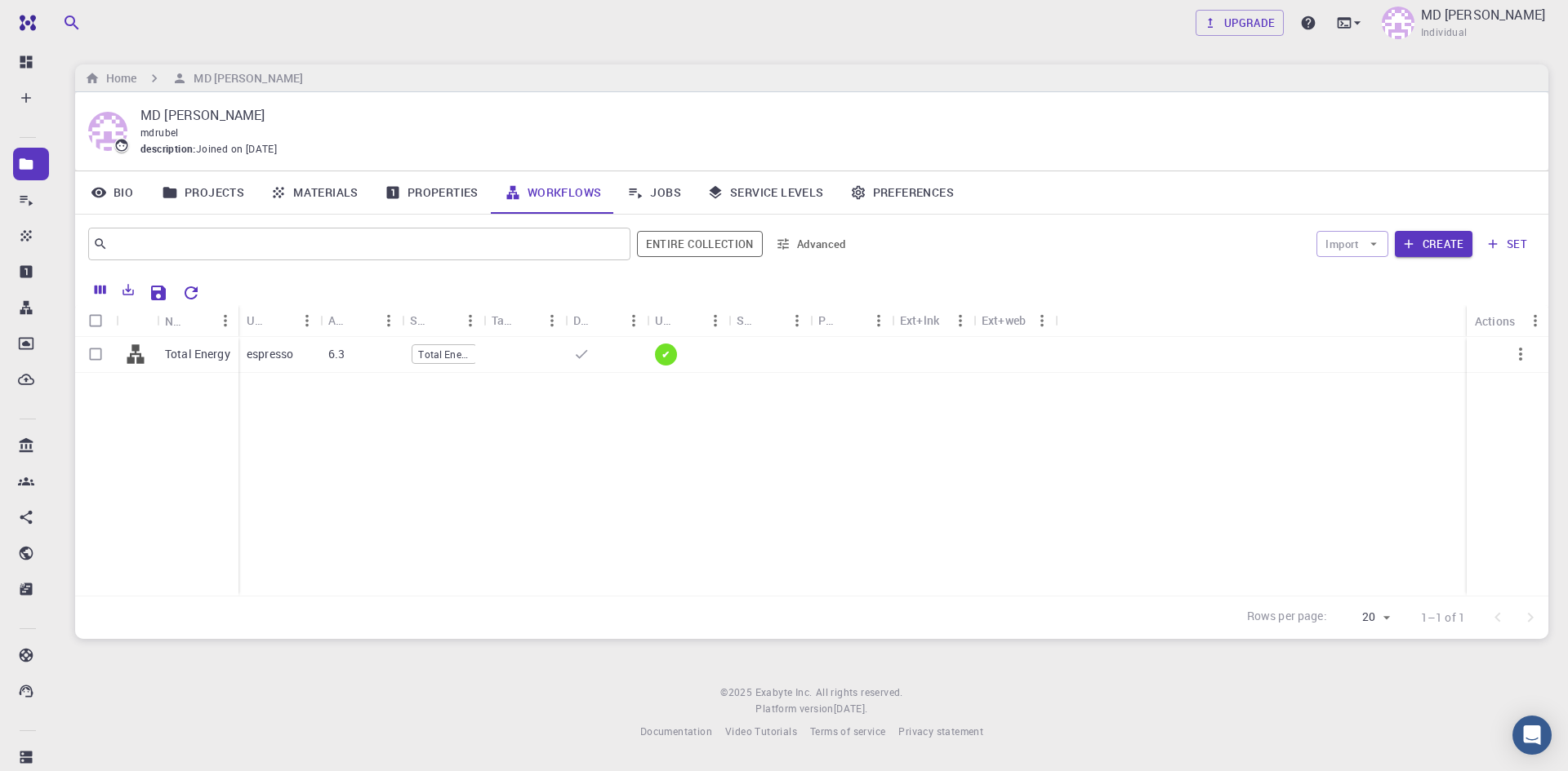
click at [208, 197] on link "Projects" at bounding box center [203, 192] width 109 height 43
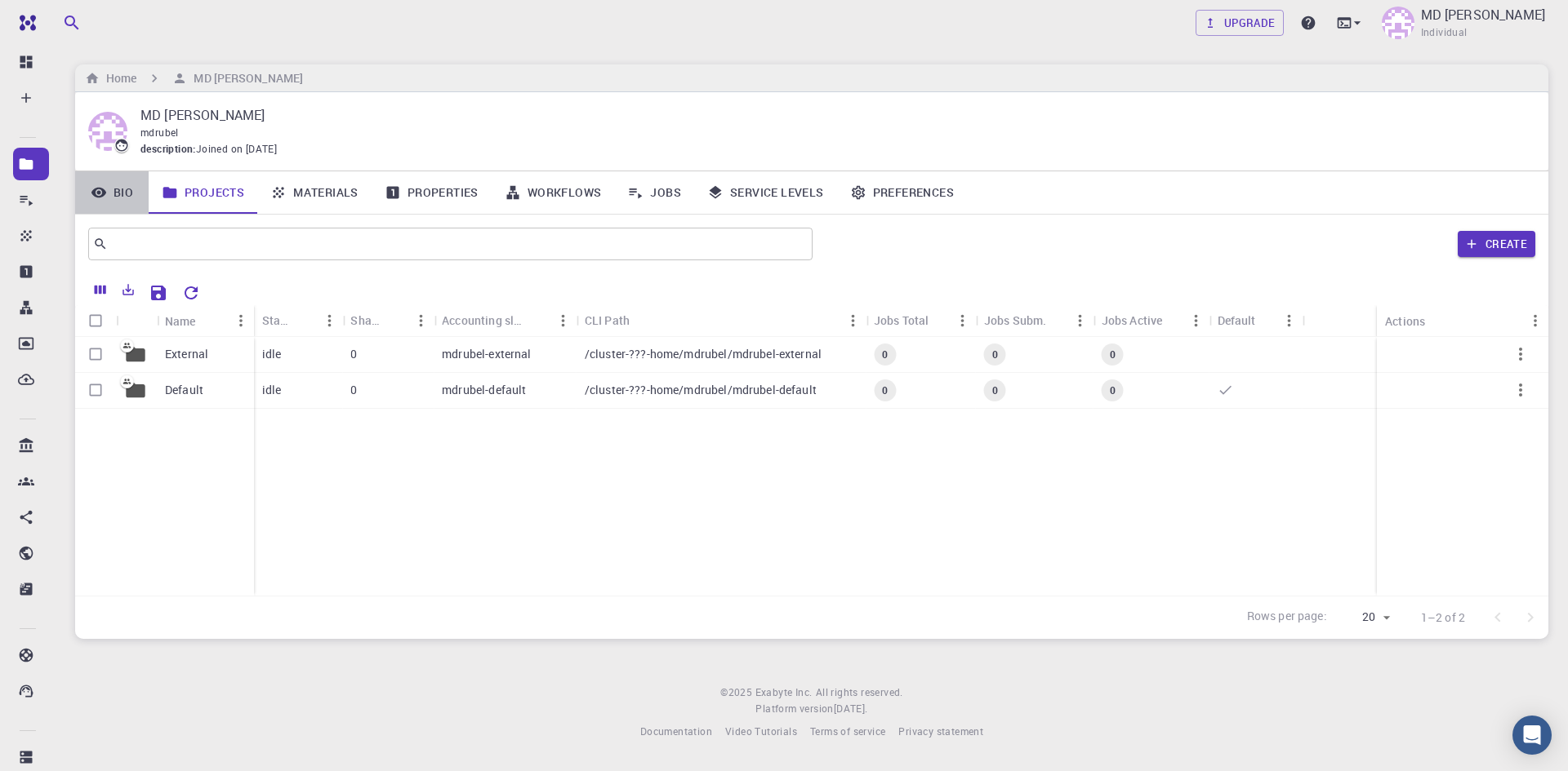
click at [112, 196] on link "Bio" at bounding box center [112, 192] width 74 height 43
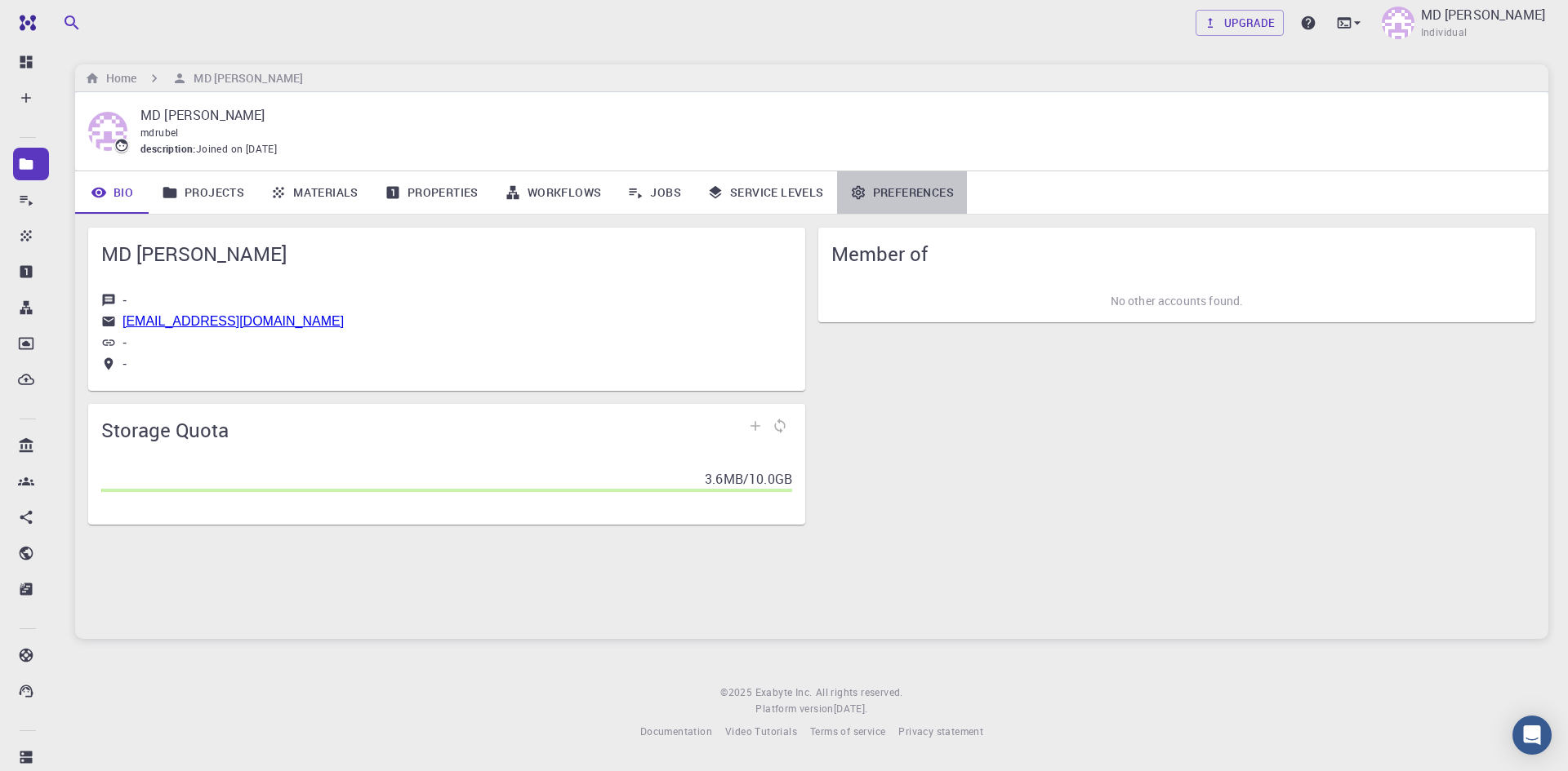
click at [916, 190] on link "Preferences" at bounding box center [901, 192] width 130 height 43
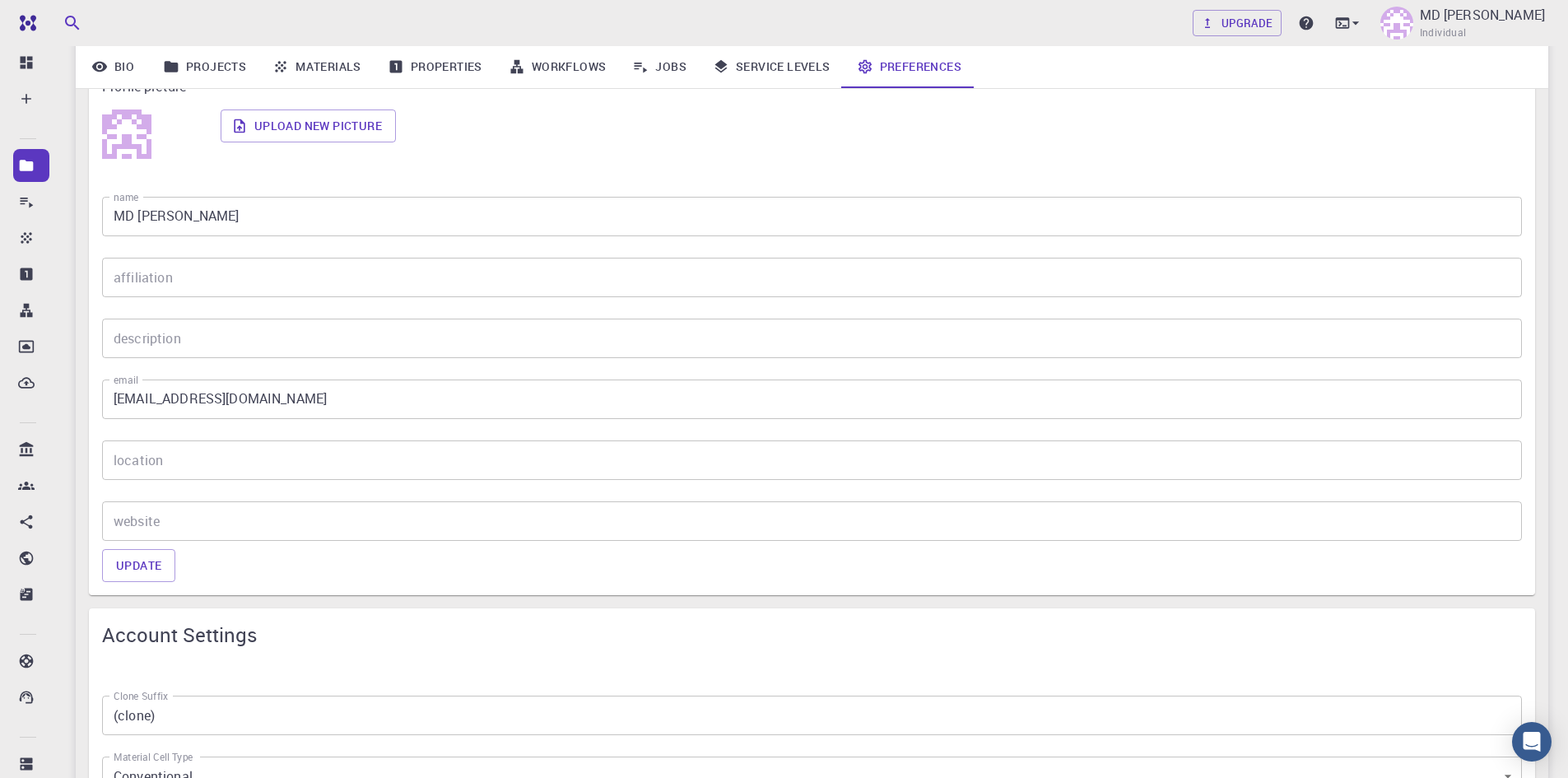
scroll to position [156, 0]
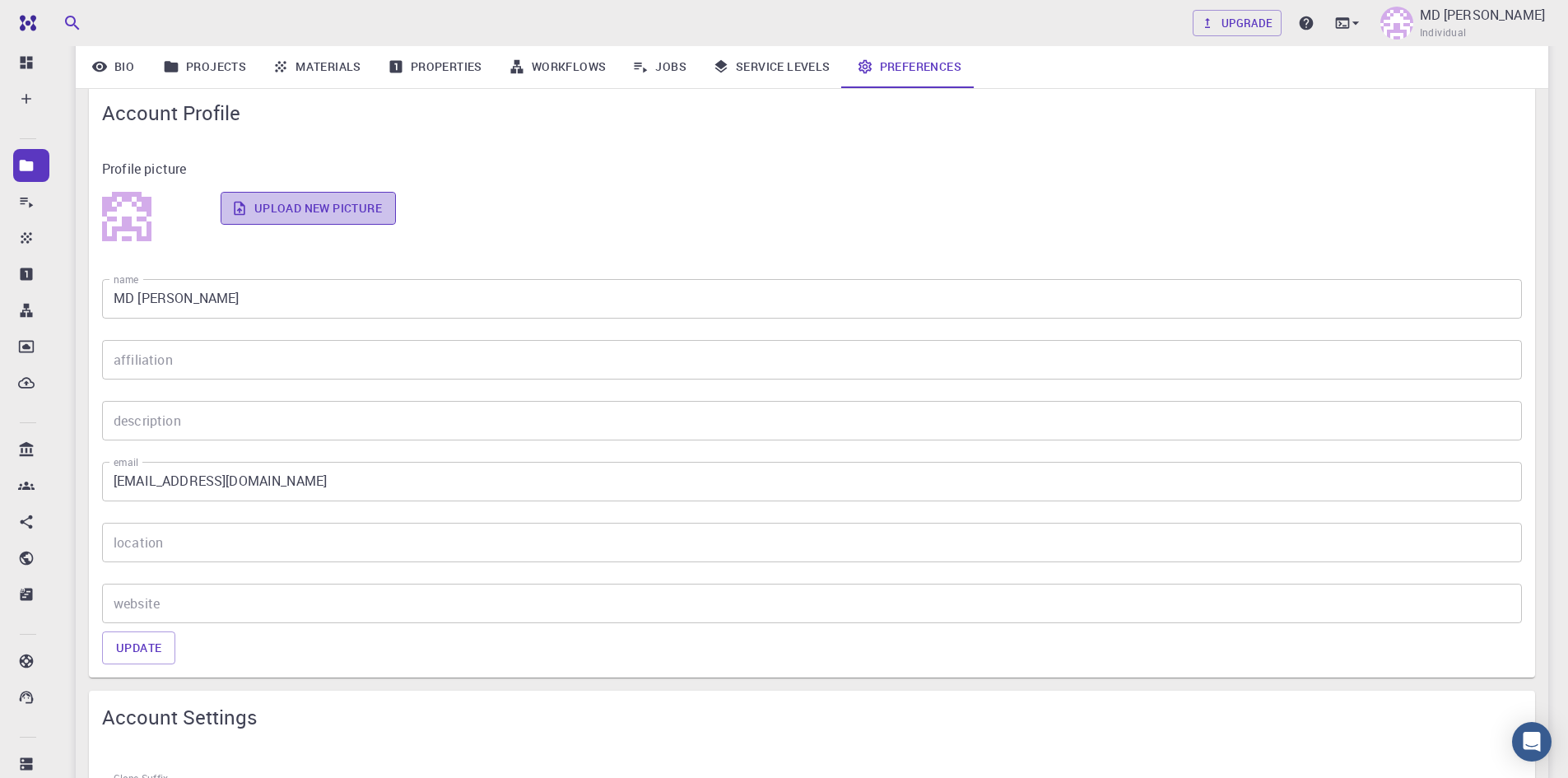
click at [321, 206] on label "Upload new picture" at bounding box center [308, 208] width 175 height 33
click at [0, 0] on input "Upload new picture" at bounding box center [0, 0] width 0 height 0
click at [270, 204] on label "Upload new picture" at bounding box center [308, 208] width 175 height 33
click at [0, 0] on input "Upload new picture" at bounding box center [0, 0] width 0 height 0
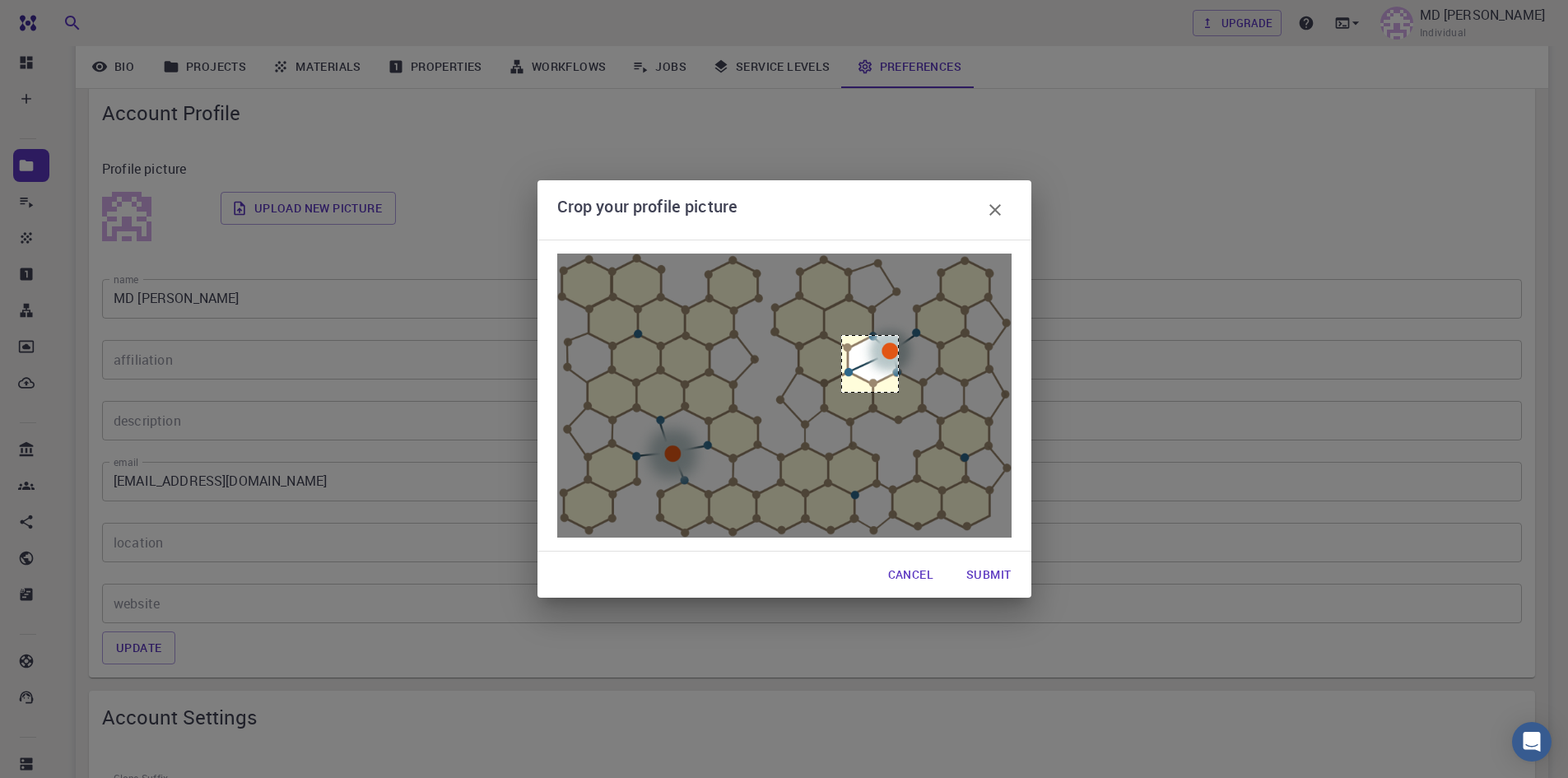
click at [899, 391] on img at bounding box center [784, 396] width 455 height 284
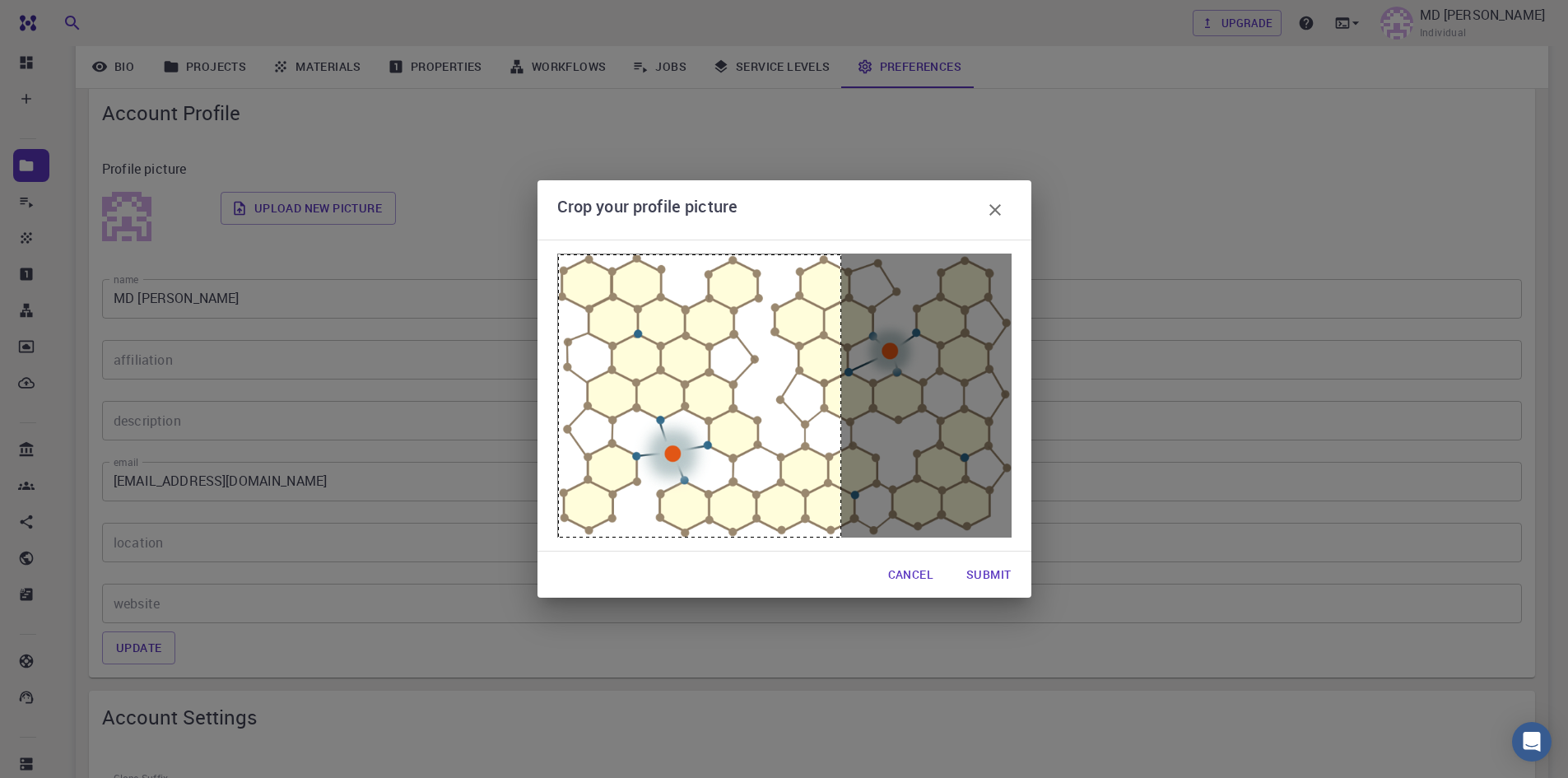
click at [842, 427] on img at bounding box center [784, 396] width 455 height 284
click at [982, 578] on button "Submit" at bounding box center [989, 574] width 71 height 33
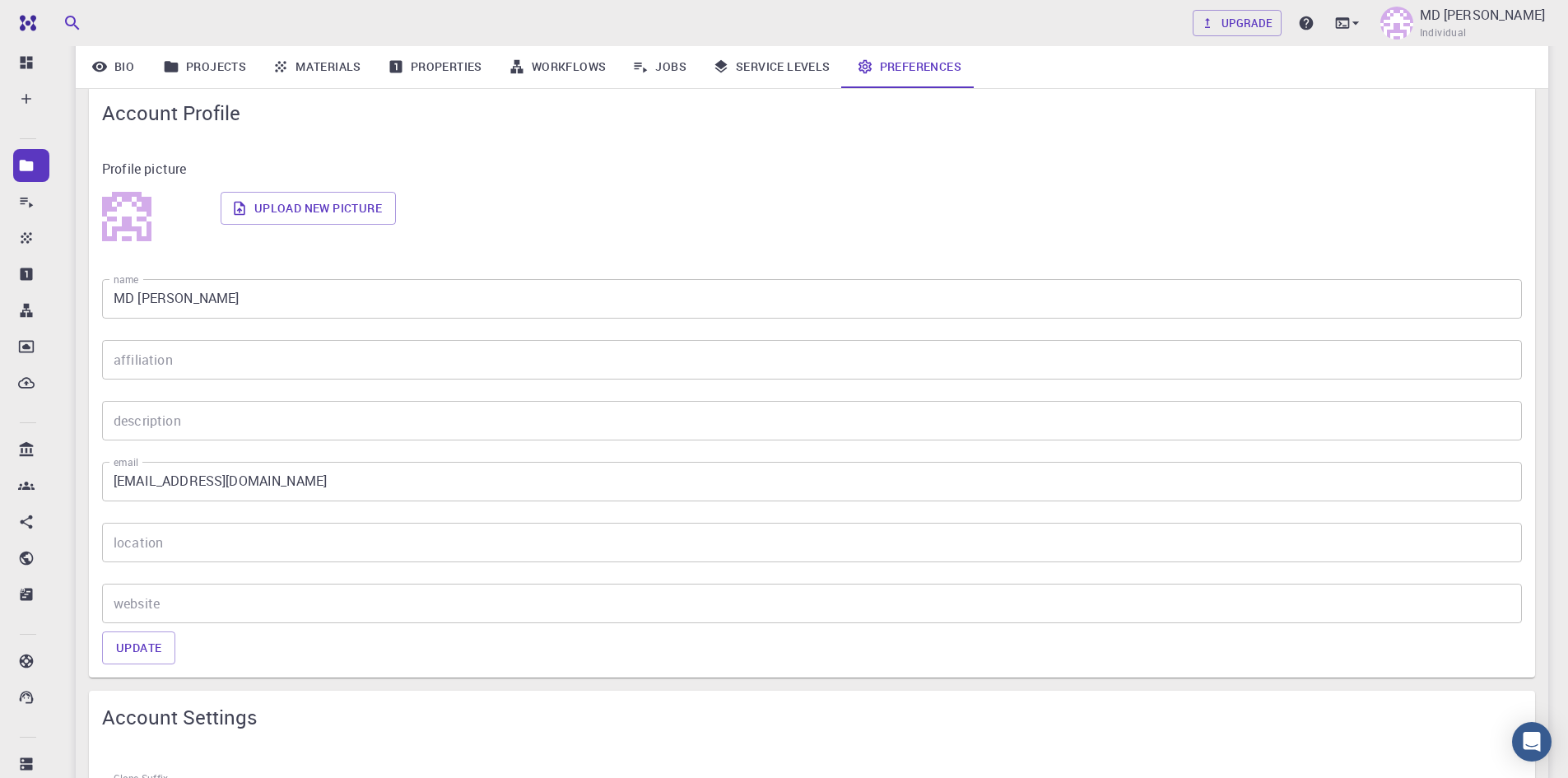
scroll to position [0, 0]
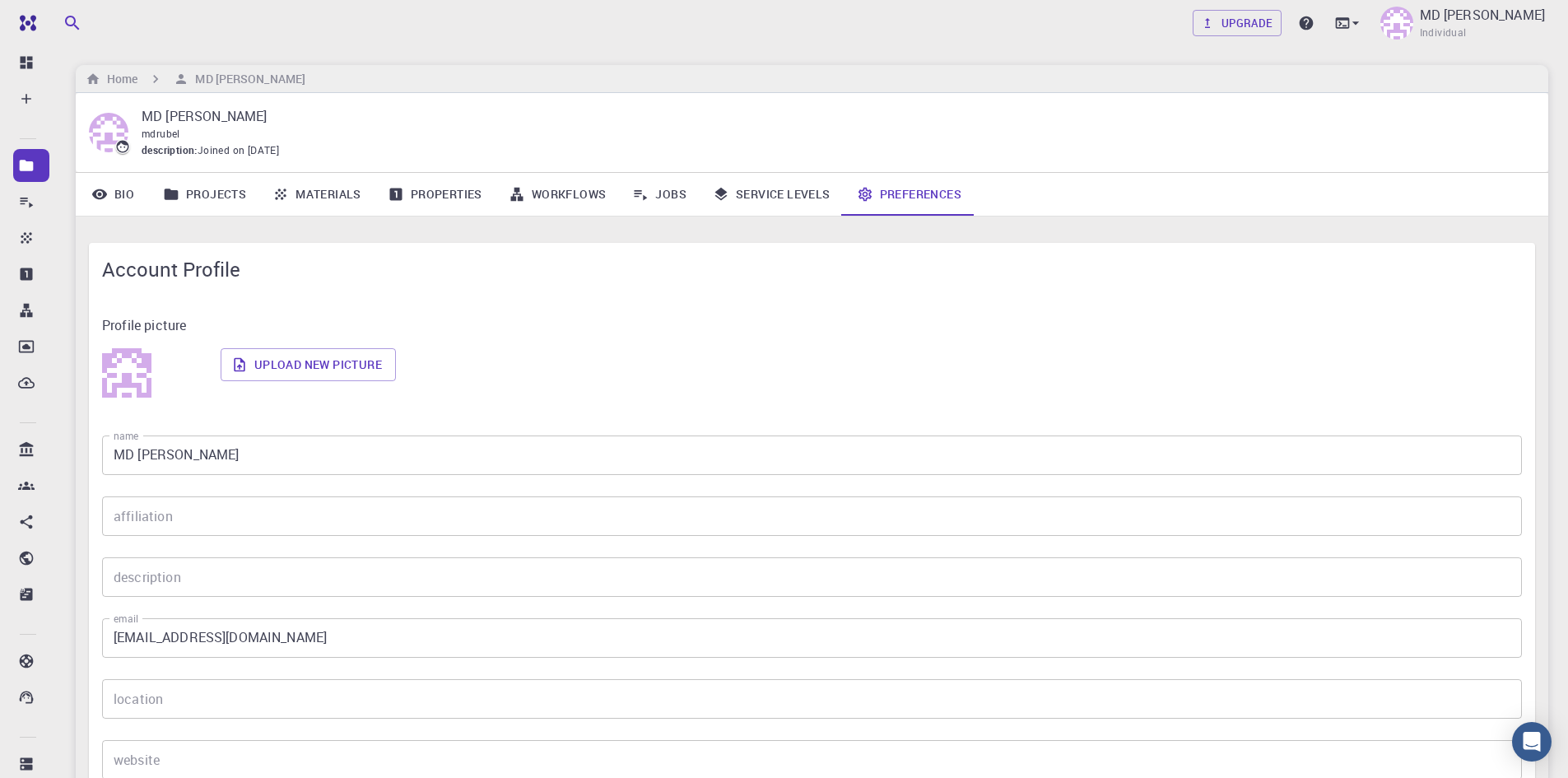
click at [770, 197] on link "Service Levels" at bounding box center [772, 194] width 144 height 43
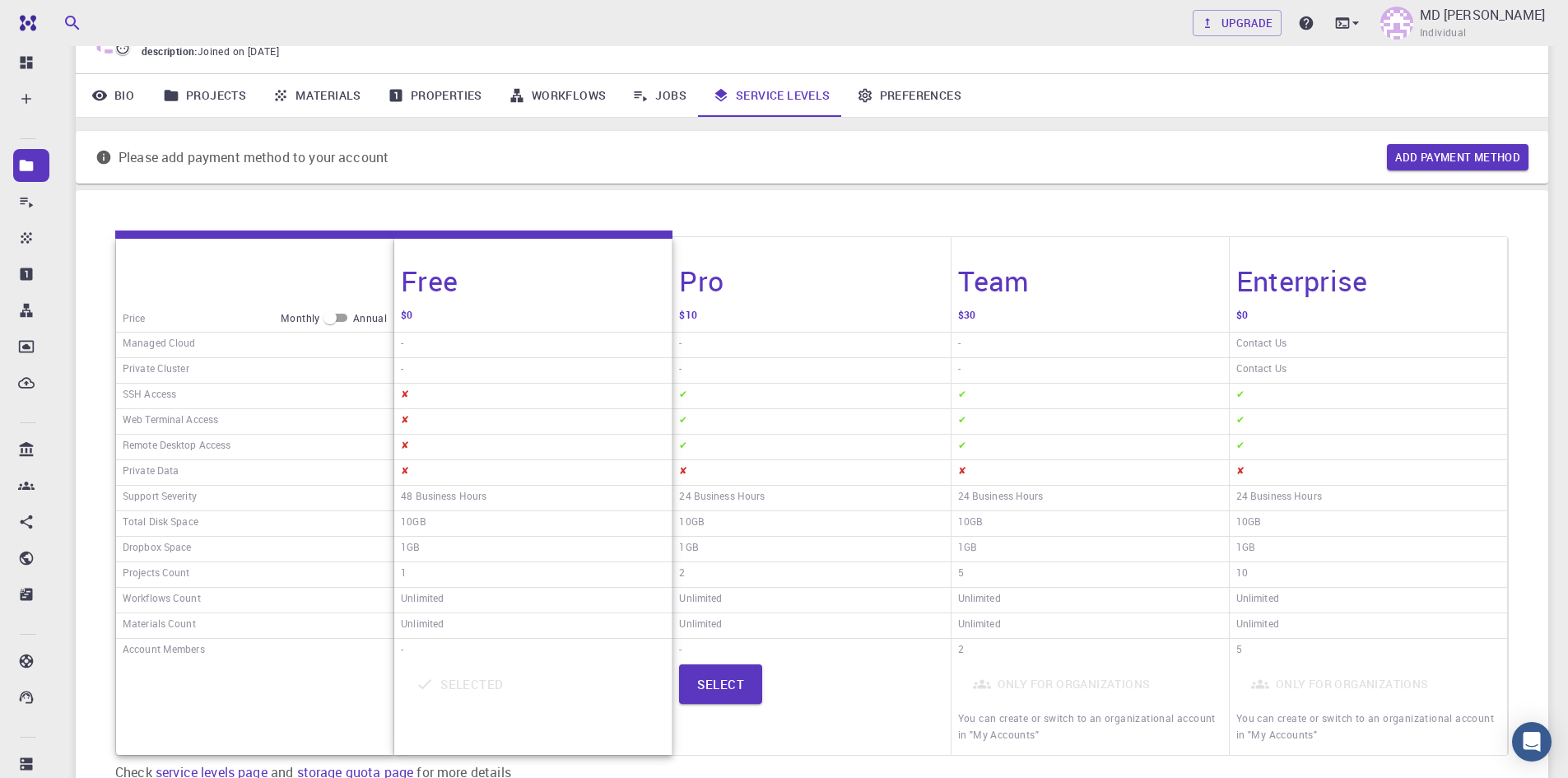
scroll to position [16, 0]
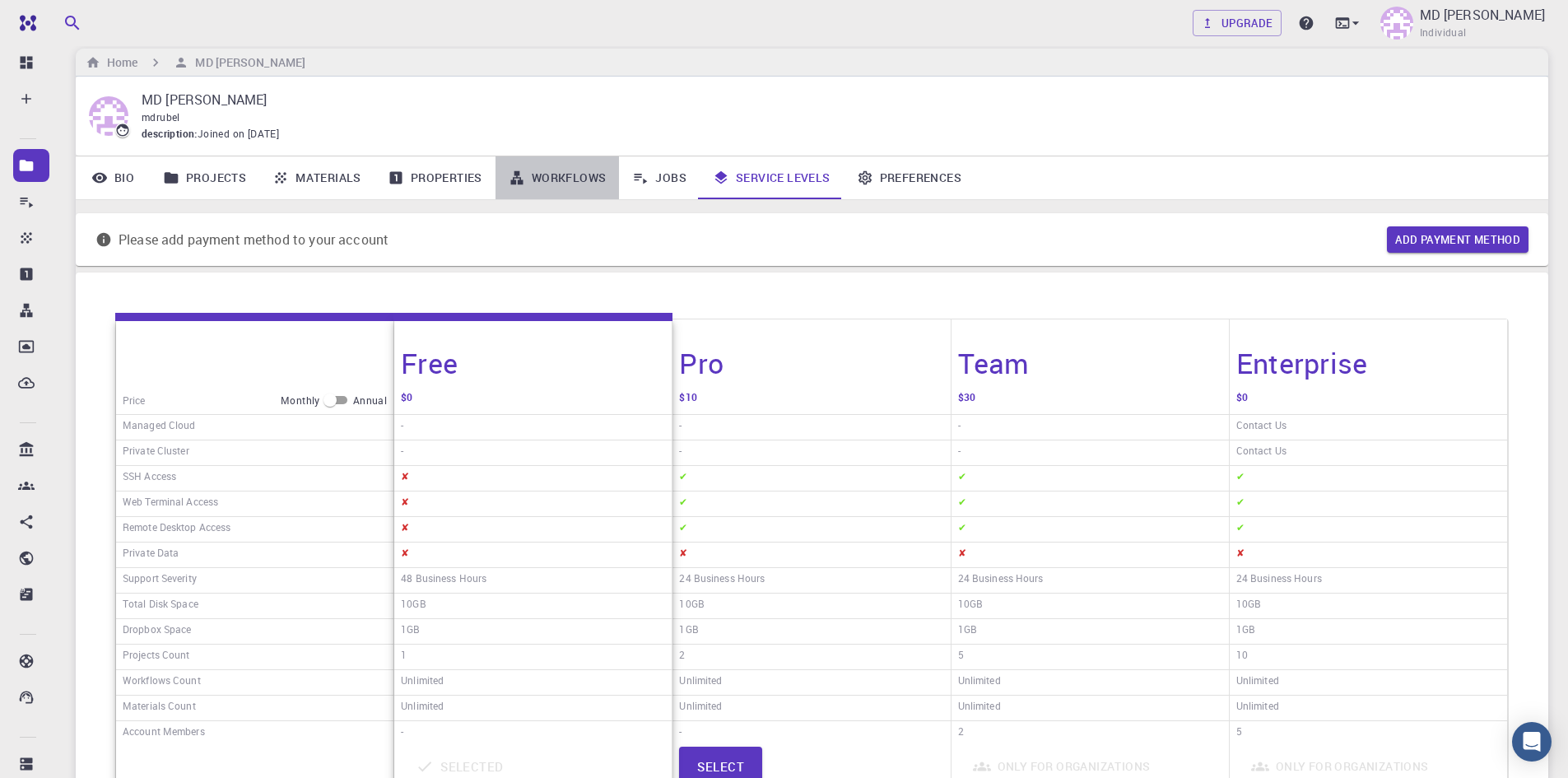
click at [575, 173] on link "Workflows" at bounding box center [557, 178] width 124 height 43
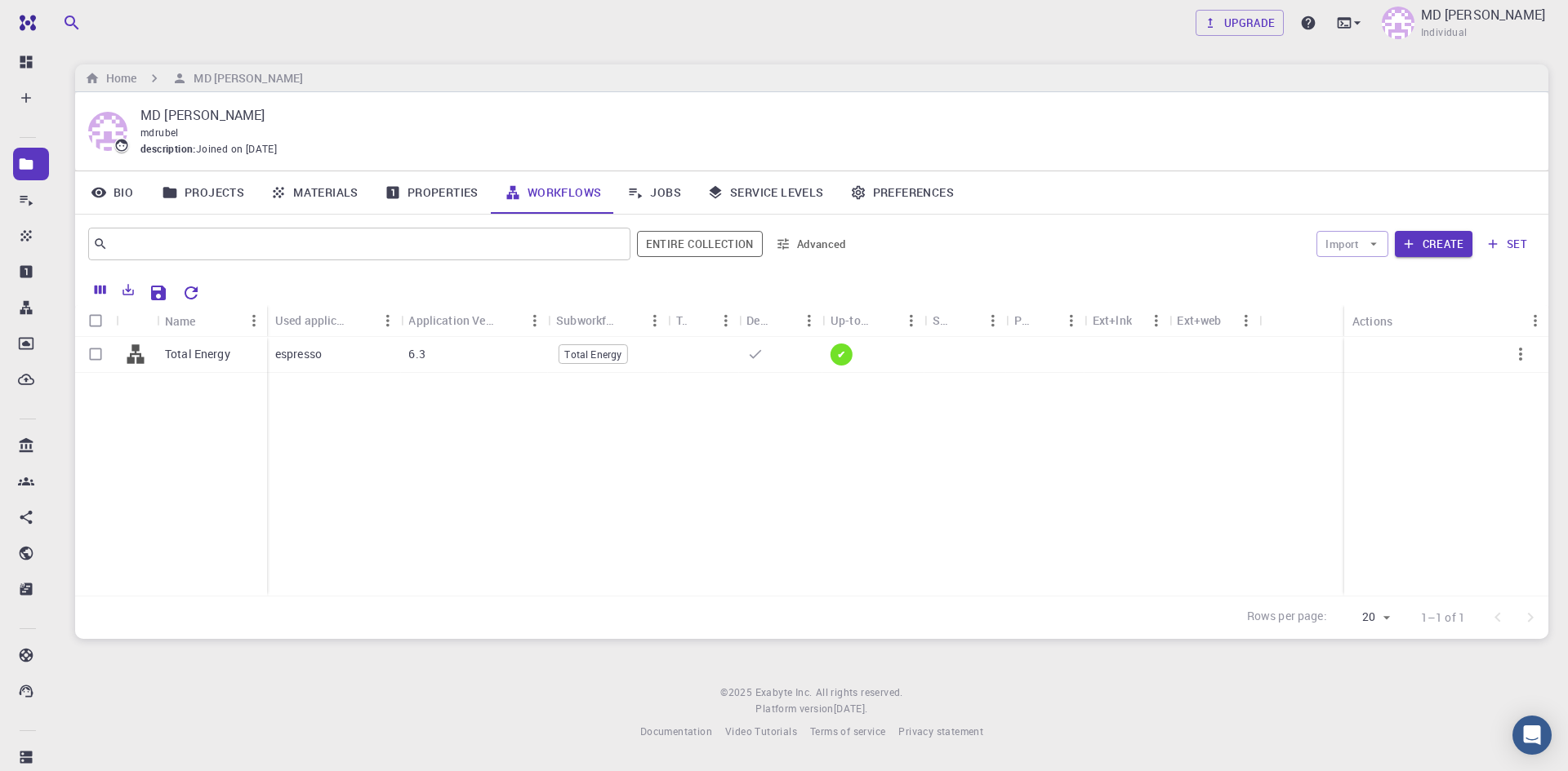
click at [122, 284] on icon "Export" at bounding box center [128, 290] width 15 height 15
click at [287, 440] on div "Total Energy espresso 6.3 Total Energy ✔" at bounding box center [812, 466] width 1473 height 259
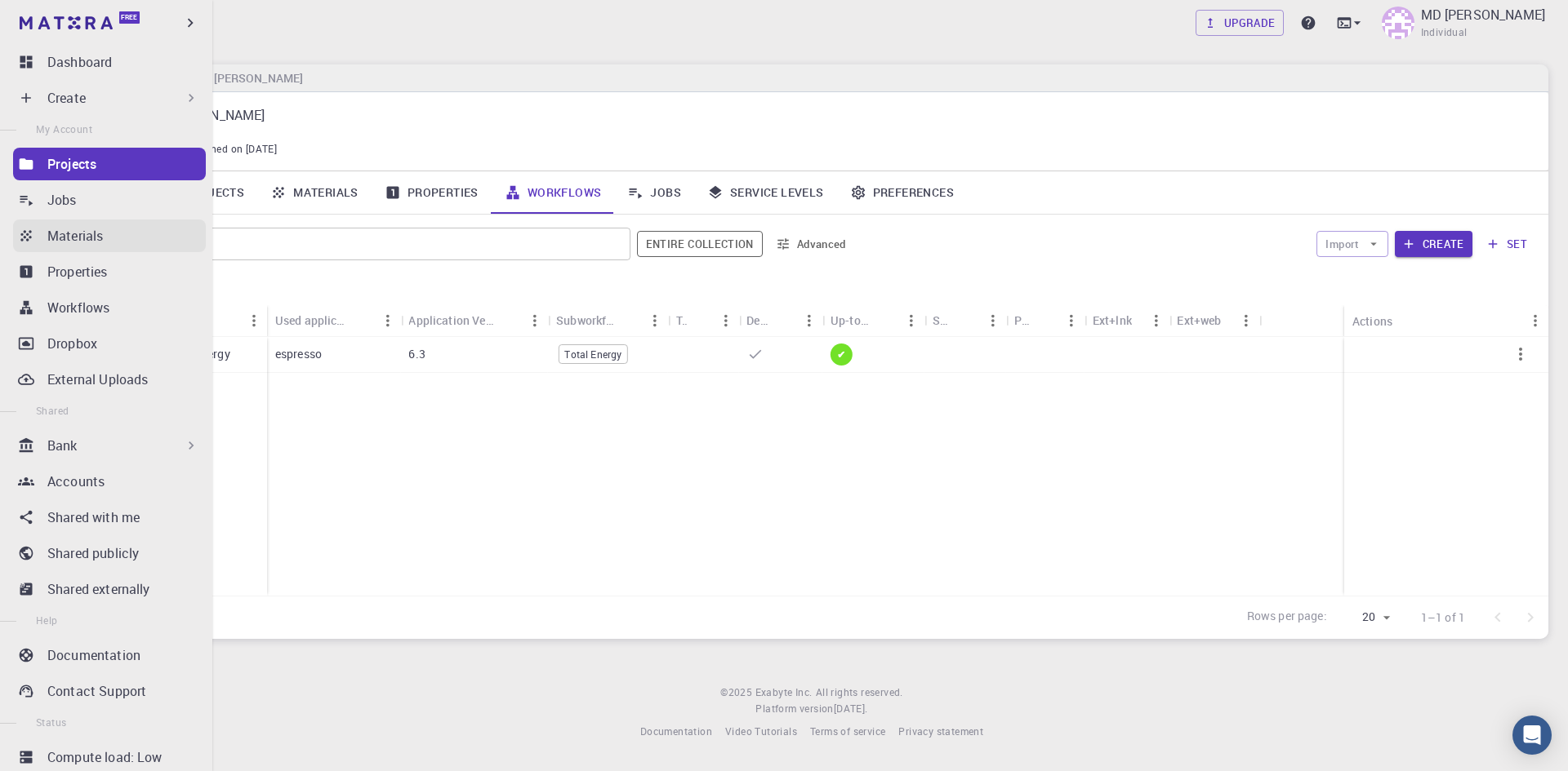
click at [101, 241] on p "Materials" at bounding box center [75, 235] width 55 height 19
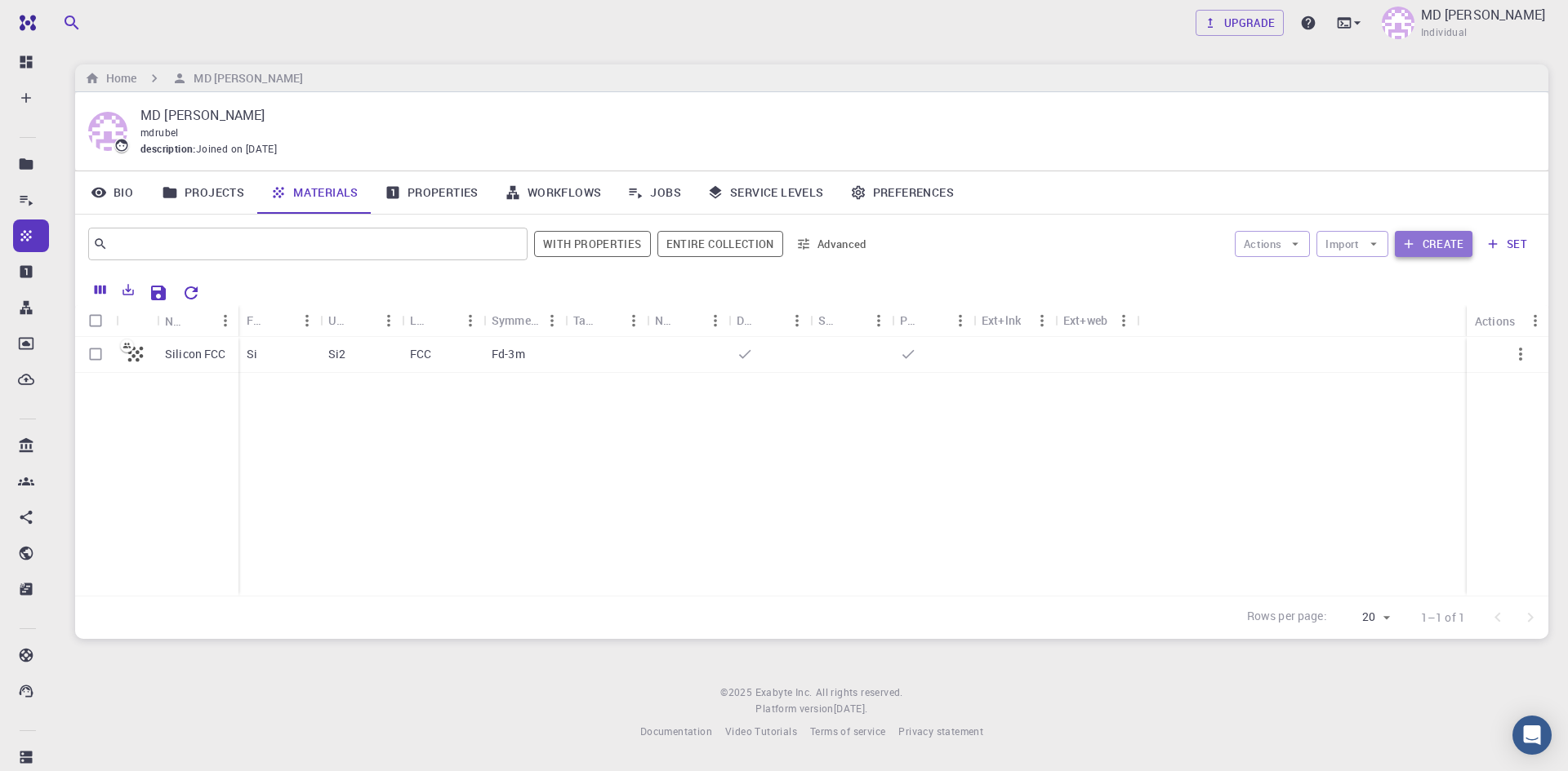
click at [1433, 240] on button "Create" at bounding box center [1433, 244] width 78 height 26
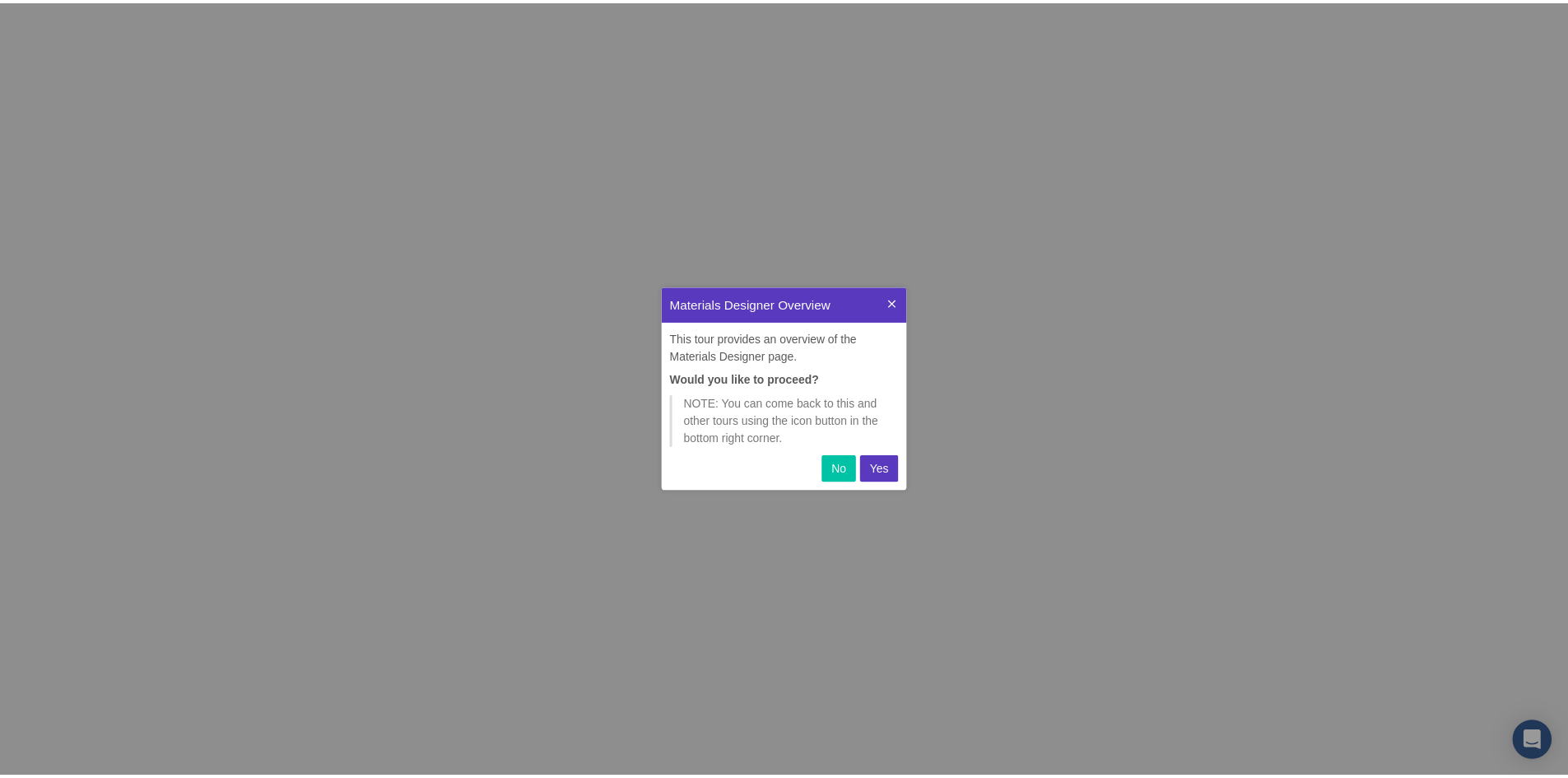
scroll to position [192, 235]
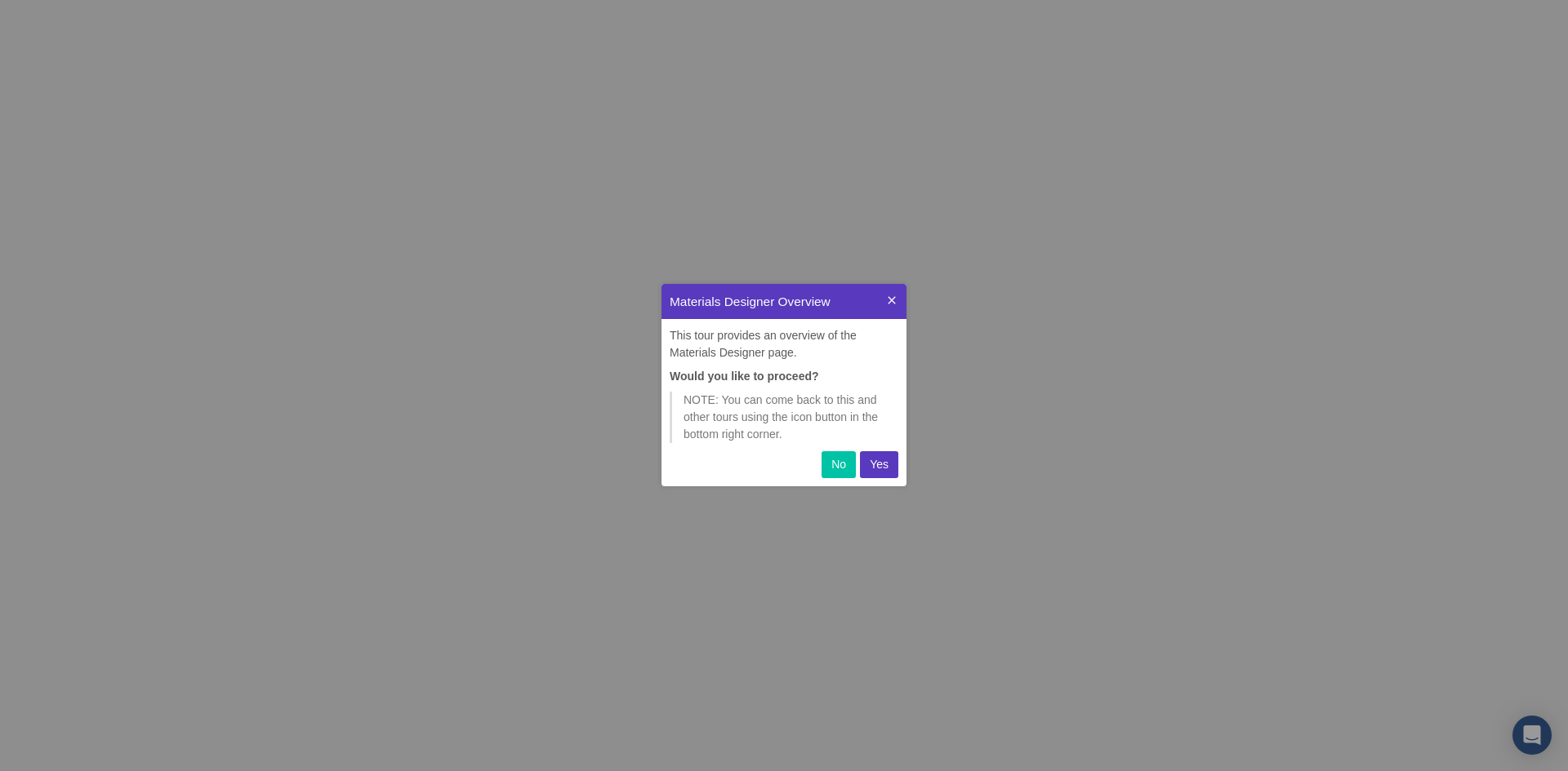
click at [827, 463] on button "No" at bounding box center [839, 464] width 34 height 27
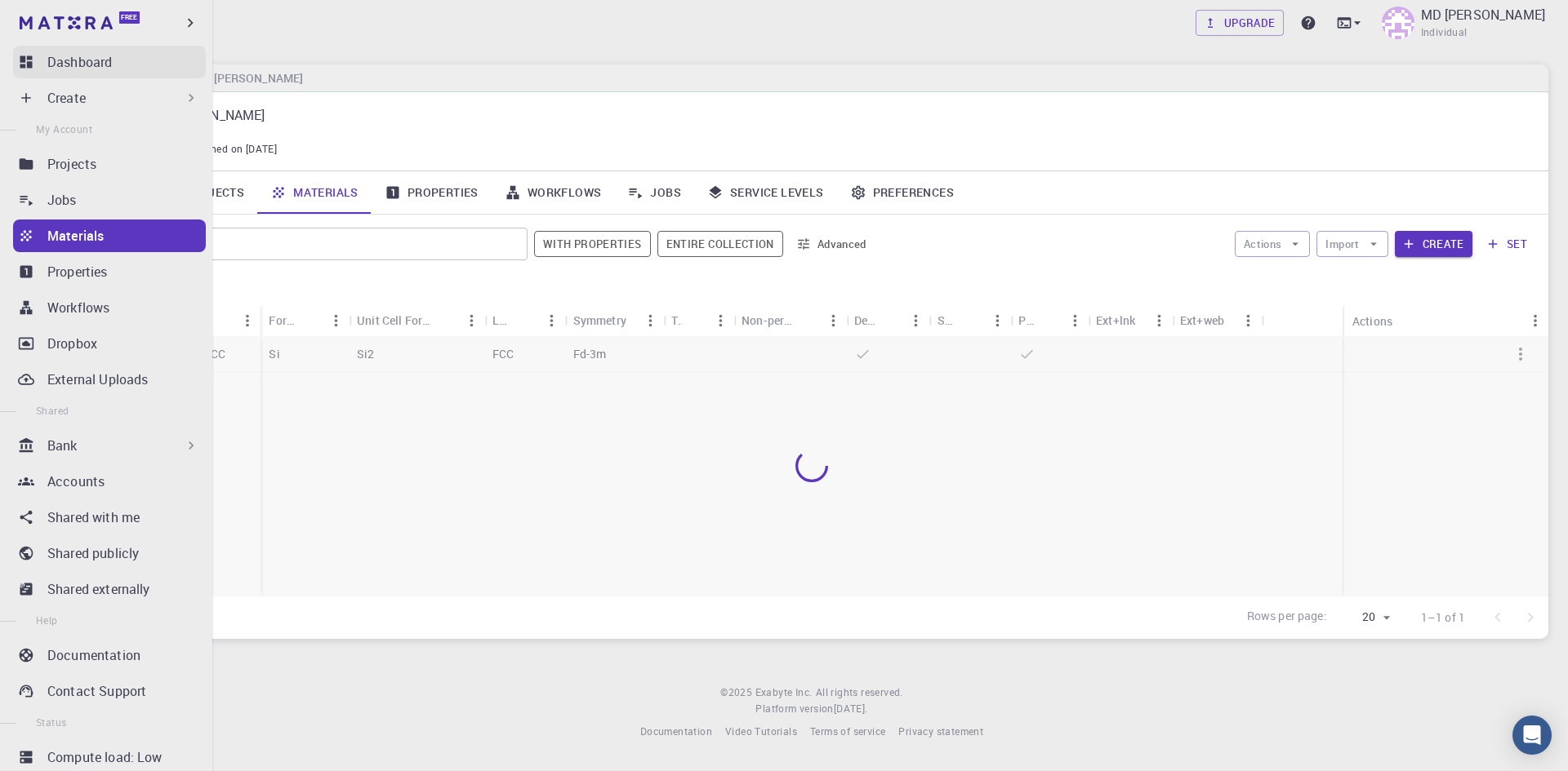
click at [83, 60] on p "Dashboard" at bounding box center [79, 61] width 65 height 19
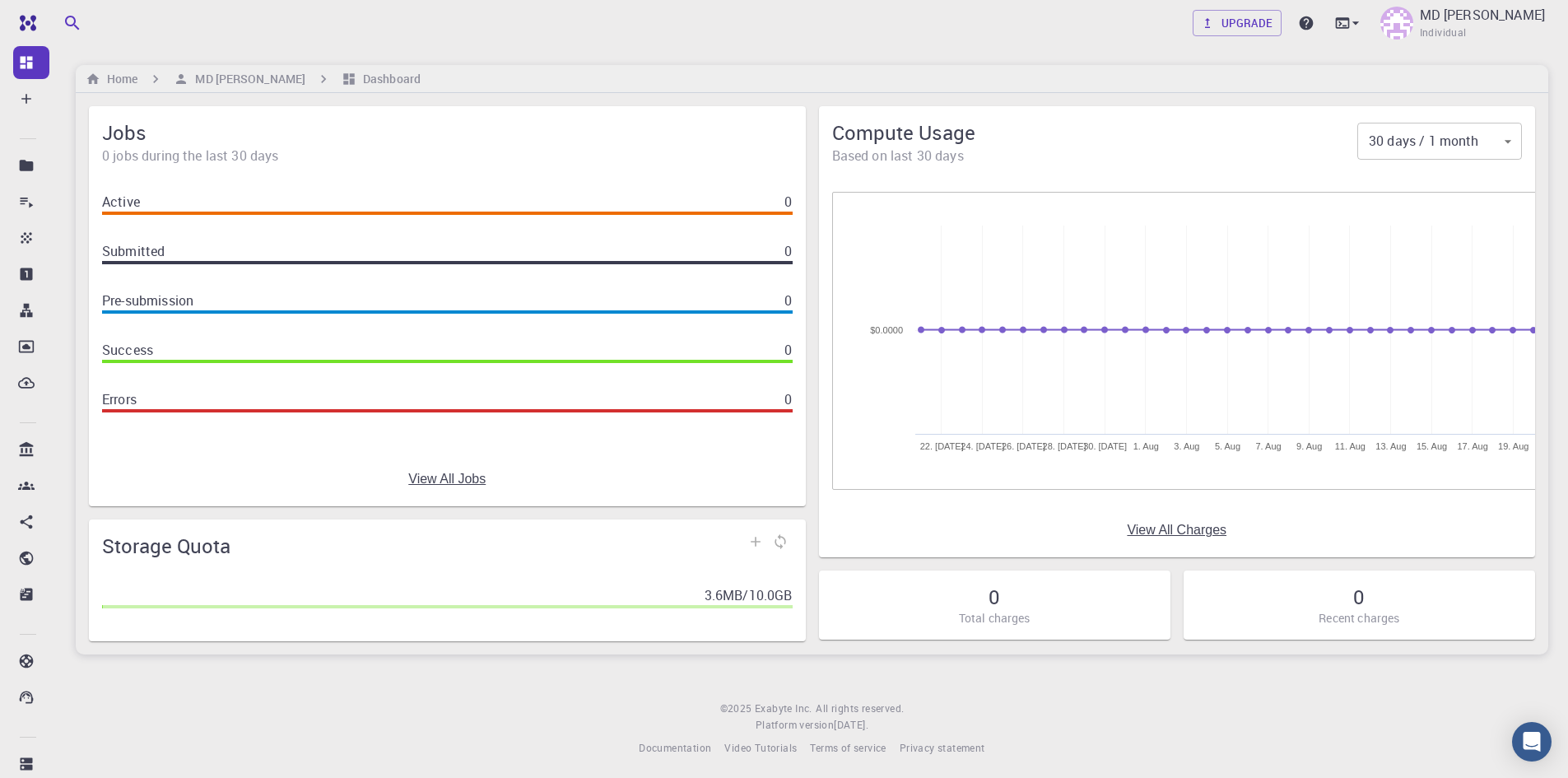
click at [533, 141] on span "Jobs" at bounding box center [447, 132] width 691 height 26
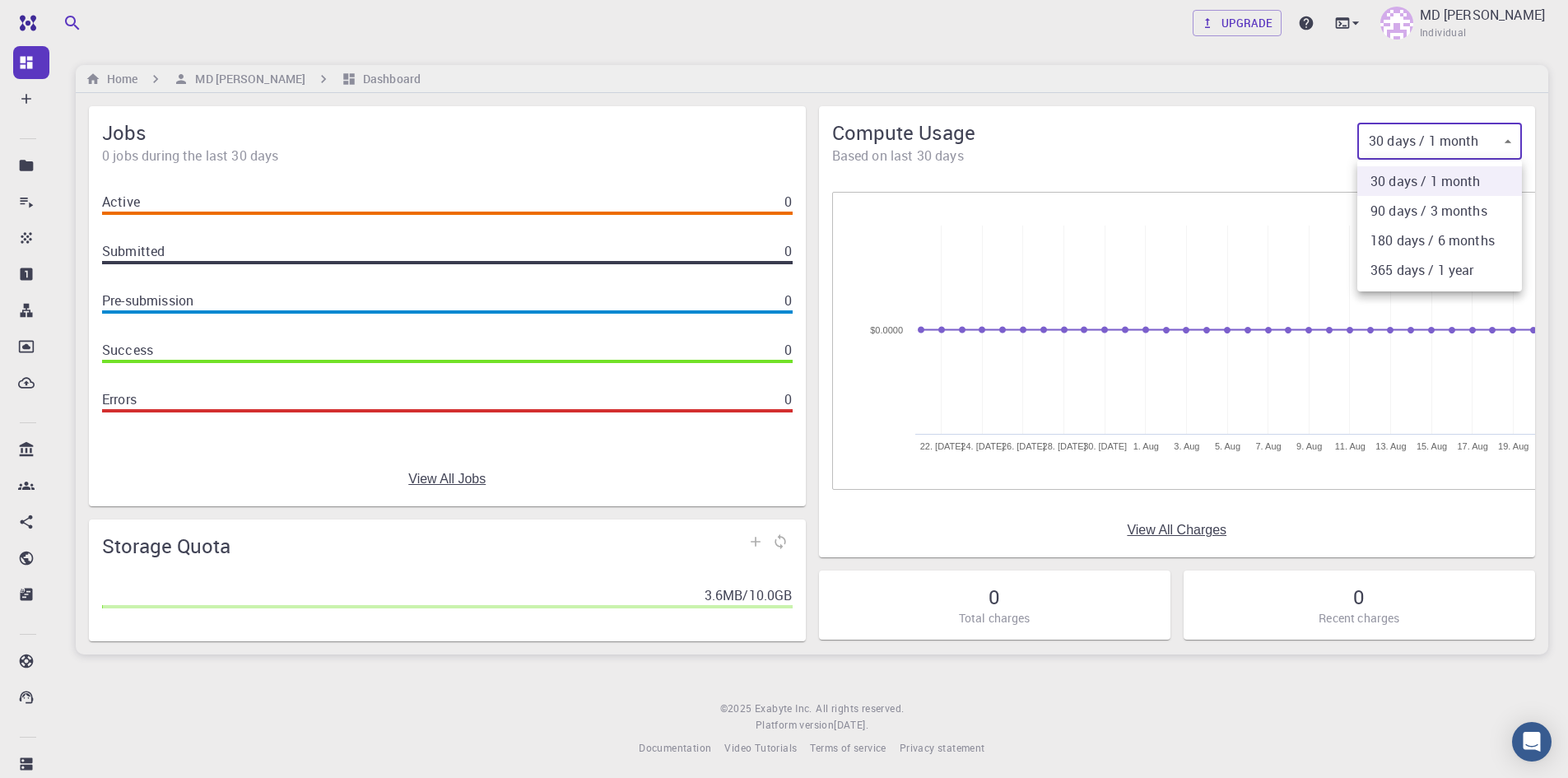
click at [1507, 140] on body "Free Dashboard Create New Job New Material Create Material Upload File Import f…" at bounding box center [784, 392] width 1568 height 783
click at [1428, 269] on li "365 days / 1 year" at bounding box center [1440, 270] width 165 height 30
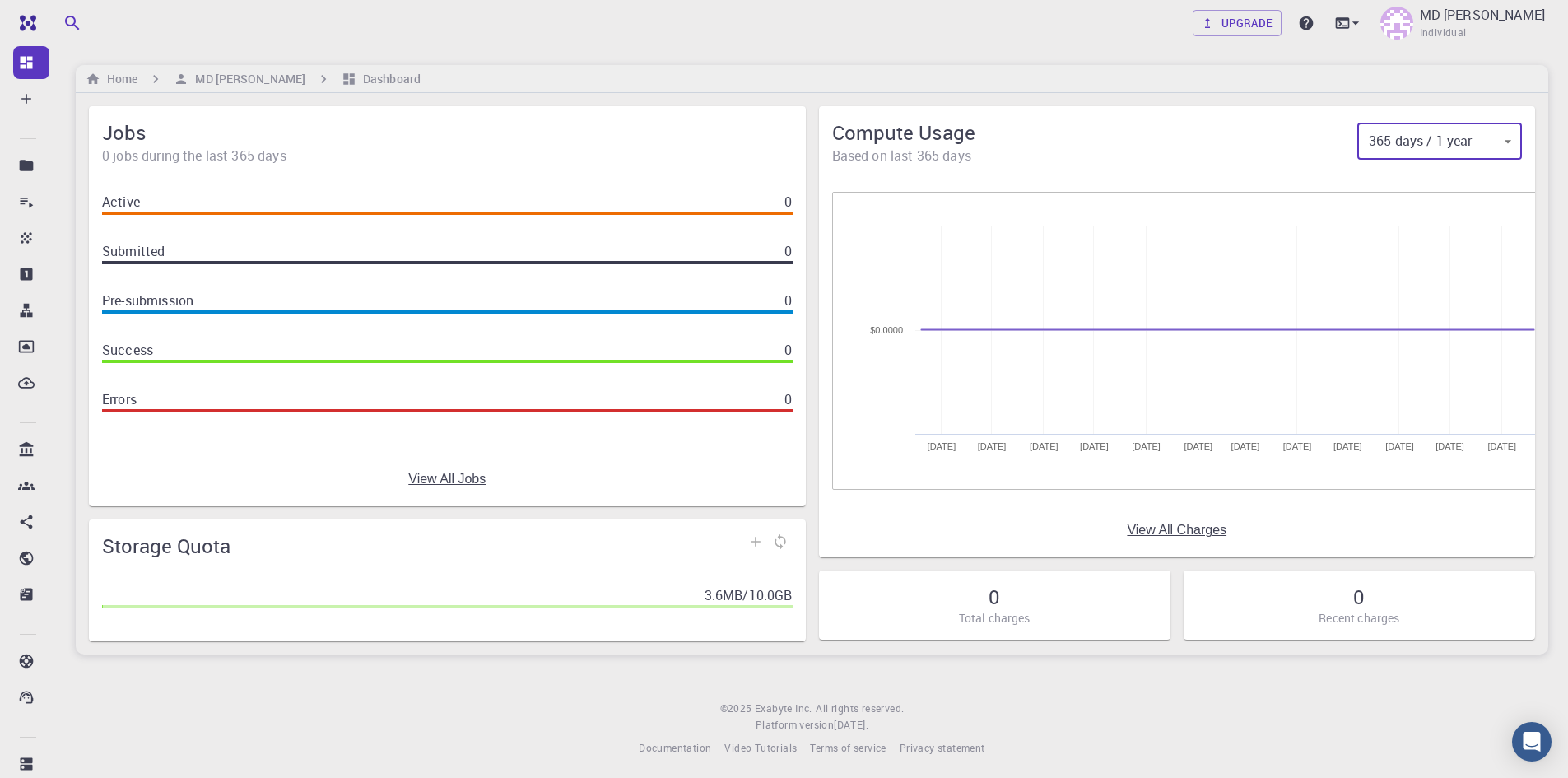
click at [1512, 140] on body "Free Dashboard Create New Job New Material Create Material Upload File Import f…" at bounding box center [784, 392] width 1568 height 783
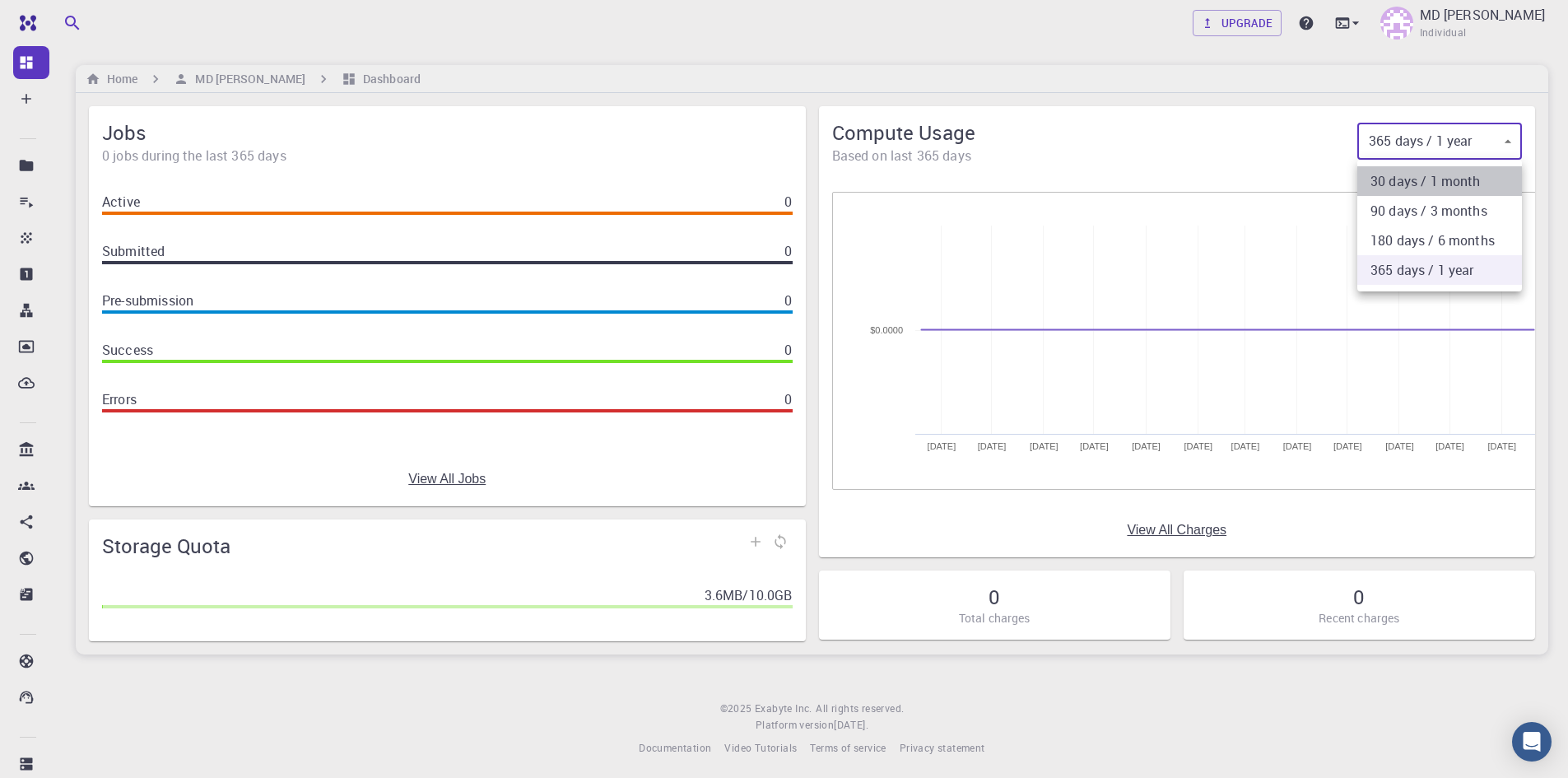
click at [1428, 177] on li "30 days / 1 month" at bounding box center [1440, 181] width 165 height 30
type input "30"
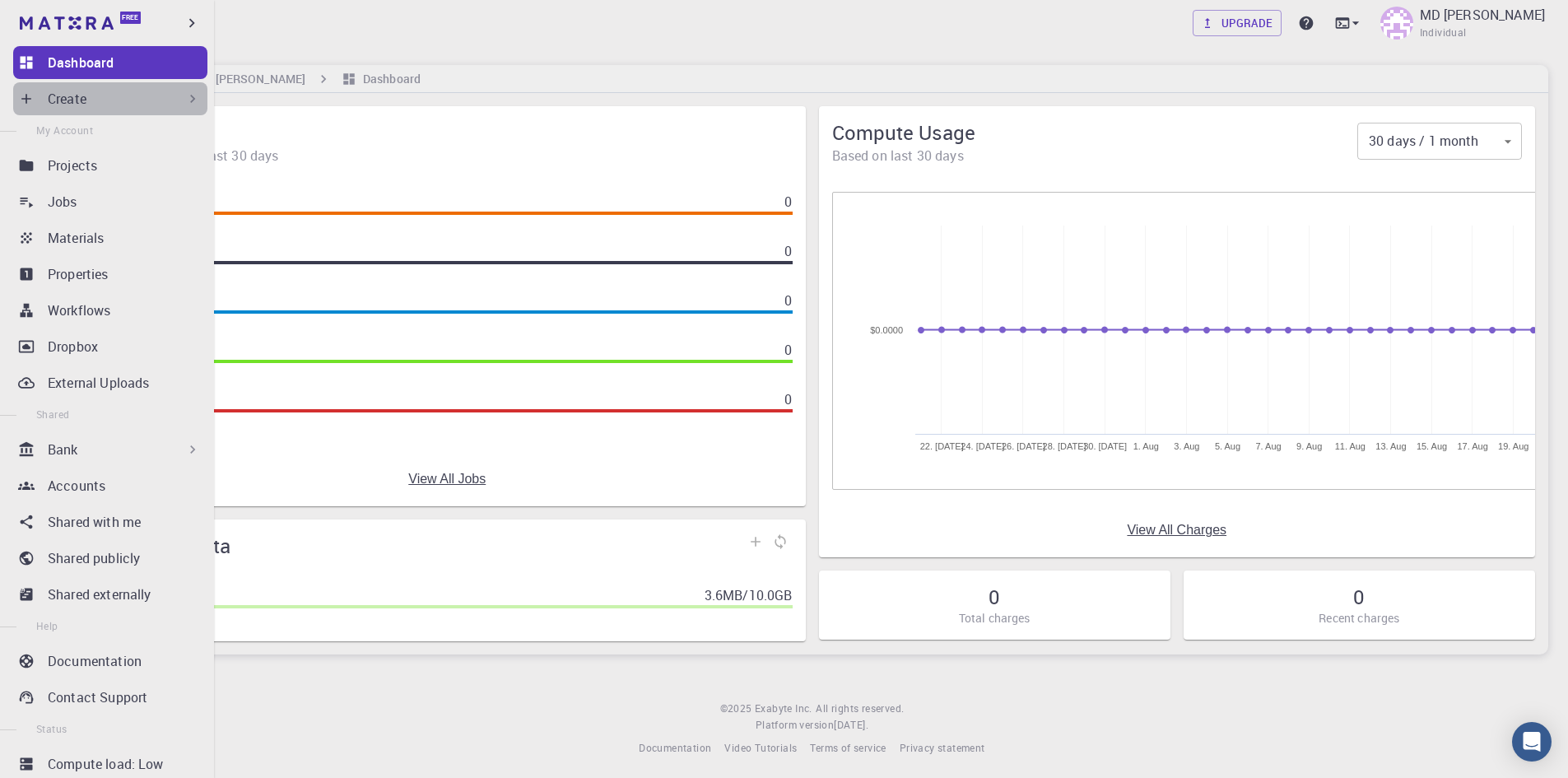
click at [123, 104] on div "Create" at bounding box center [123, 98] width 153 height 19
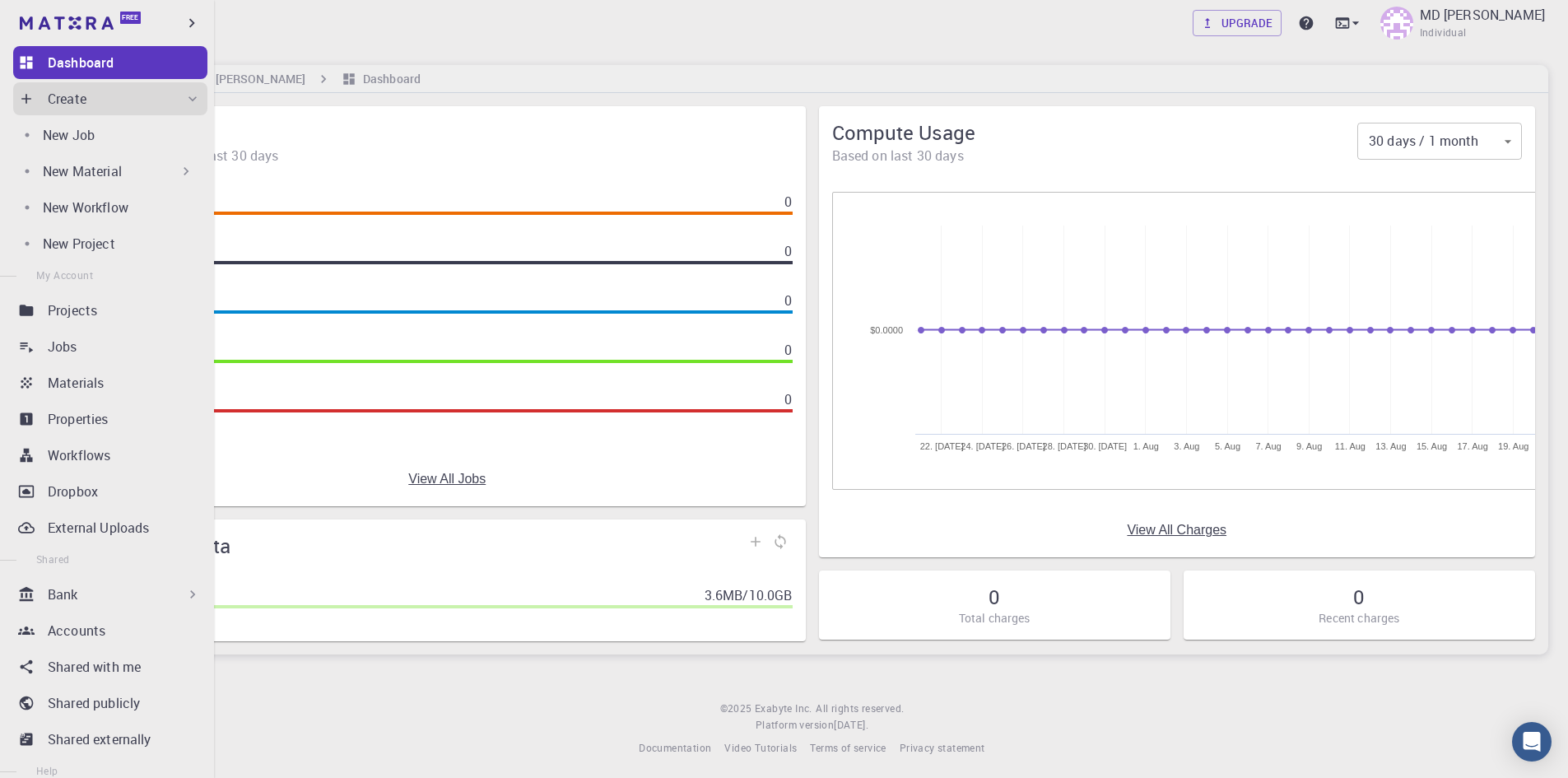
click at [83, 173] on p "New Material" at bounding box center [82, 171] width 79 height 19
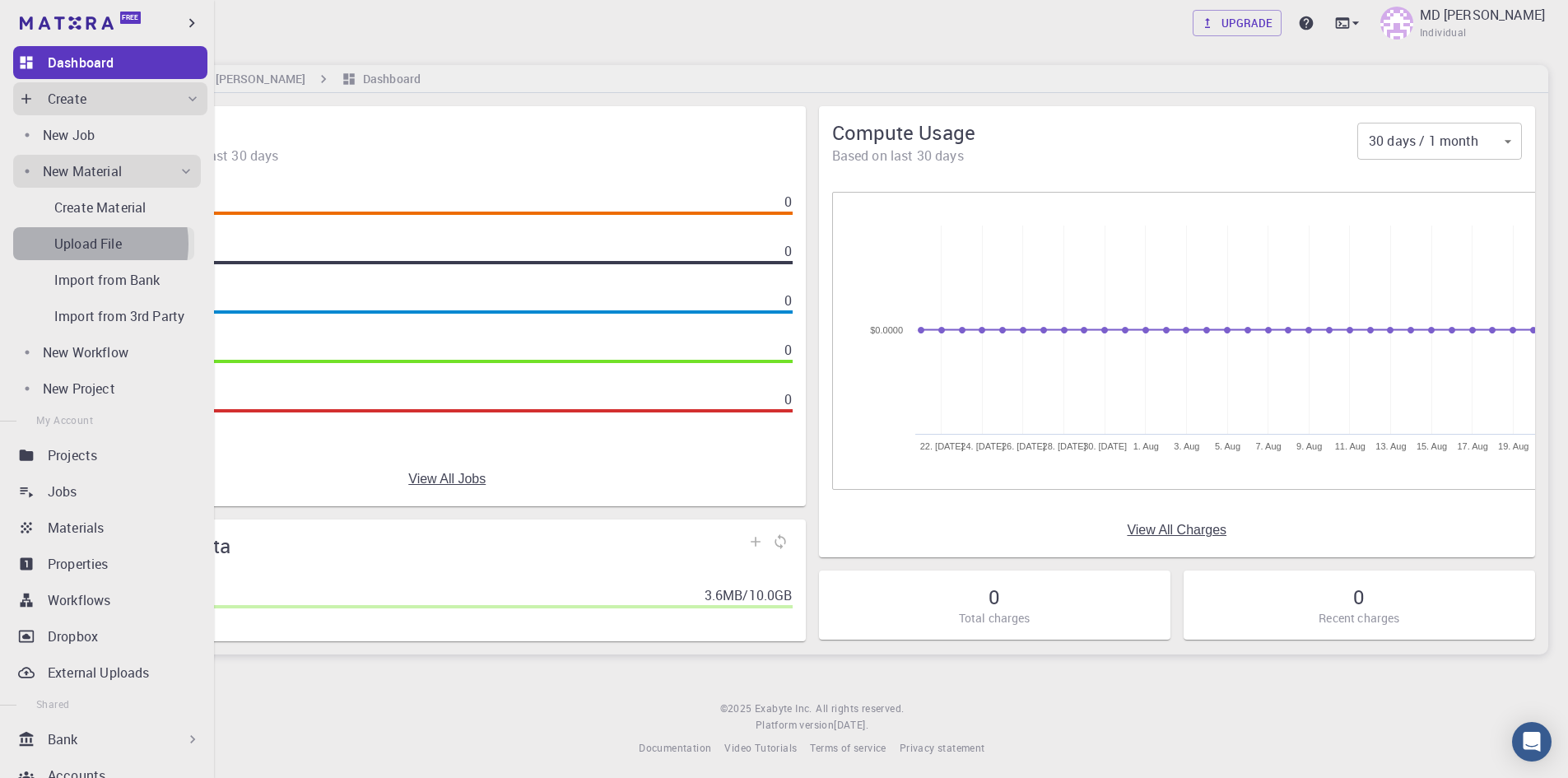
click at [83, 244] on p "Upload File" at bounding box center [88, 244] width 68 height 19
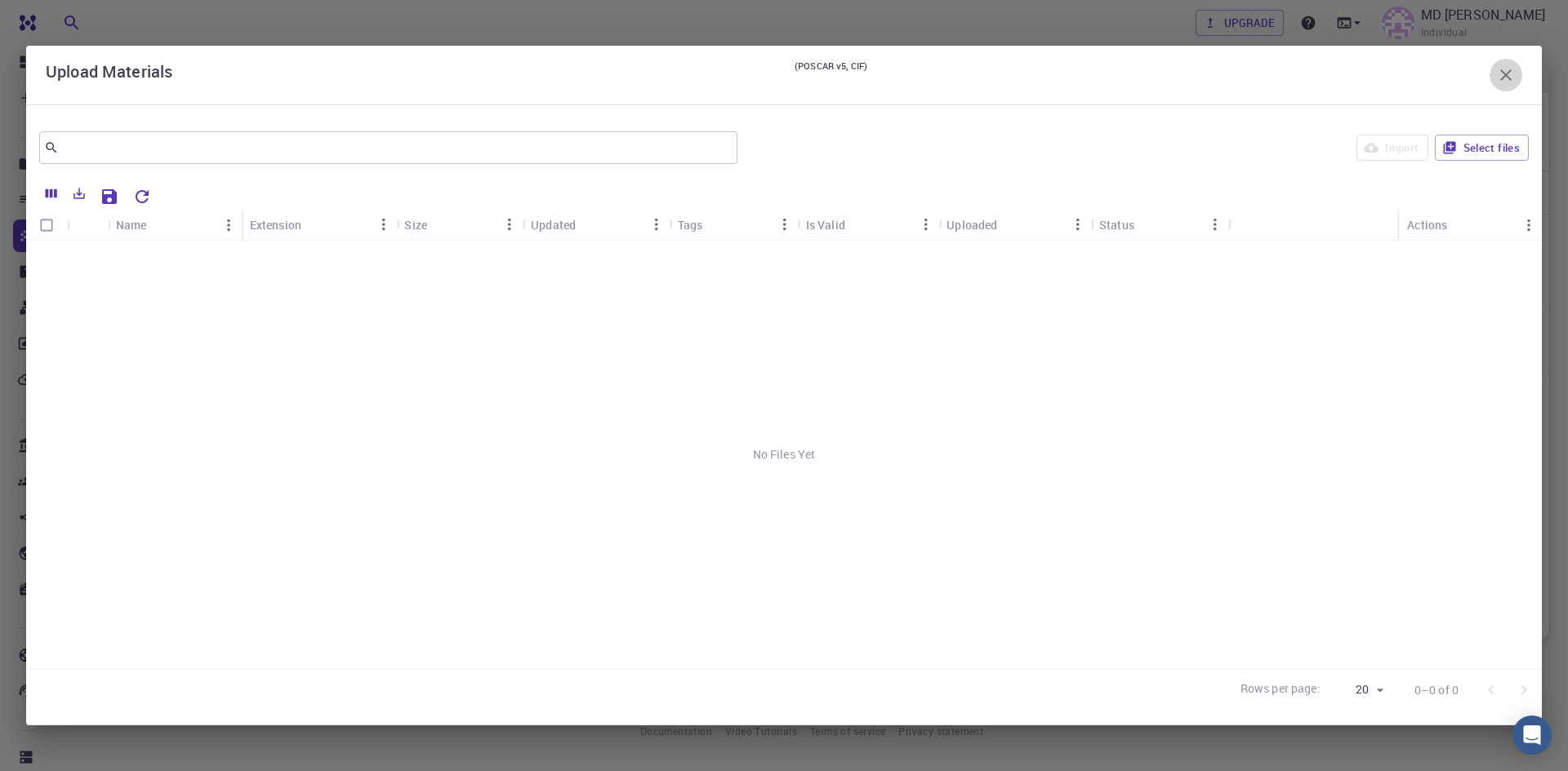
click at [1509, 70] on icon "button" at bounding box center [1505, 75] width 19 height 19
